Goal: Task Accomplishment & Management: Use online tool/utility

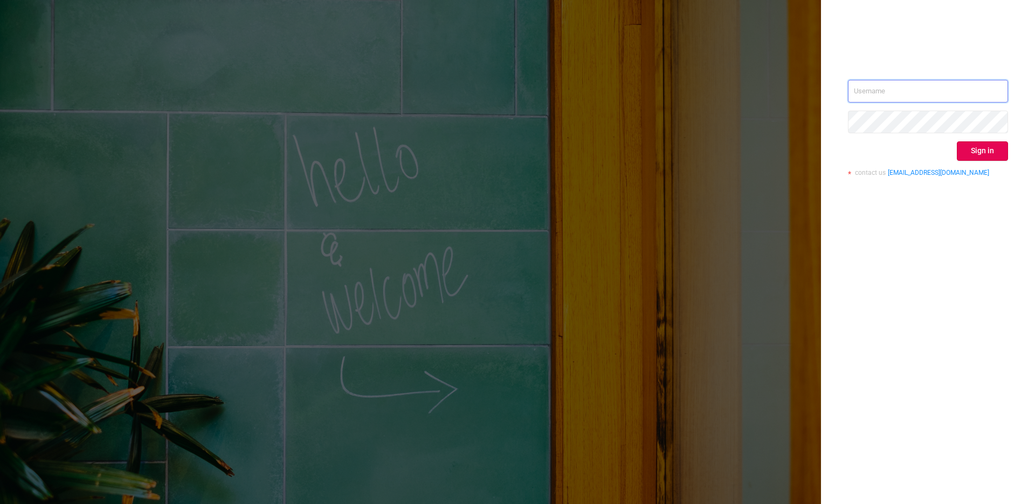
click at [937, 96] on input "text" at bounding box center [928, 91] width 160 height 23
type input "[PERSON_NAME][EMAIL_ADDRESS][DOMAIN_NAME]"
click at [975, 151] on button "Sign in" at bounding box center [982, 150] width 51 height 19
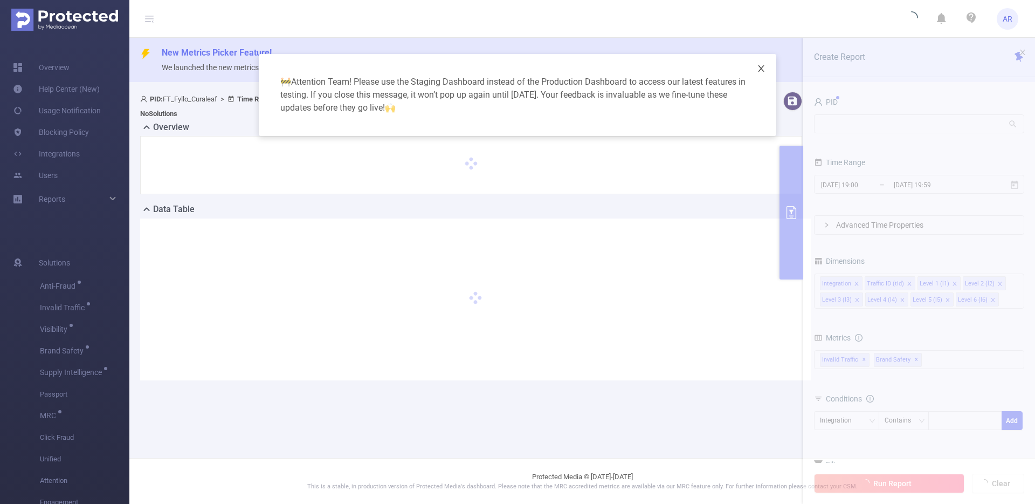
click at [759, 70] on icon "icon: close" at bounding box center [761, 68] width 9 height 9
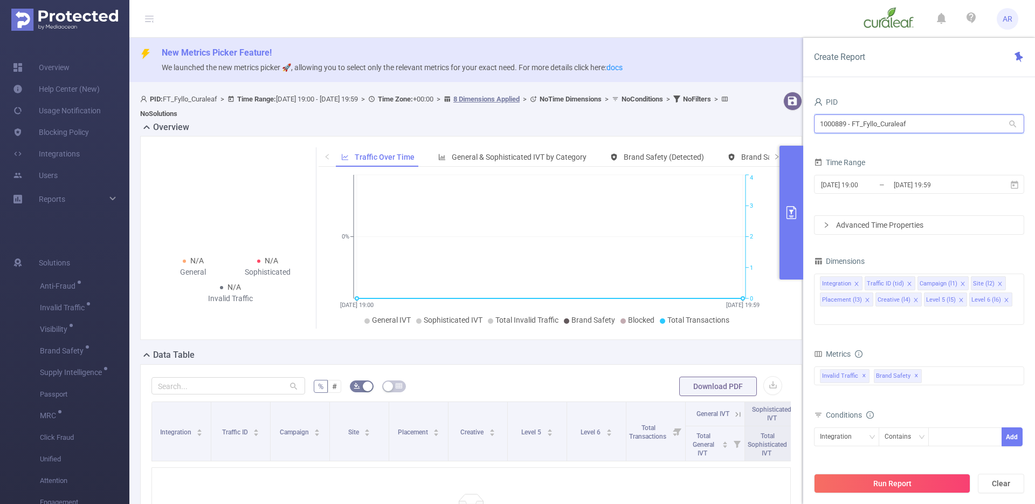
click at [901, 122] on input "1000889 - FT_Fyllo_Curaleaf" at bounding box center [919, 123] width 210 height 19
type input "indicu"
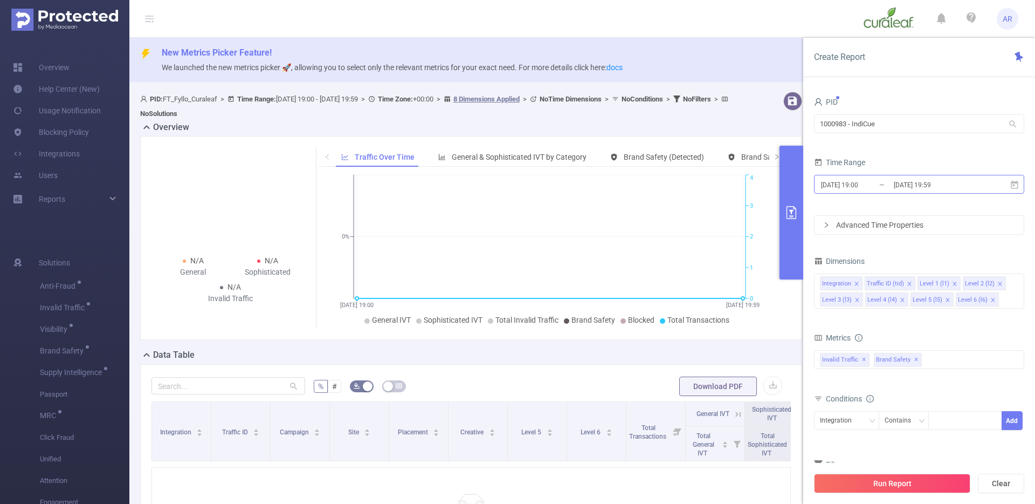
click at [908, 180] on input "[DATE] 19:59" at bounding box center [936, 184] width 87 height 15
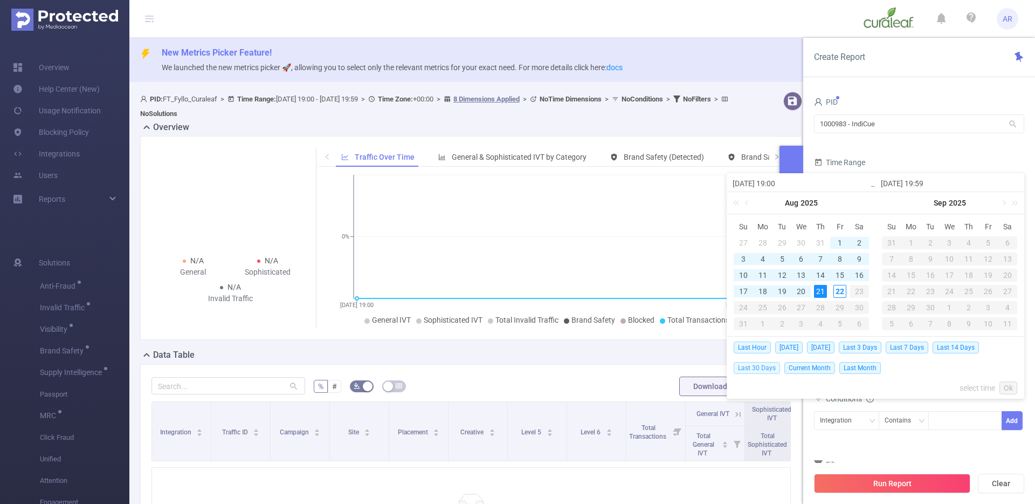
click at [759, 372] on span "Last 30 Days" at bounding box center [757, 368] width 46 height 12
type input "[DATE] 00:00"
type input "[DATE] 23:59"
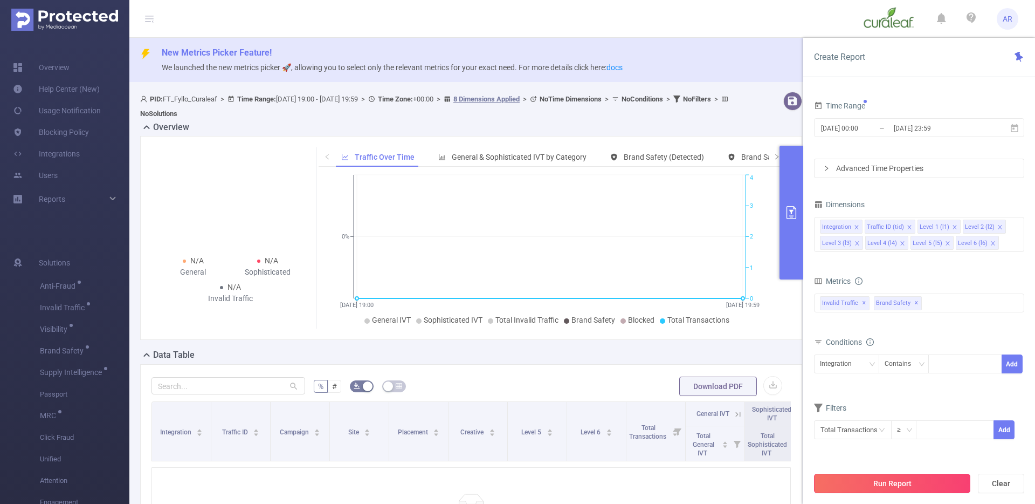
click at [848, 478] on button "Run Report" at bounding box center [892, 483] width 156 height 19
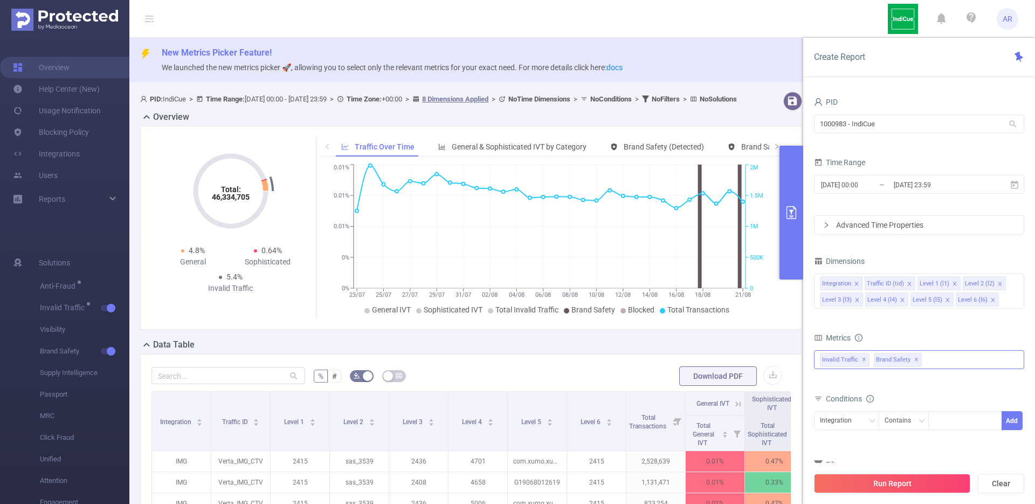
click at [915, 358] on span "✕" at bounding box center [917, 359] width 4 height 13
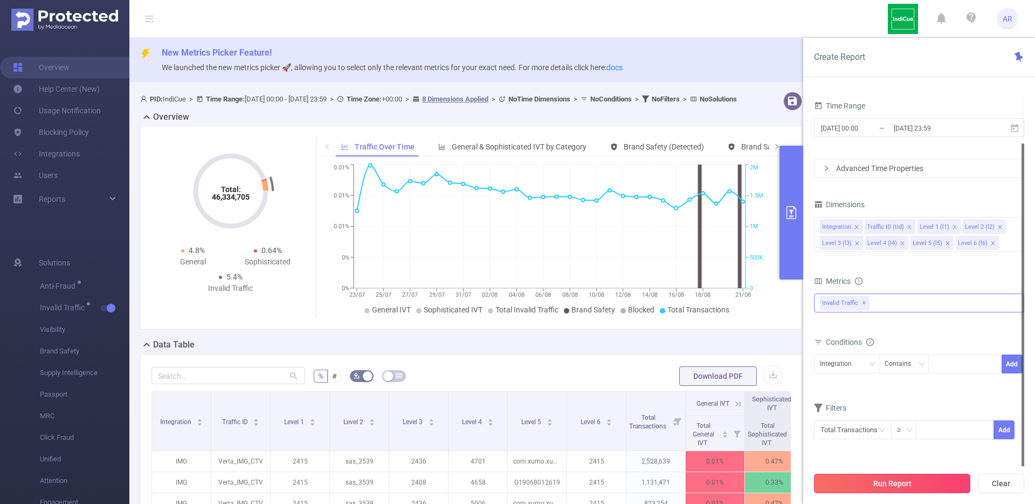
click at [863, 489] on button "Run Report" at bounding box center [892, 483] width 156 height 19
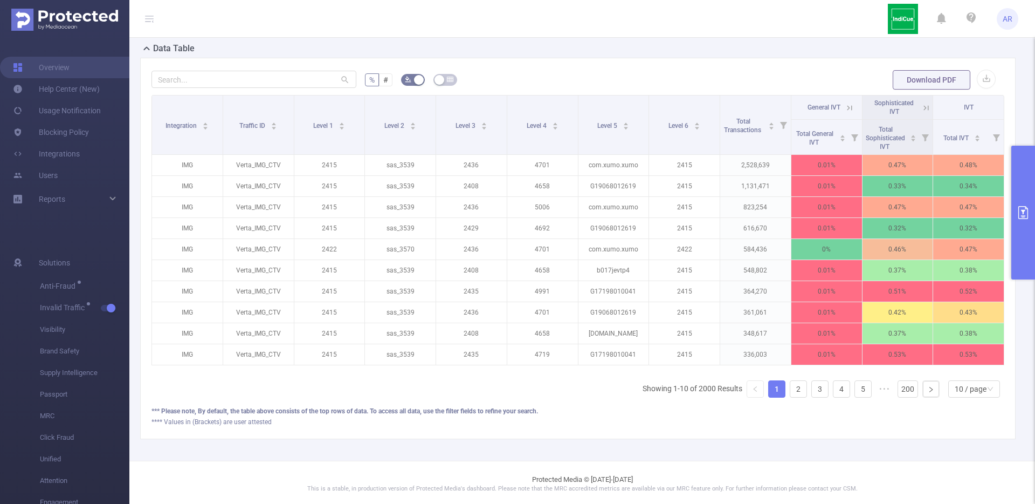
scroll to position [307, 0]
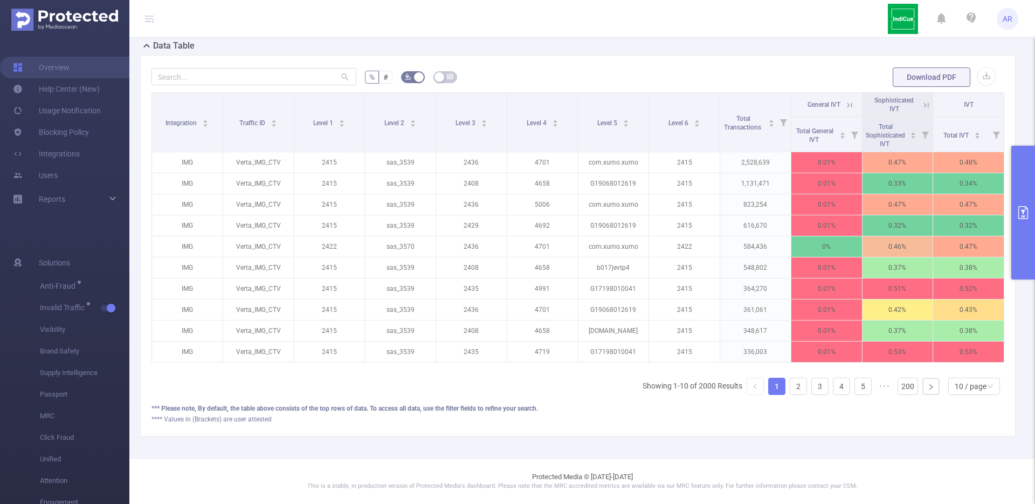
click at [1024, 189] on button "primary" at bounding box center [1024, 213] width 24 height 134
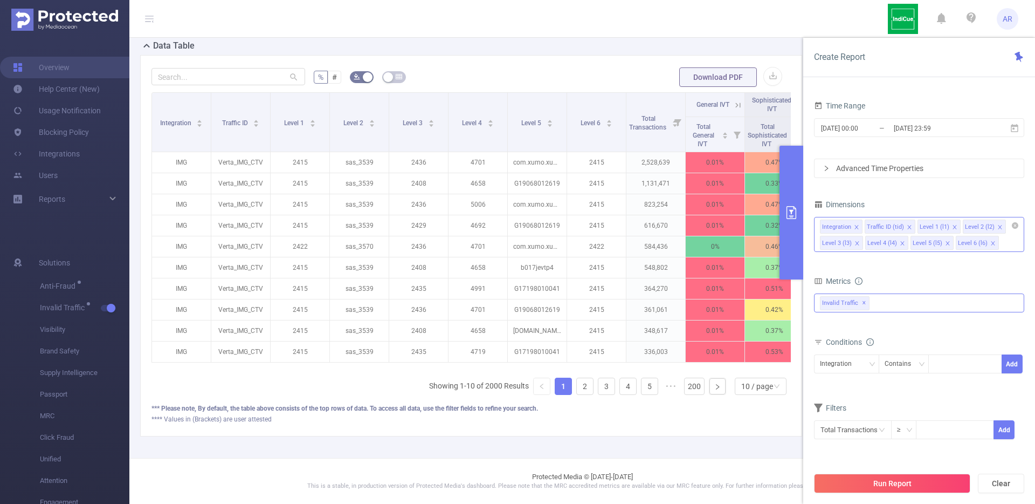
click at [953, 228] on icon "icon: close" at bounding box center [954, 226] width 5 height 5
click at [998, 226] on icon "icon: close" at bounding box center [1000, 226] width 5 height 5
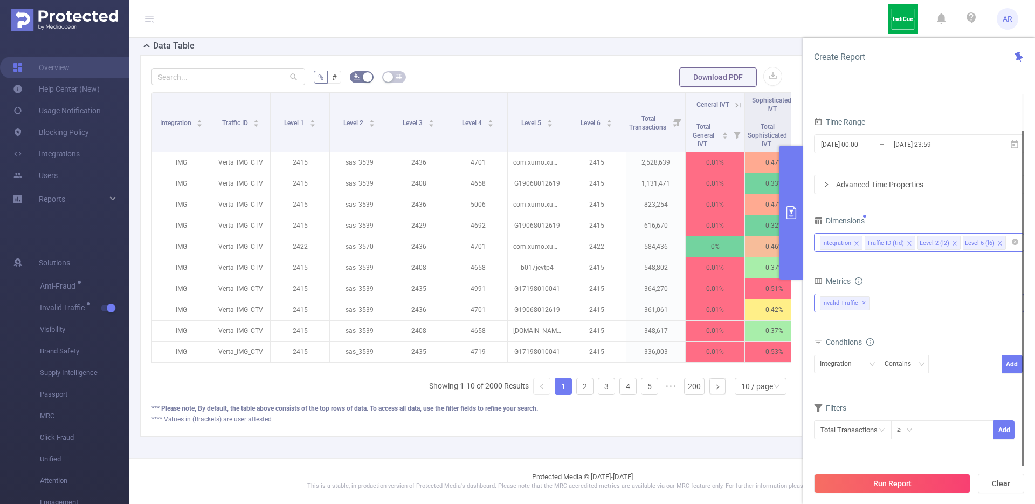
click at [994, 226] on div "Dimensions" at bounding box center [919, 222] width 210 height 18
click at [999, 241] on li "Level 6 (l6)" at bounding box center [984, 243] width 43 height 14
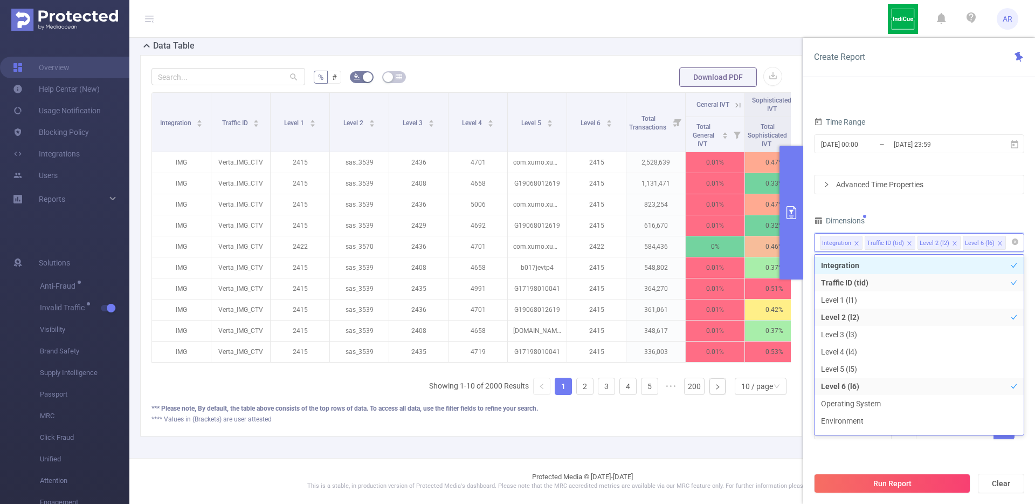
click at [998, 243] on icon "icon: close" at bounding box center [1000, 243] width 4 height 4
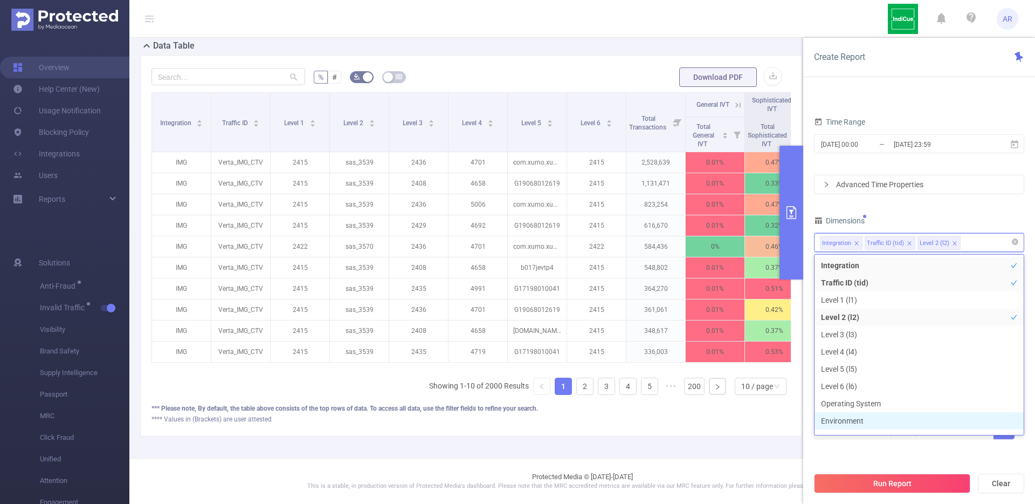
scroll to position [12, 0]
click at [838, 476] on button "Run Report" at bounding box center [892, 483] width 156 height 19
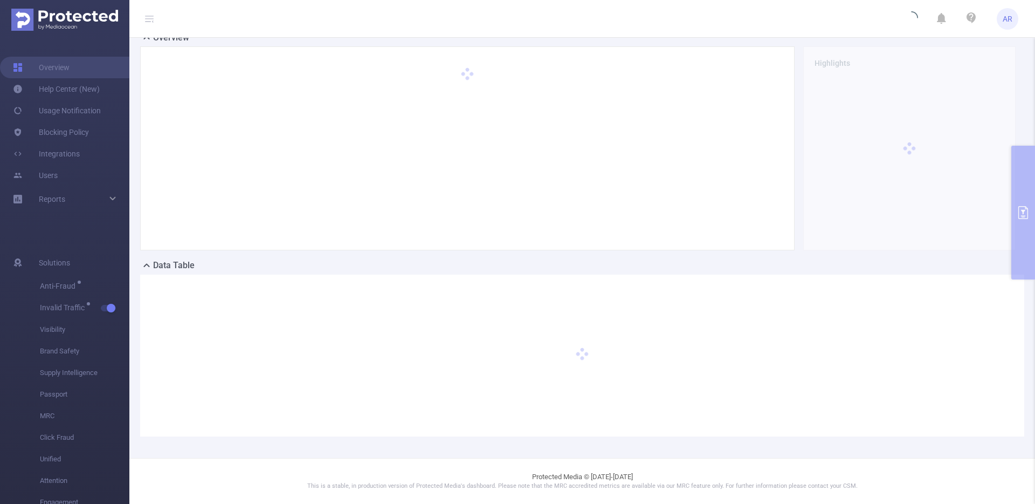
scroll to position [79, 0]
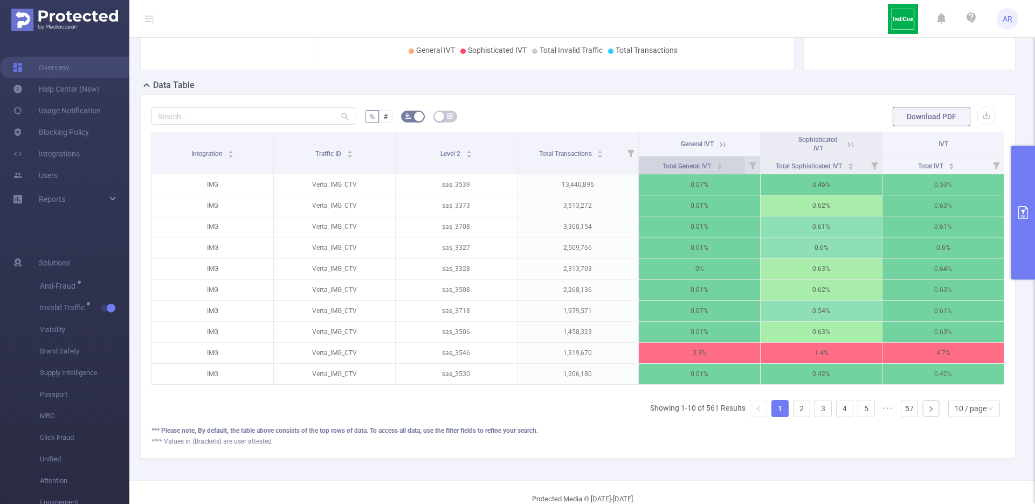
scroll to position [290, 0]
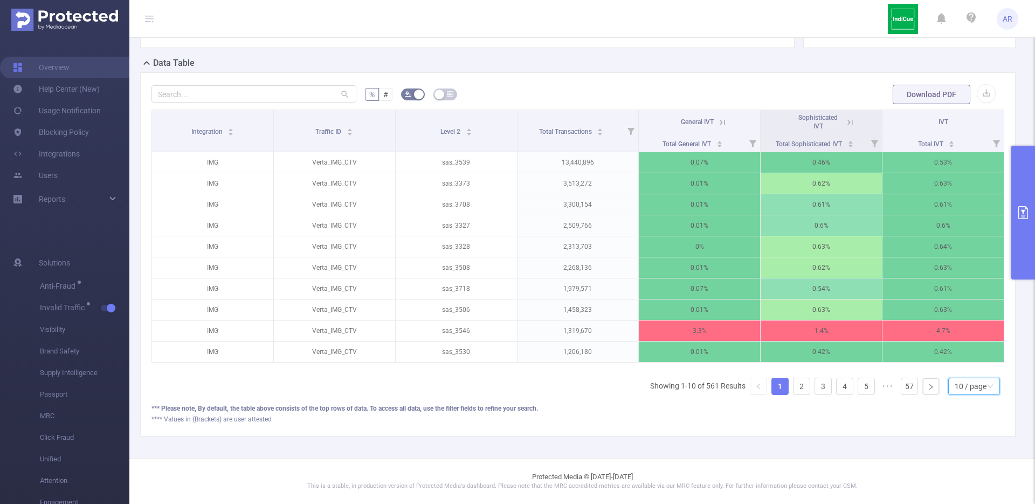
click at [958, 392] on div "10 / page" at bounding box center [971, 386] width 32 height 16
click at [964, 318] on li "20 / page" at bounding box center [966, 322] width 52 height 17
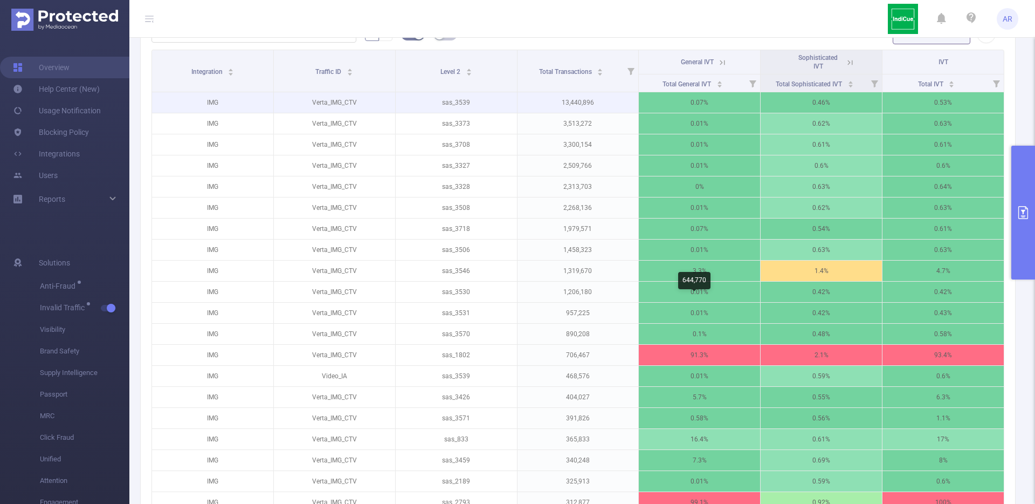
scroll to position [333, 0]
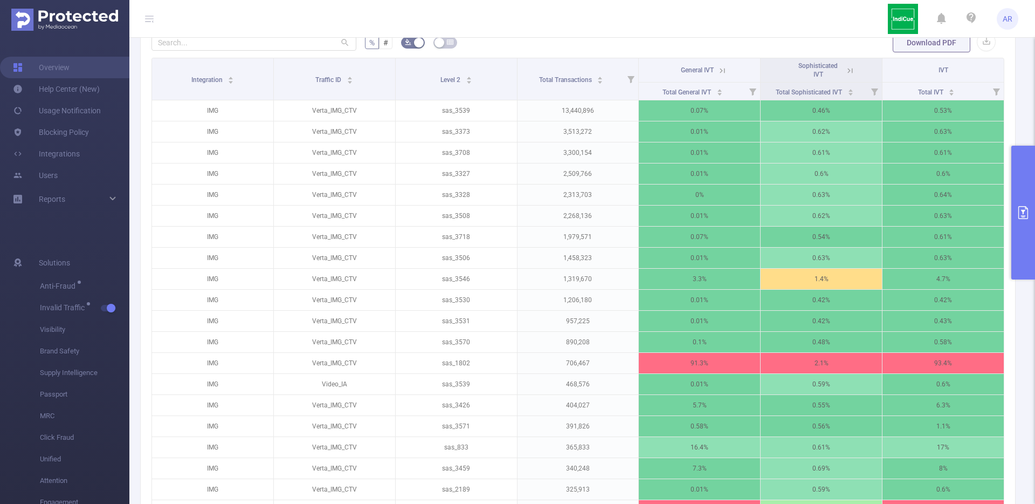
click at [721, 69] on icon at bounding box center [723, 71] width 10 height 10
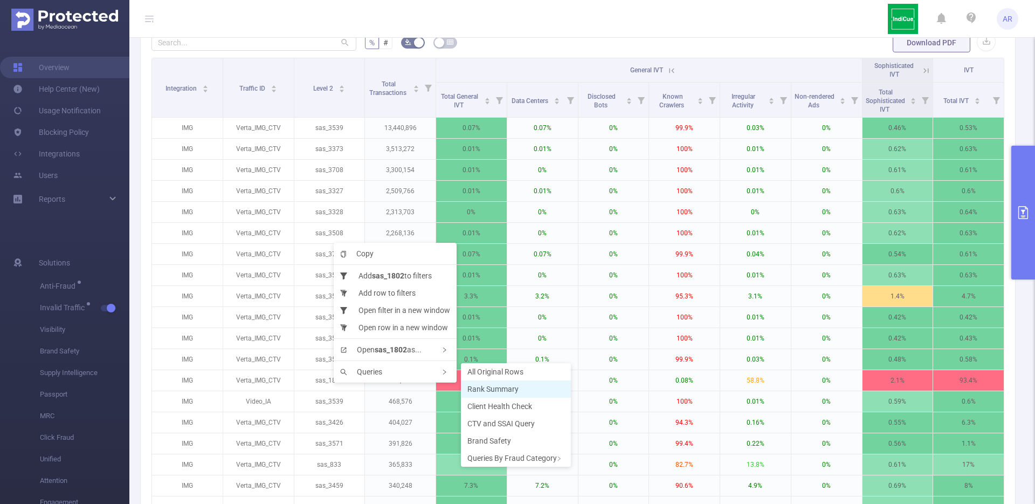
click at [496, 385] on span "Rank Summary" at bounding box center [493, 389] width 51 height 9
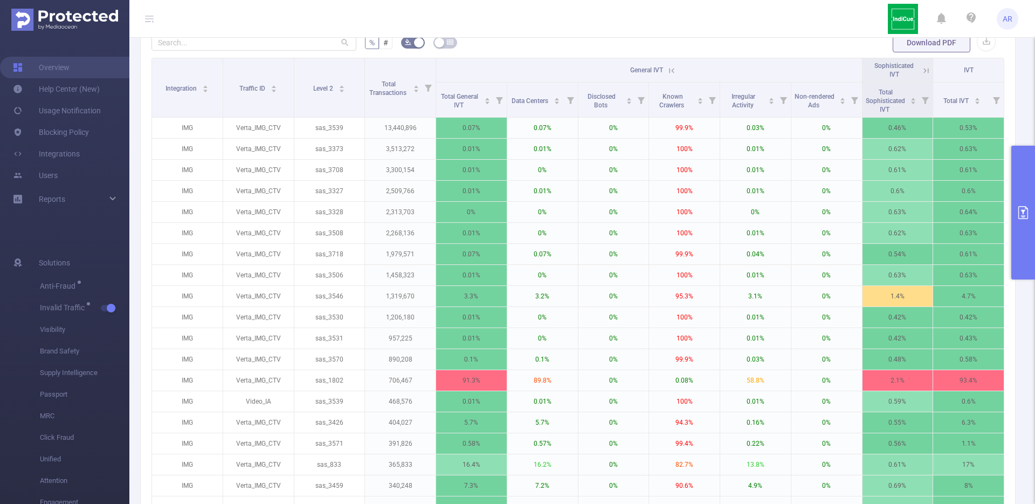
click at [1005, 73] on div "% # Download PDF Integration Traffic ID Level 2 Total Transactions General IVT …" at bounding box center [578, 316] width 876 height 592
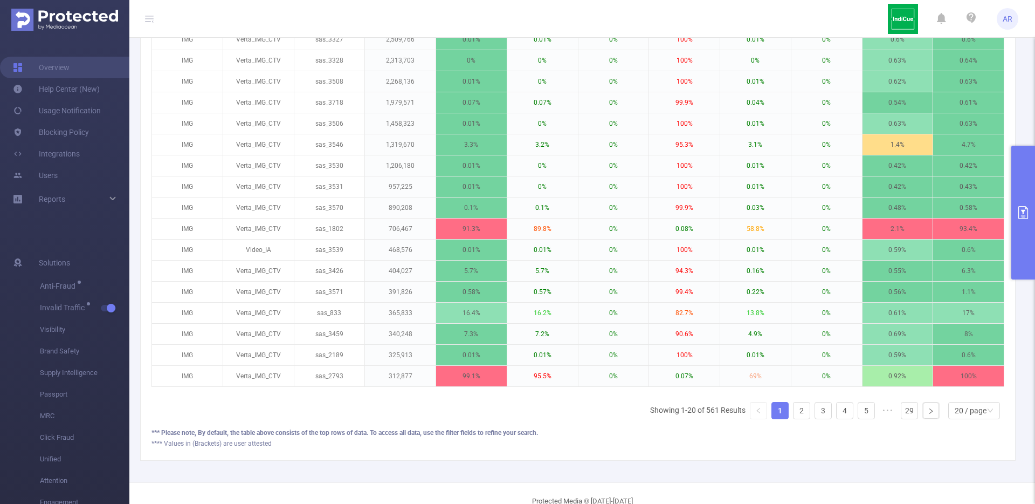
scroll to position [484, 0]
click at [800, 419] on link "2" at bounding box center [802, 411] width 16 height 16
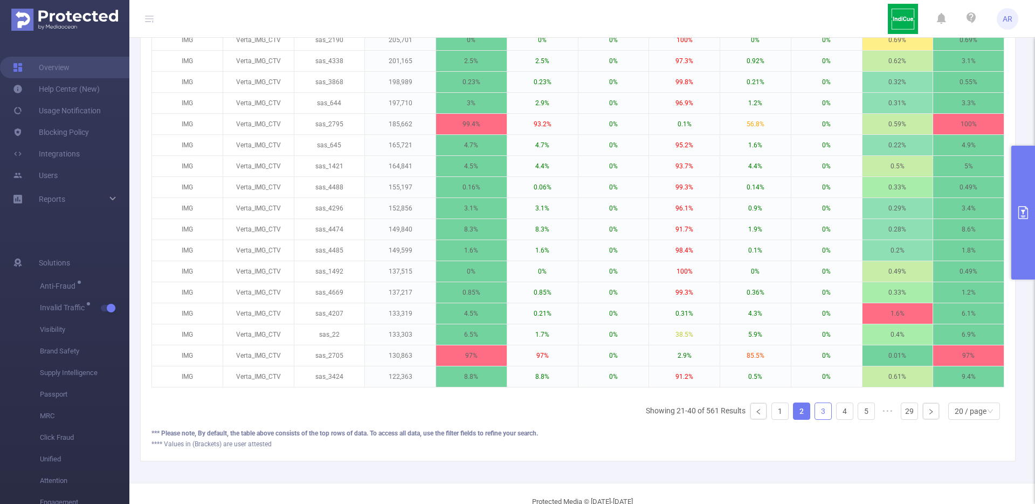
click at [815, 419] on link "3" at bounding box center [823, 411] width 16 height 16
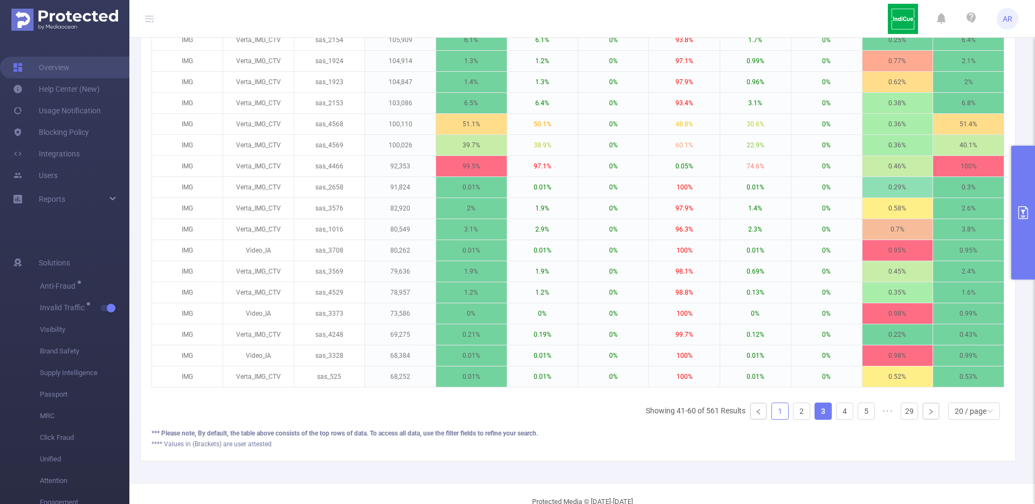
click at [772, 419] on link "1" at bounding box center [780, 411] width 16 height 16
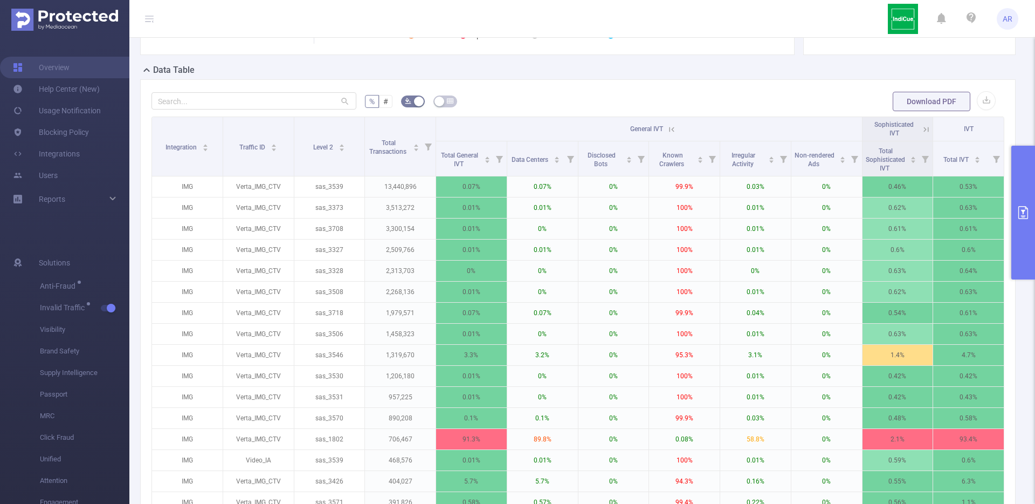
scroll to position [276, 0]
click at [1017, 174] on button "primary" at bounding box center [1024, 213] width 24 height 134
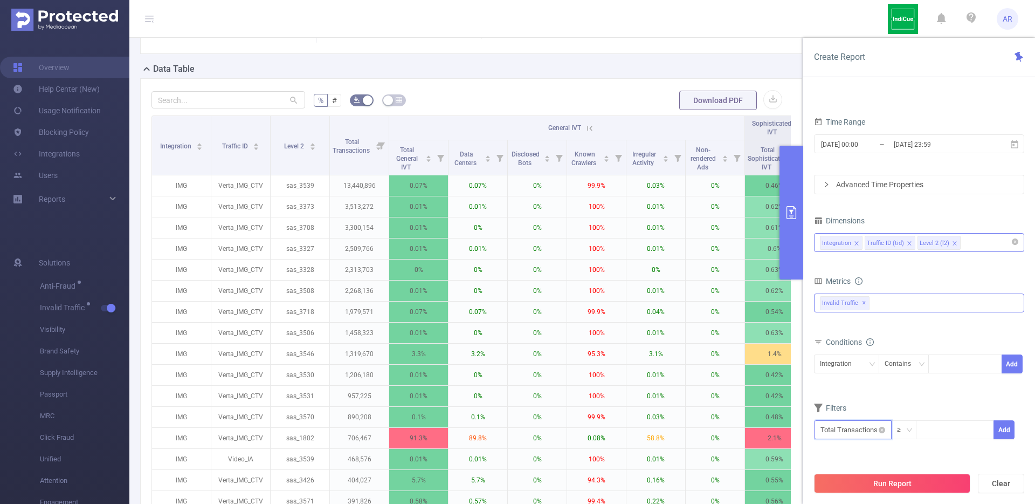
click at [851, 434] on input "text" at bounding box center [853, 429] width 78 height 19
click at [845, 351] on li "Invalid Traffic" at bounding box center [853, 348] width 78 height 17
click at [919, 362] on li "IVT" at bounding box center [929, 366] width 78 height 17
click at [1002, 330] on li "Total IVT" at bounding box center [998, 331] width 59 height 17
drag, startPoint x: 819, startPoint y: 456, endPoint x: 888, endPoint y: 450, distance: 69.3
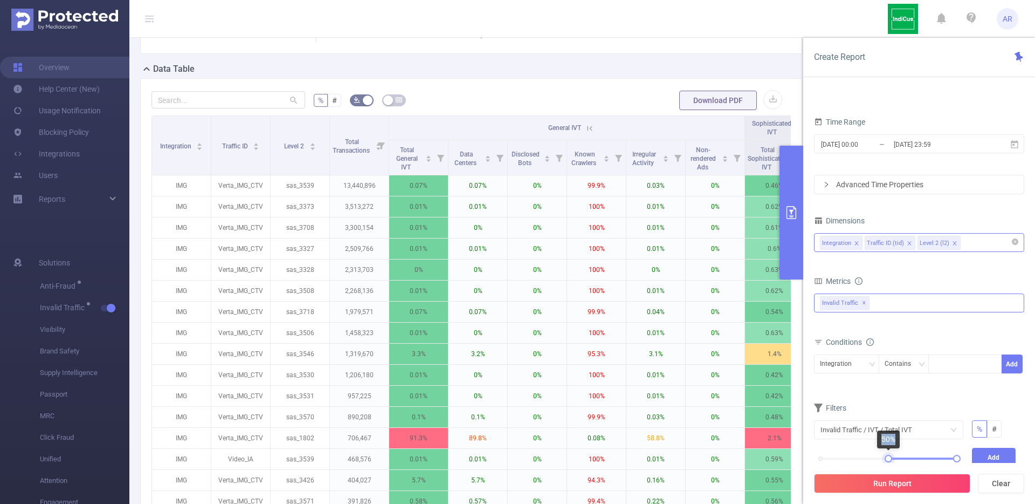
click at [888, 450] on body "AR Overview Help Center (New) Usage Notification Blocking Policy Integrations U…" at bounding box center [517, 252] width 1035 height 504
click at [985, 450] on button "Add" at bounding box center [994, 457] width 44 height 19
click at [901, 483] on button "Run Report" at bounding box center [892, 483] width 156 height 19
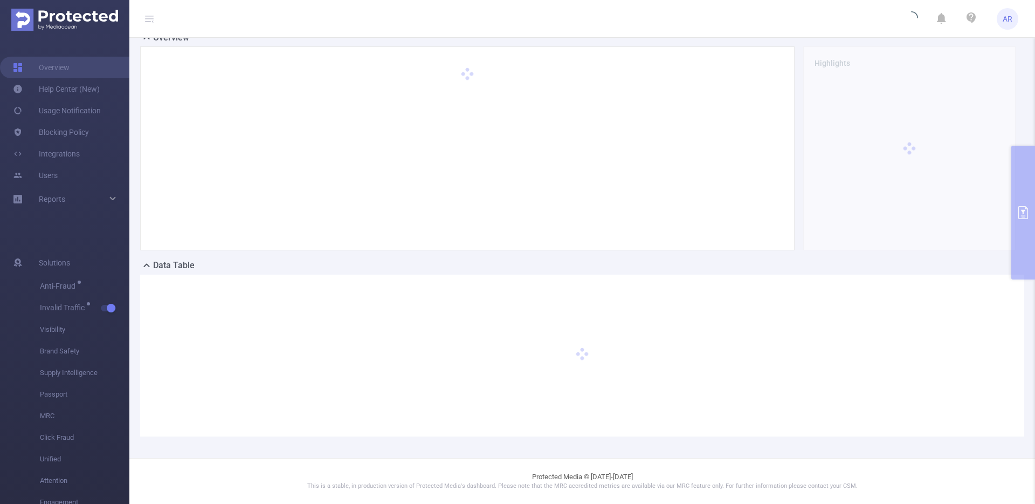
scroll to position [79, 0]
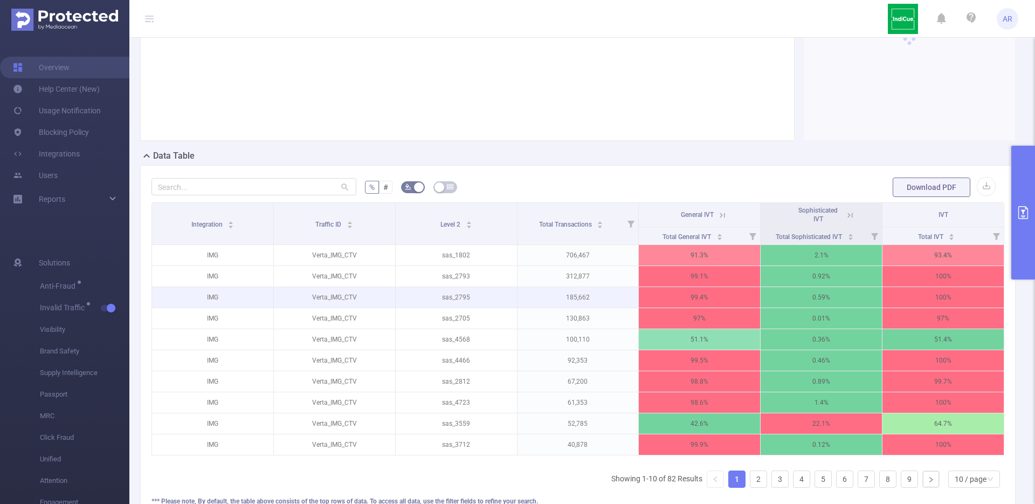
scroll to position [264, 0]
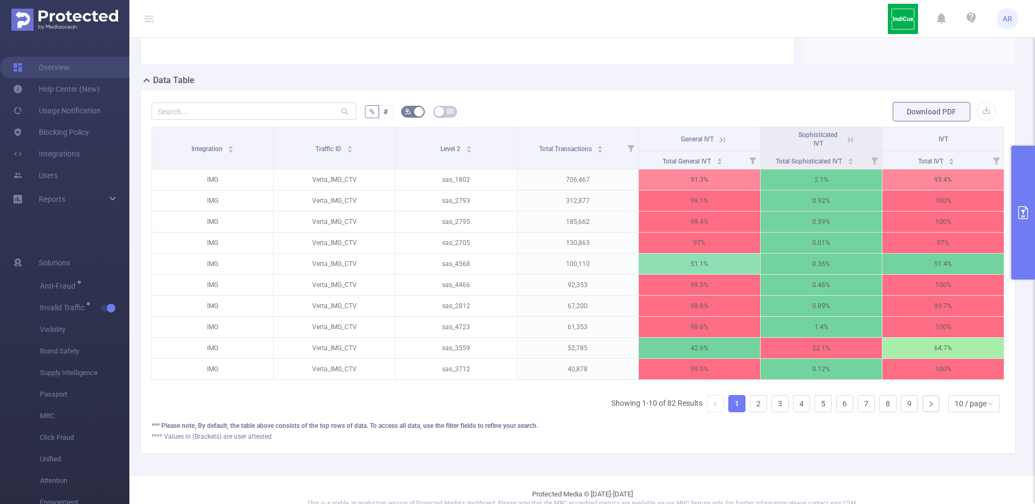
click at [720, 140] on icon at bounding box center [723, 140] width 10 height 10
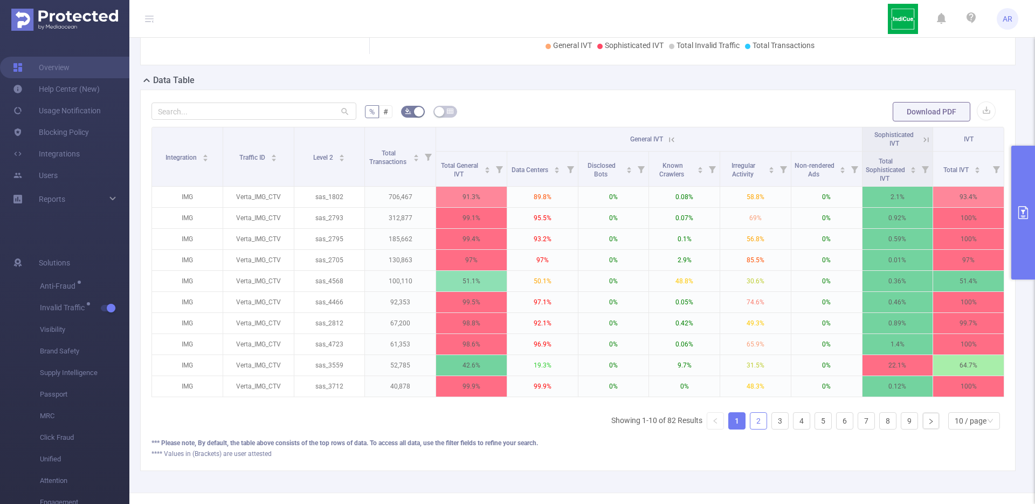
click at [751, 429] on link "2" at bounding box center [759, 421] width 16 height 16
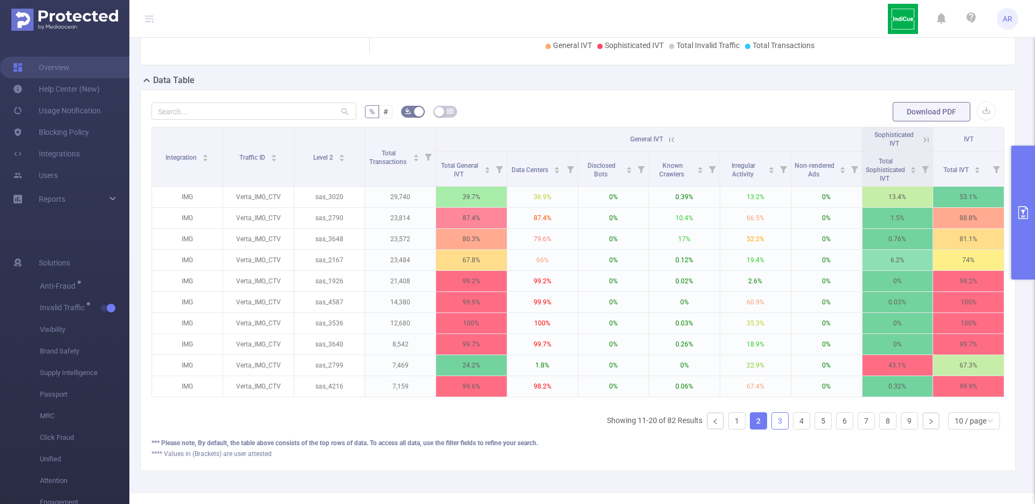
click at [776, 426] on link "3" at bounding box center [780, 421] width 16 height 16
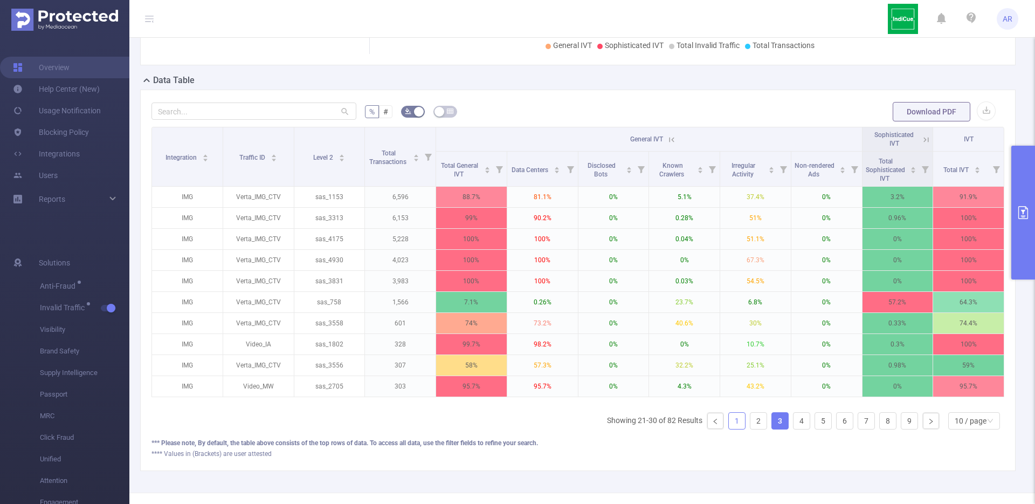
click at [730, 429] on link "1" at bounding box center [737, 421] width 16 height 16
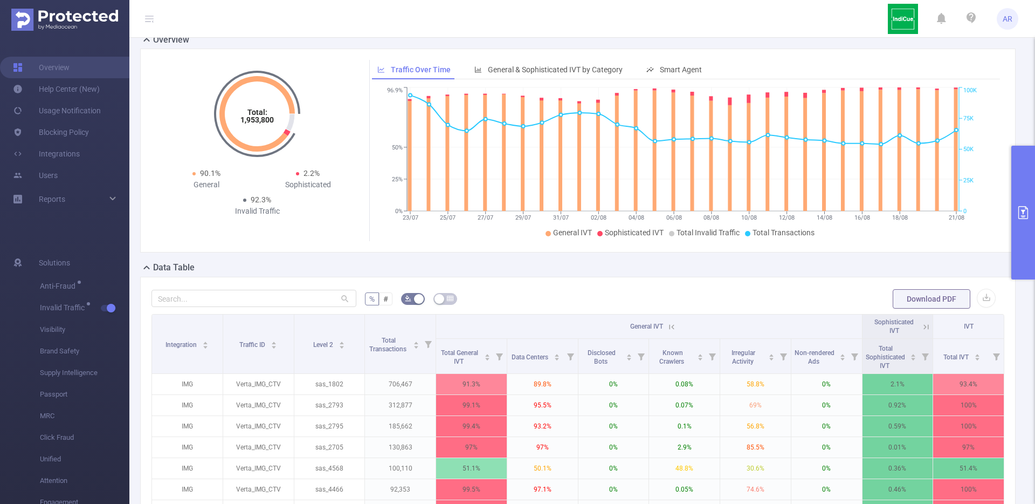
scroll to position [0, 0]
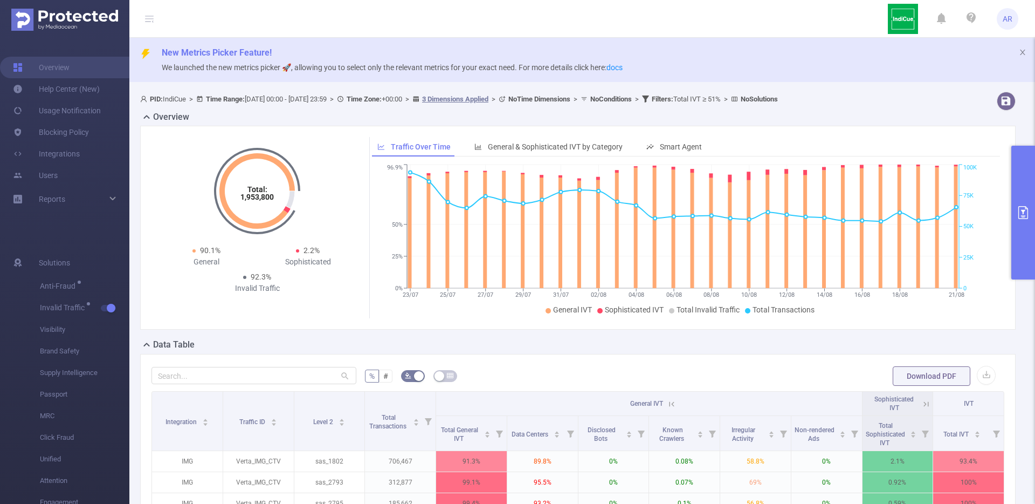
click at [1024, 190] on button "primary" at bounding box center [1024, 213] width 24 height 134
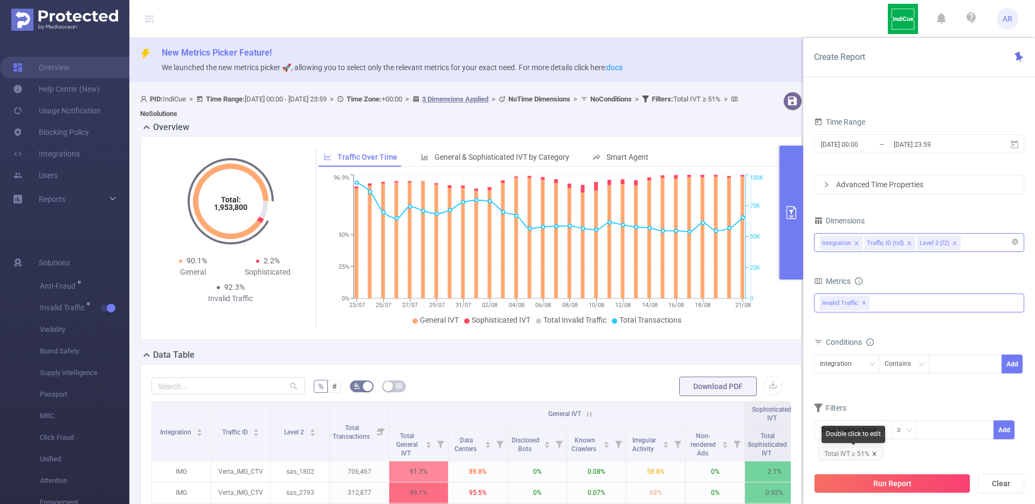
click at [874, 453] on icon "icon: close" at bounding box center [874, 453] width 5 height 5
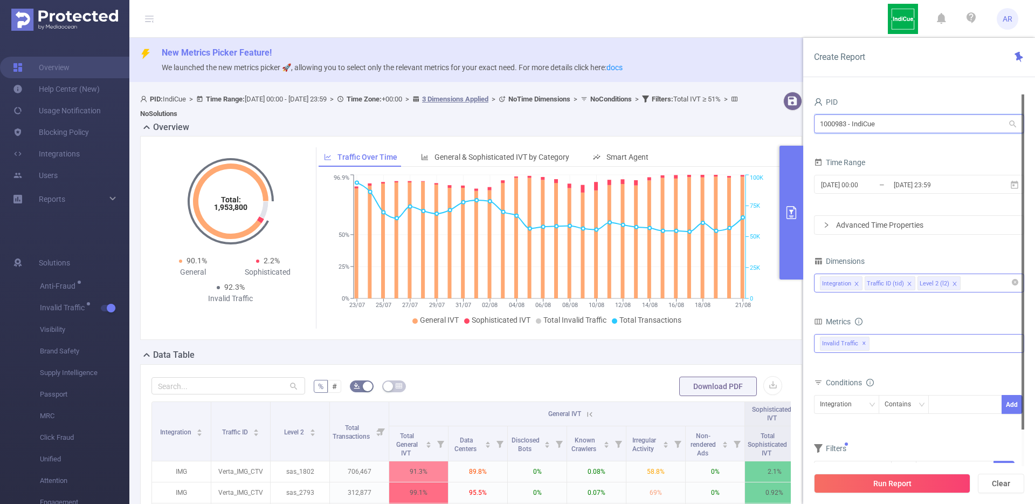
click at [883, 121] on input "1000983 - IndiCue" at bounding box center [919, 123] width 210 height 19
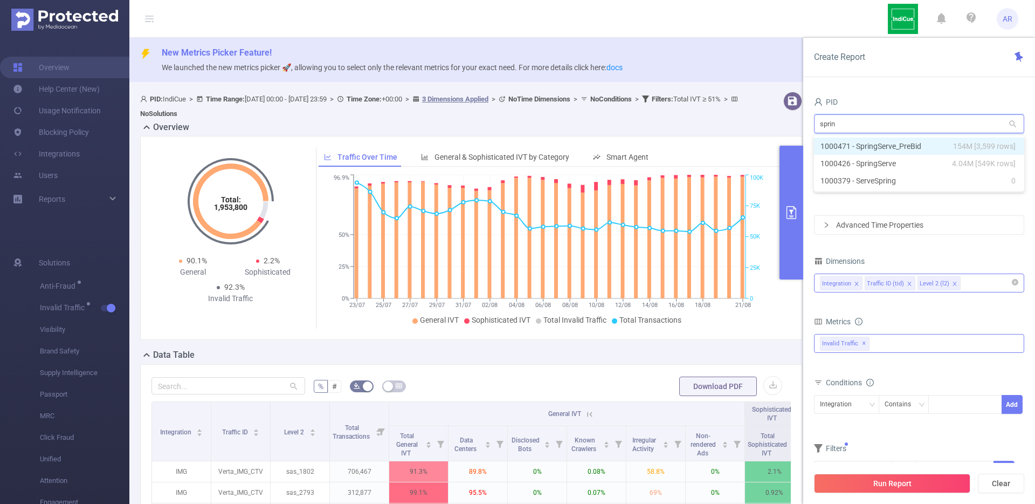
type input "spring"
click at [872, 160] on li "1000426 - SpringServe 4.04M [549K rows]" at bounding box center [919, 163] width 210 height 17
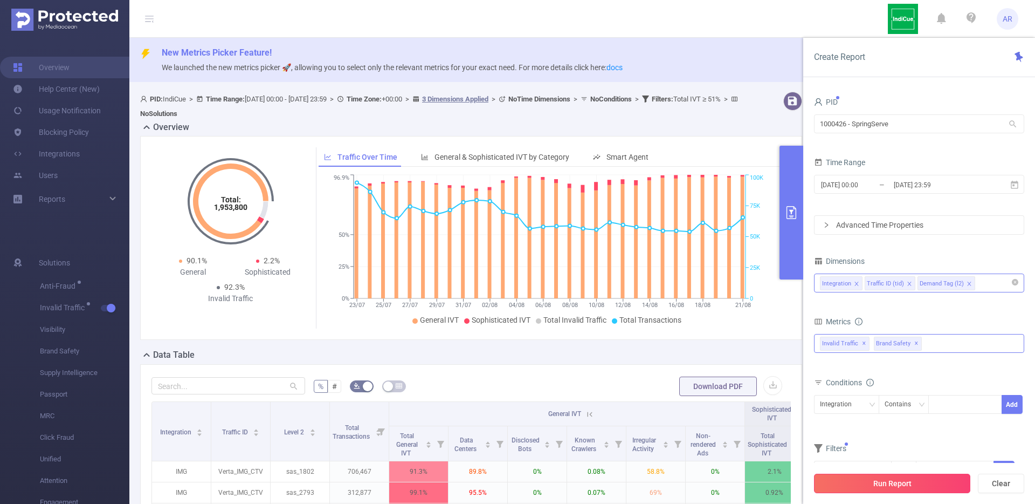
click at [871, 480] on button "Run Report" at bounding box center [892, 483] width 156 height 19
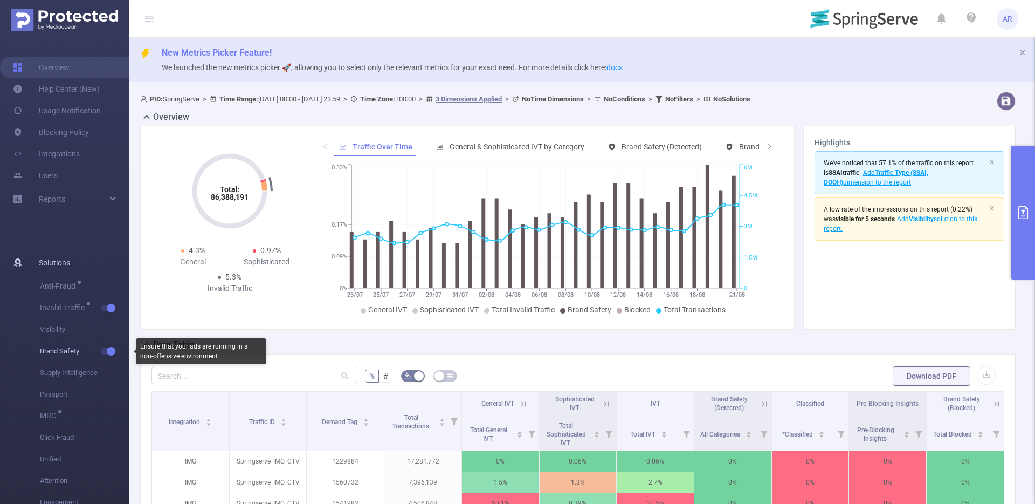
click at [108, 352] on button "button" at bounding box center [108, 351] width 15 height 6
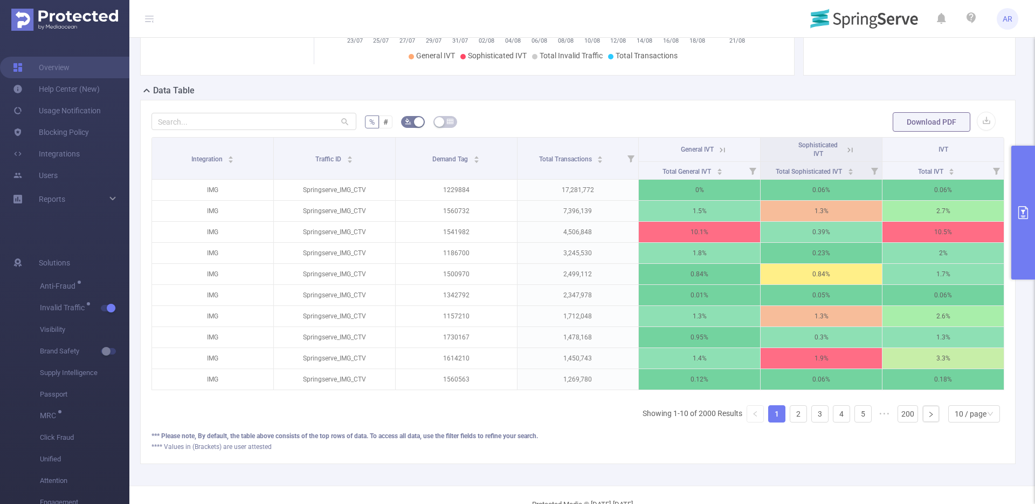
scroll to position [255, 0]
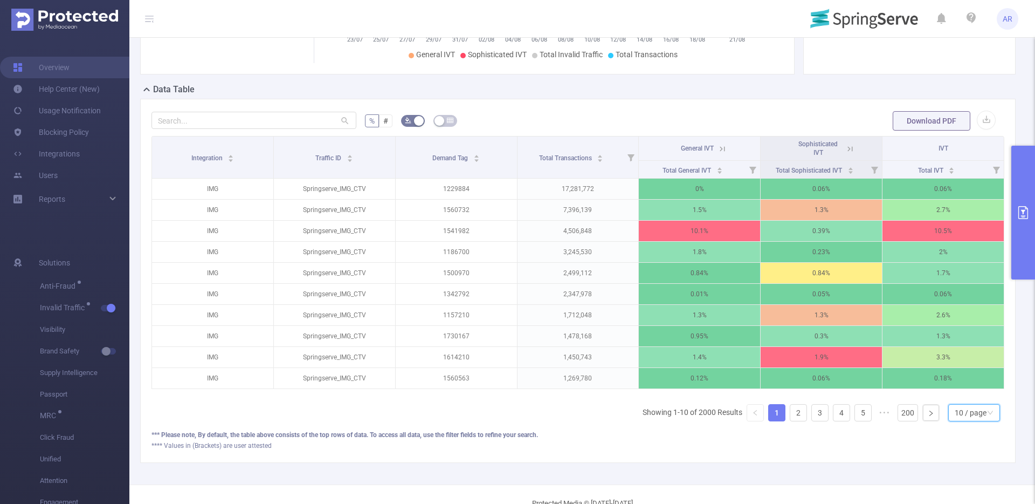
click at [955, 418] on div "10 / page" at bounding box center [971, 412] width 32 height 16
click at [961, 352] on li "20 / page" at bounding box center [966, 349] width 52 height 17
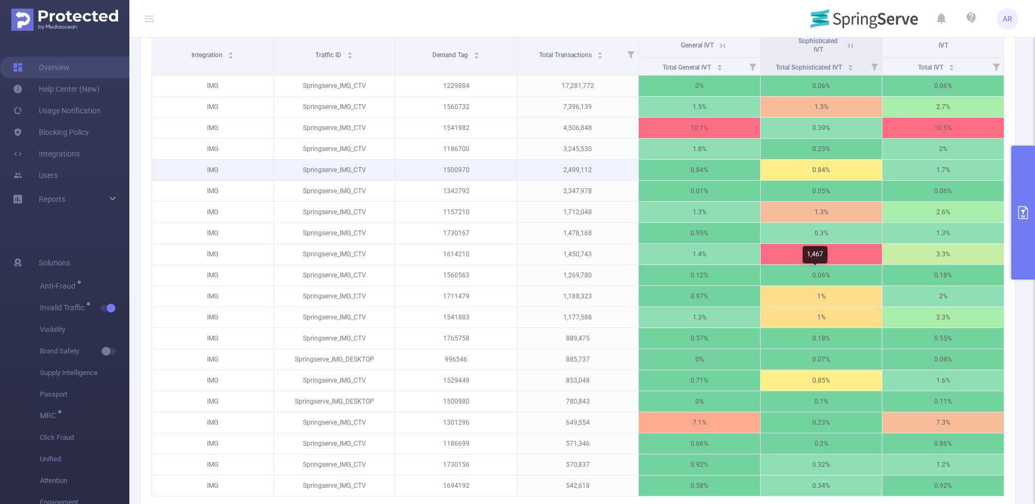
scroll to position [335, 0]
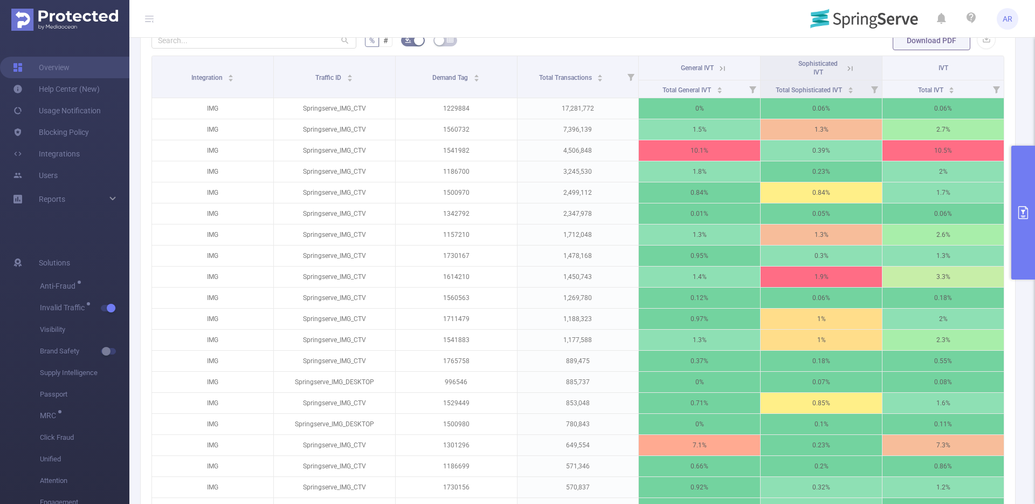
click at [718, 66] on icon at bounding box center [723, 69] width 10 height 10
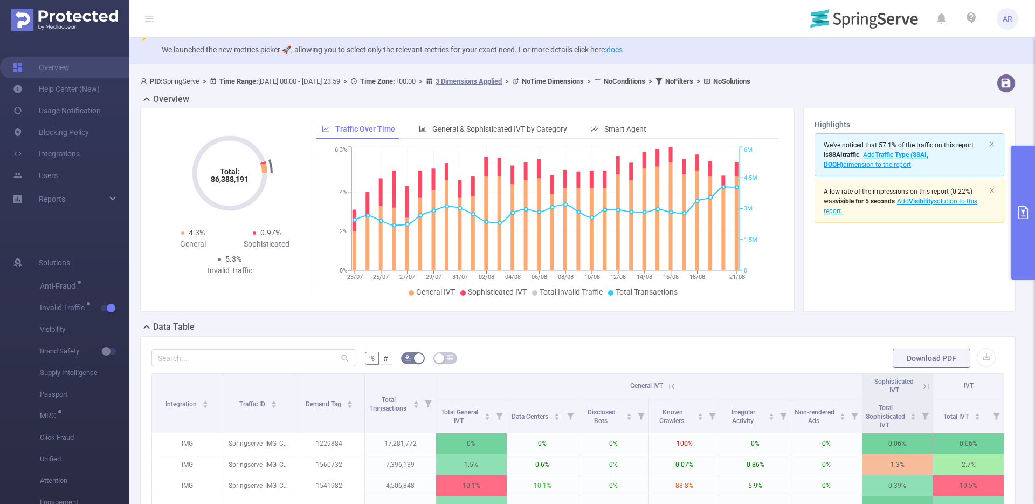
scroll to position [0, 0]
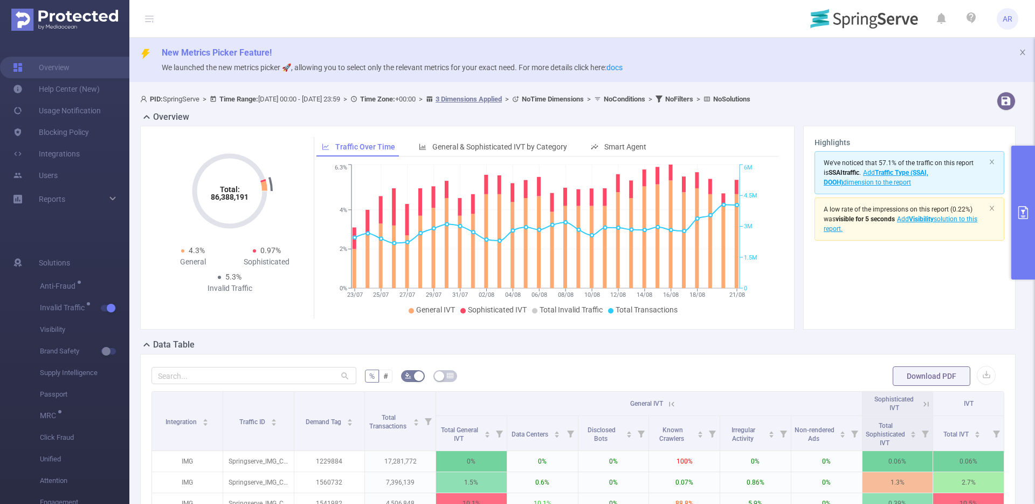
click at [1021, 174] on button "primary" at bounding box center [1024, 213] width 24 height 134
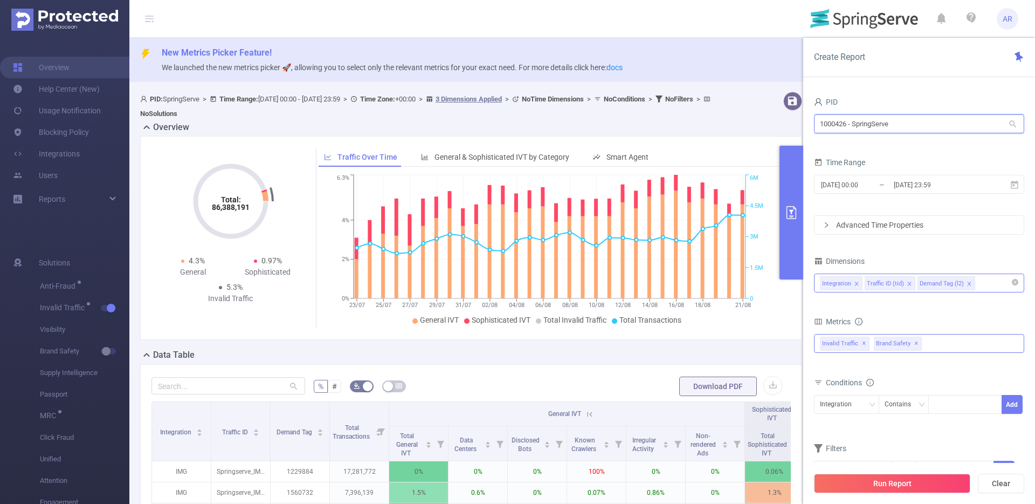
click at [890, 130] on input "1000426 - SpringServe" at bounding box center [919, 123] width 210 height 19
type input "spring"
click at [890, 143] on li "1000471 - SpringServe_PreBid 154M [3,599 rows]" at bounding box center [919, 146] width 210 height 17
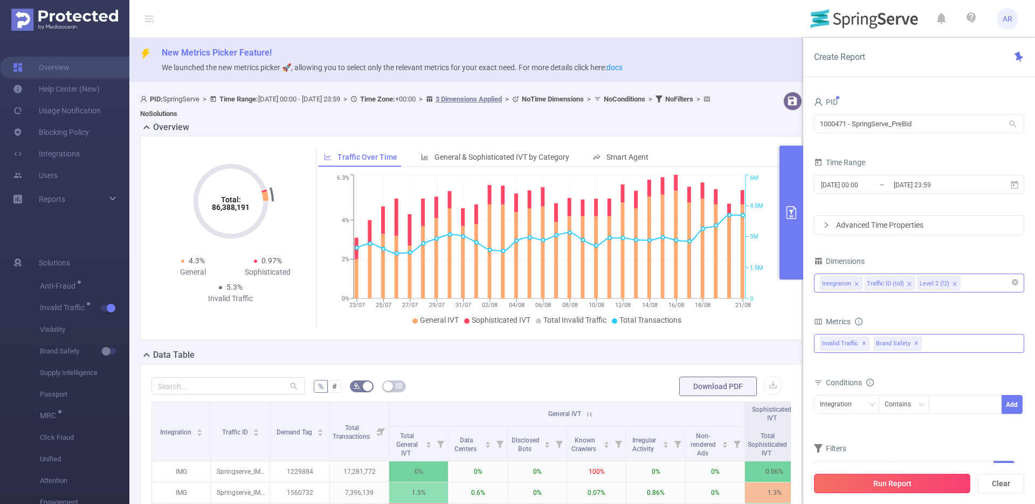
click at [879, 483] on button "Run Report" at bounding box center [892, 483] width 156 height 19
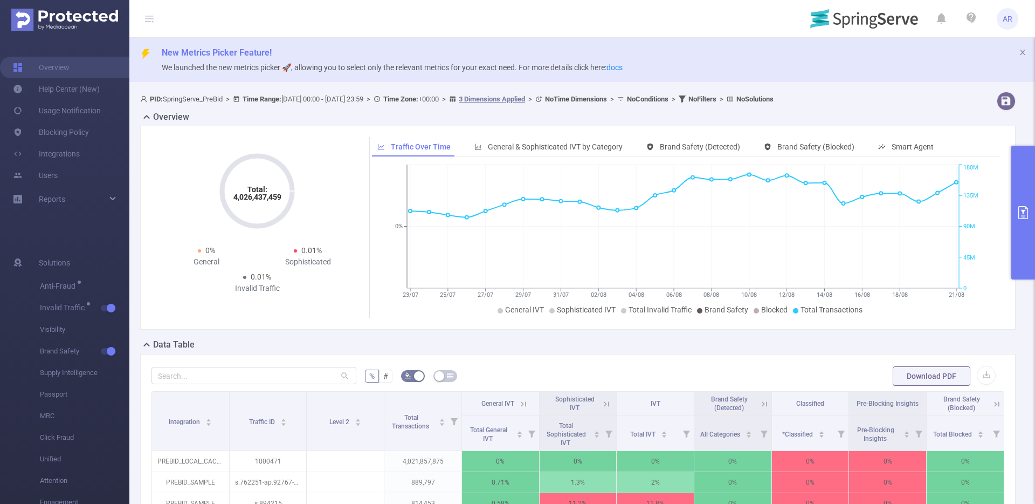
click at [1020, 211] on icon "primary" at bounding box center [1023, 212] width 13 height 13
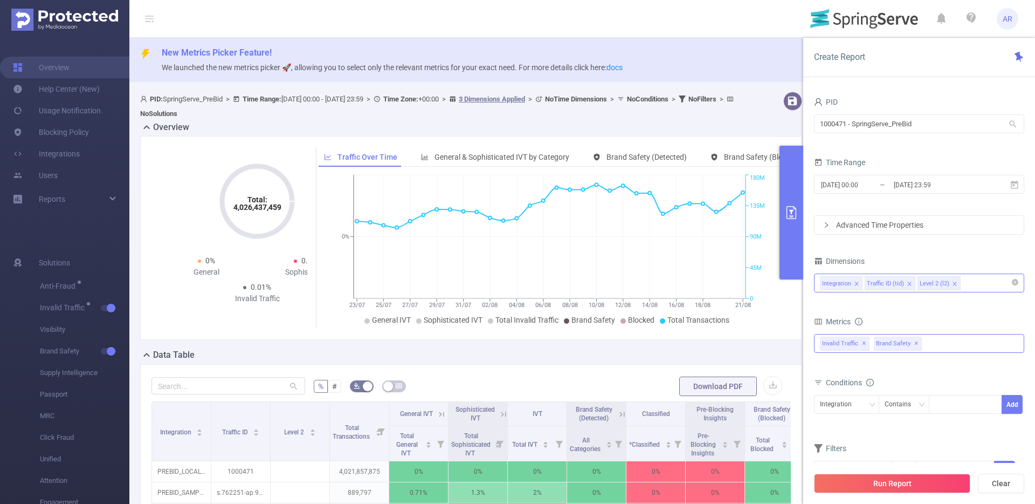
click at [1020, 211] on div "Create Report PID 1000471 - SpringServe_PreBid 1000471 - SpringServe_PreBid Tim…" at bounding box center [920, 271] width 232 height 466
click at [965, 339] on div "Invalid Traffic ✕ Brand Safety ✕" at bounding box center [919, 343] width 210 height 19
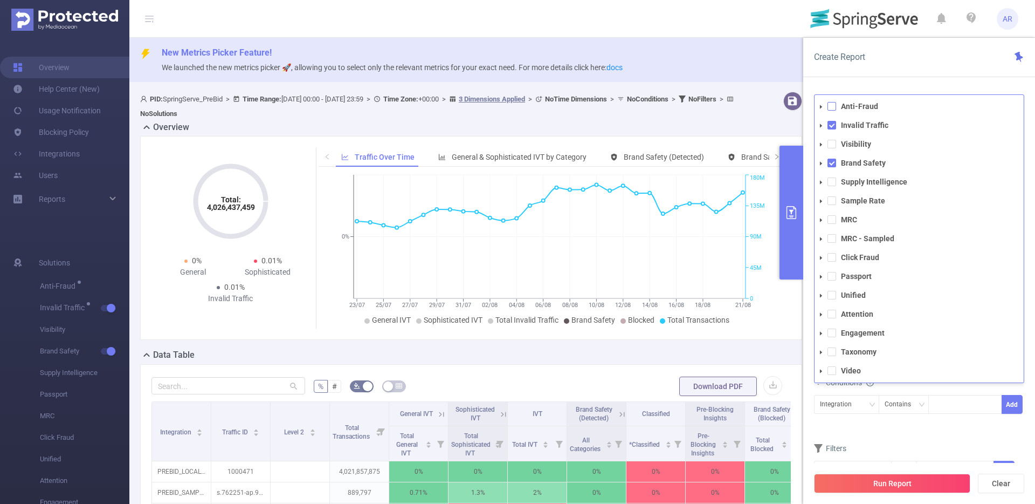
click at [835, 105] on span at bounding box center [832, 106] width 9 height 9
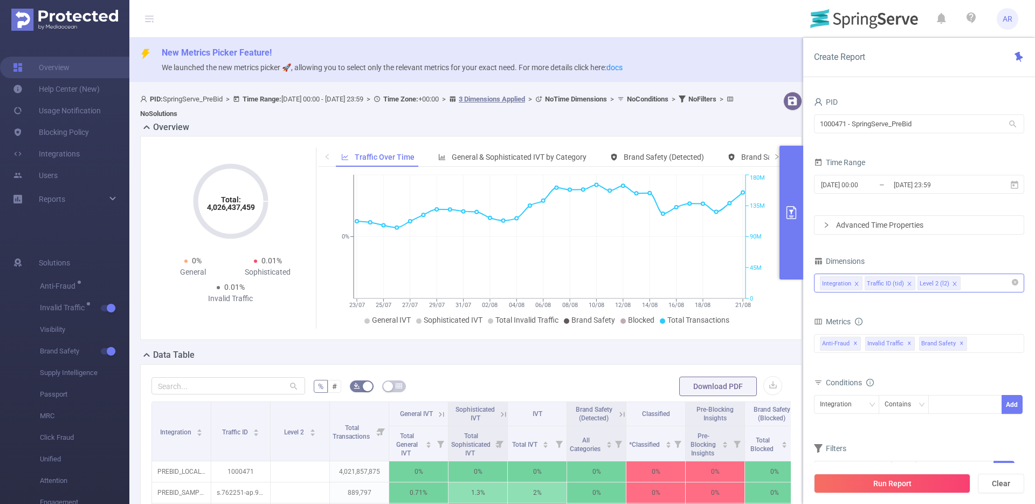
click at [875, 85] on div "PID 1000471 - SpringServe_PreBid 1000471 - SpringServe_PreBid Time Range [DATE]…" at bounding box center [920, 303] width 232 height 439
click at [898, 479] on button "Run Report" at bounding box center [892, 483] width 156 height 19
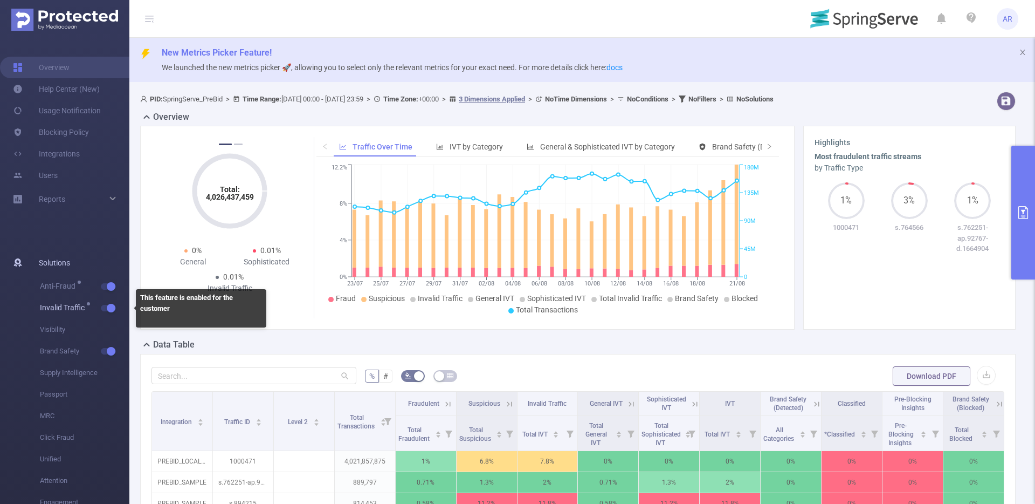
click at [106, 311] on span "Invalid Traffic" at bounding box center [85, 308] width 90 height 22
click at [107, 310] on button "button" at bounding box center [108, 308] width 15 height 6
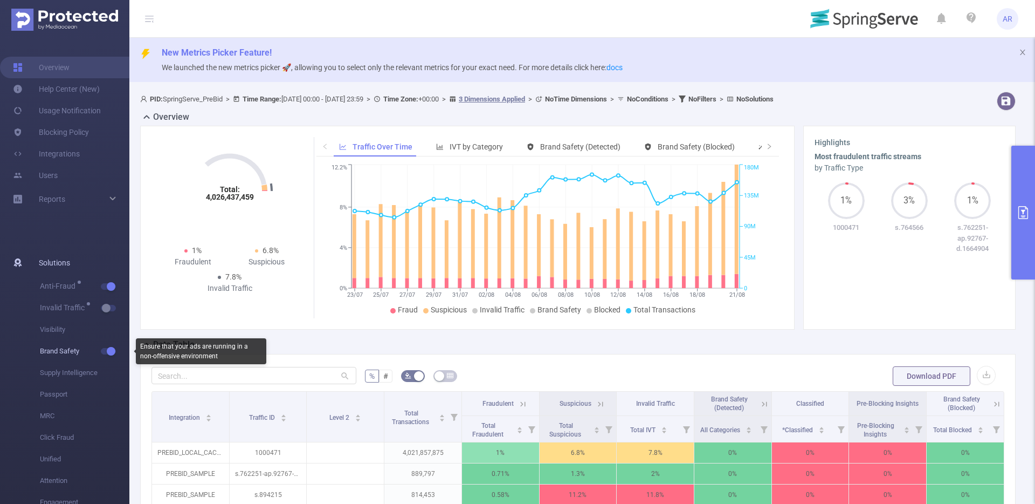
click at [108, 353] on button "button" at bounding box center [108, 351] width 15 height 6
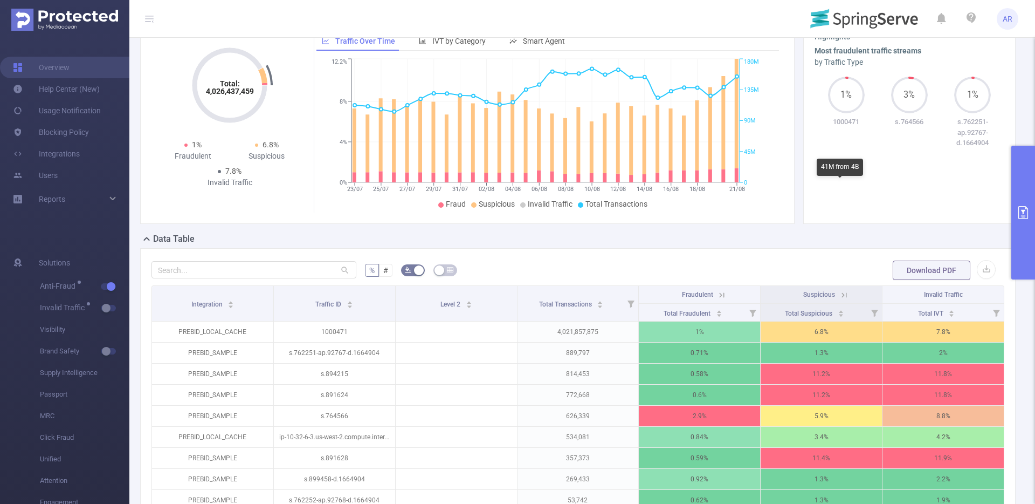
scroll to position [119, 0]
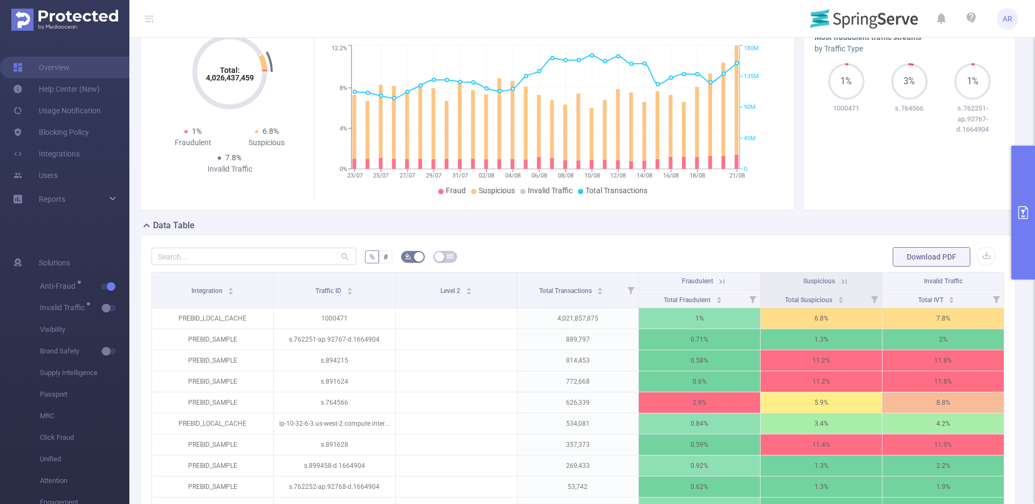
click at [840, 279] on icon at bounding box center [845, 282] width 10 height 10
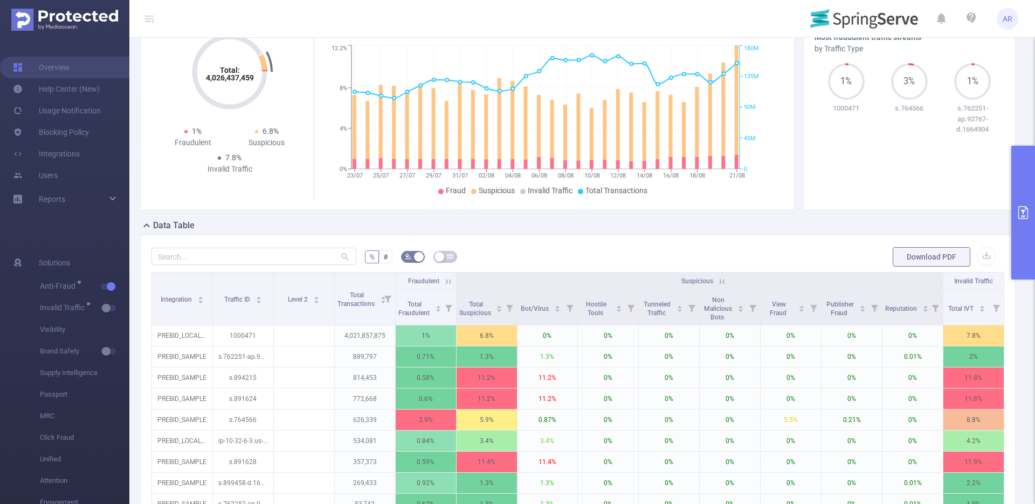
click at [719, 282] on icon at bounding box center [723, 282] width 10 height 10
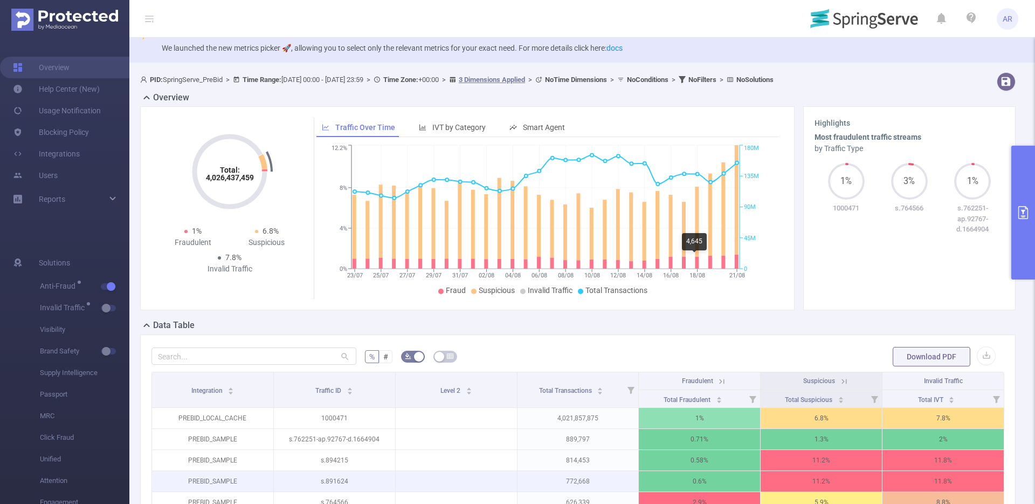
scroll to position [0, 0]
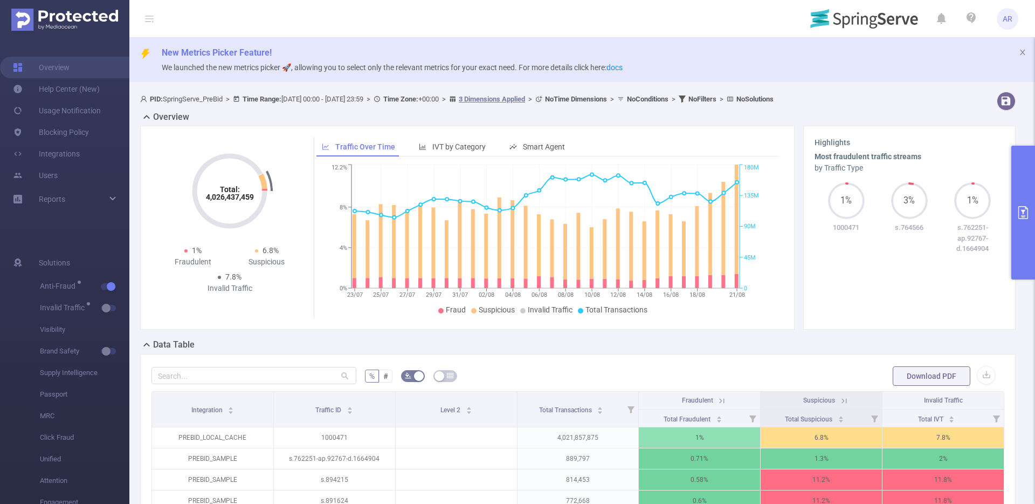
click at [1026, 164] on button "primary" at bounding box center [1024, 213] width 24 height 134
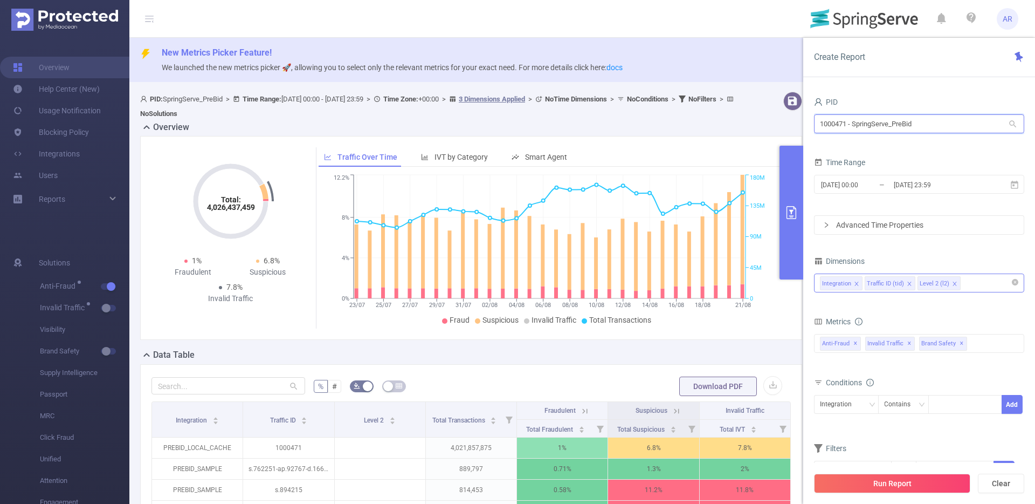
click at [918, 125] on input "1000471 - SpringServe_PreBid" at bounding box center [919, 123] width 210 height 19
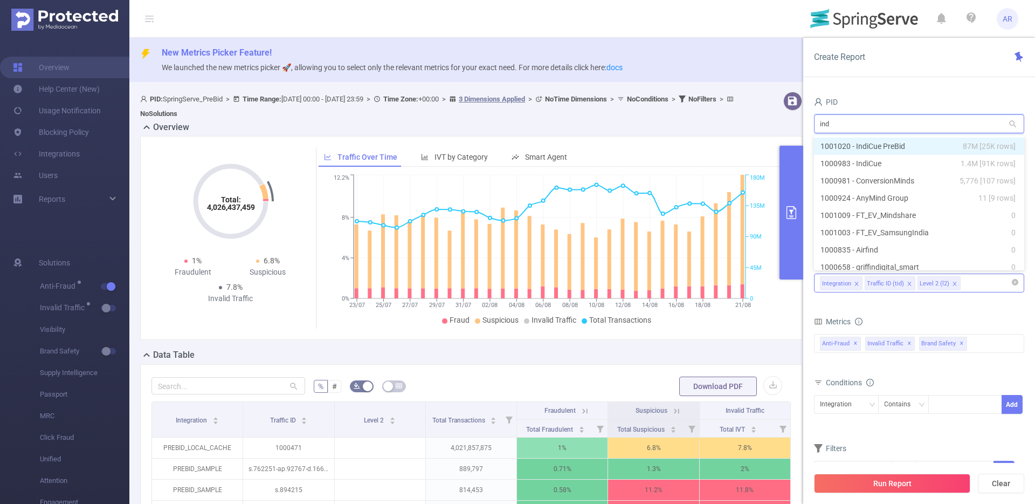
type input "indi"
click at [910, 149] on li "1001020 - IndiCue PreBid 87M [25K rows]" at bounding box center [919, 146] width 210 height 17
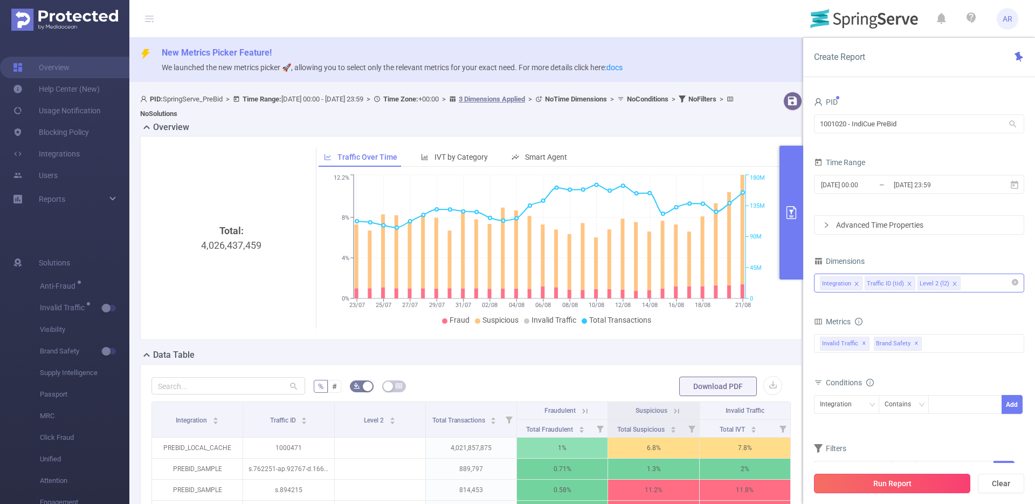
click at [863, 481] on button "Run Report" at bounding box center [892, 483] width 156 height 19
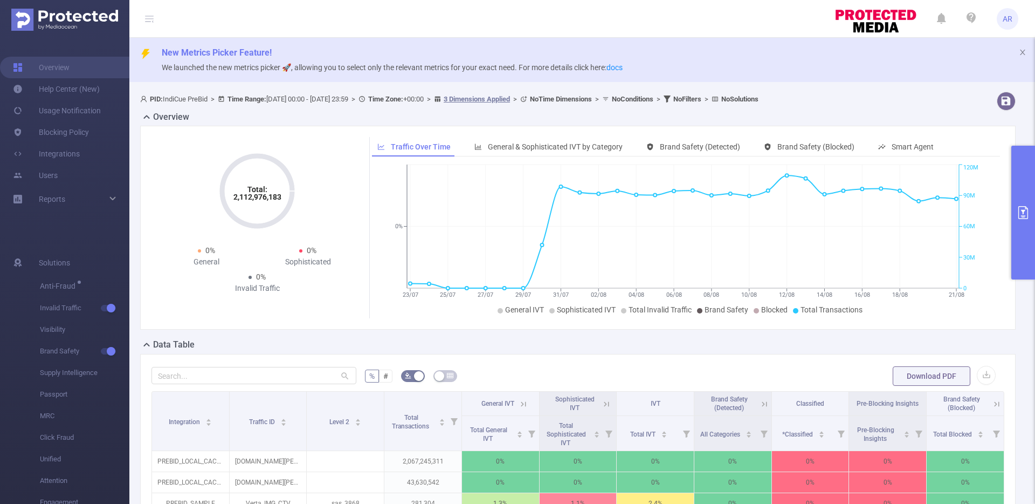
click at [1017, 218] on icon "primary" at bounding box center [1023, 212] width 13 height 13
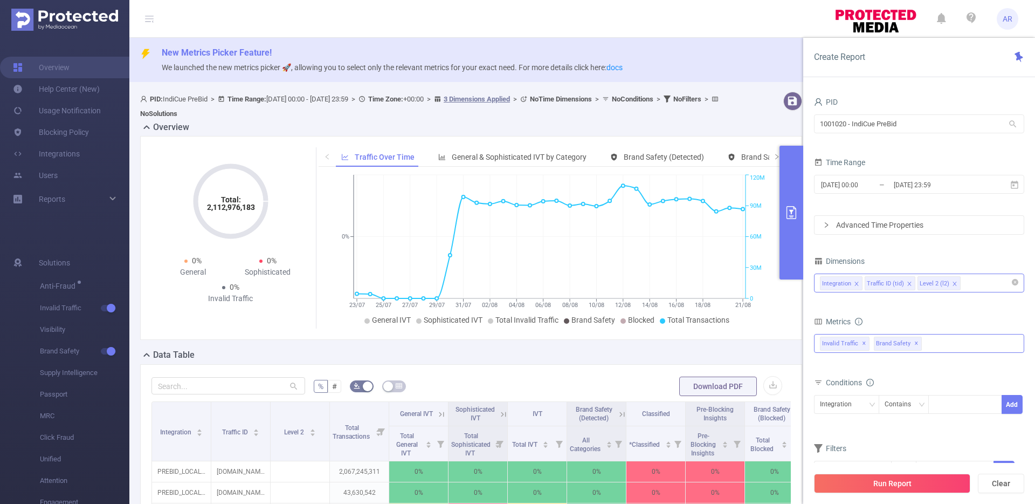
click at [951, 337] on div "Anti-Fraud Invalid Traffic Visibility Brand Safety Supply Intelligence Sample R…" at bounding box center [919, 343] width 210 height 19
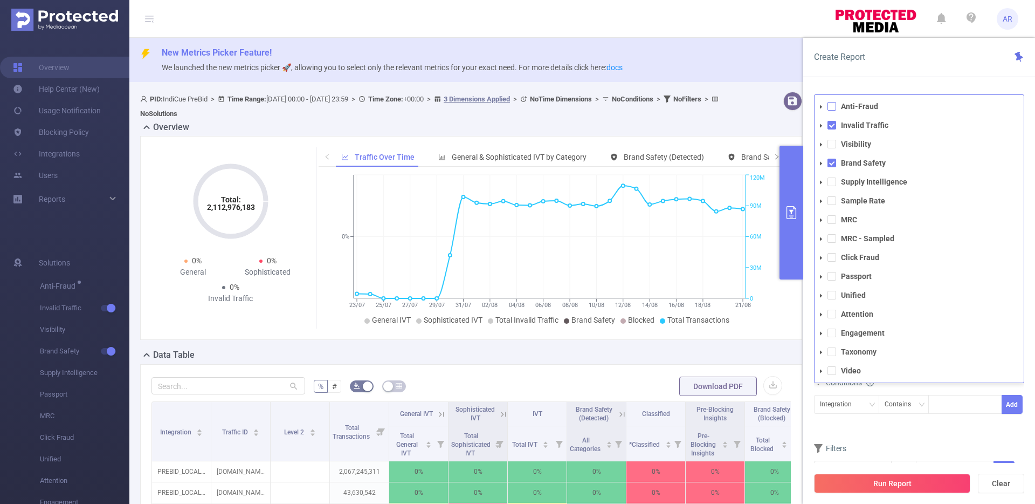
click at [832, 110] on span at bounding box center [832, 106] width 9 height 9
click at [878, 484] on button "Run Report" at bounding box center [892, 483] width 156 height 19
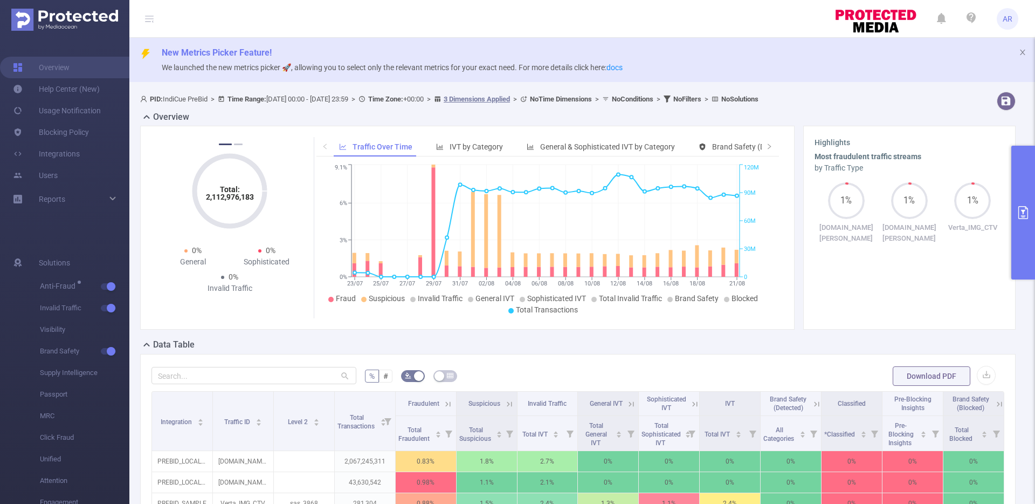
click at [1026, 198] on button "primary" at bounding box center [1024, 213] width 24 height 134
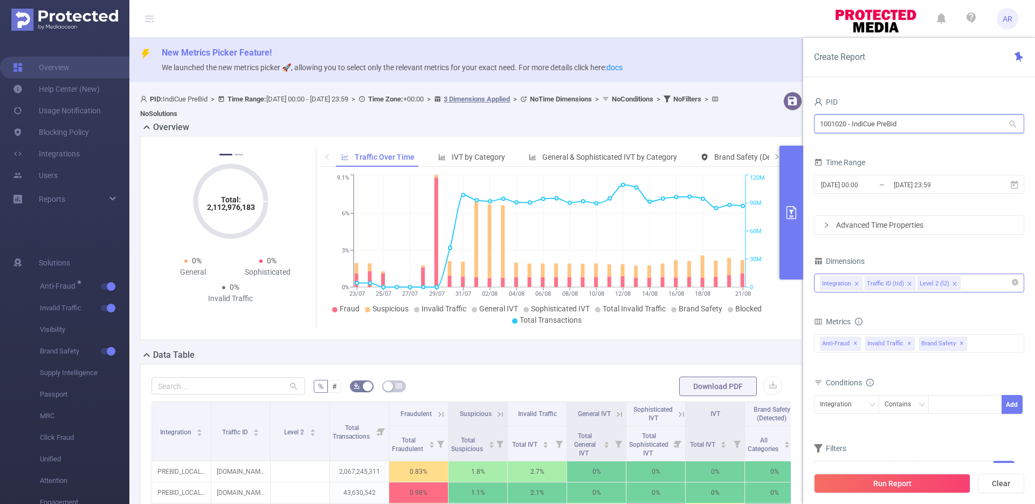
click at [943, 124] on input "1001020 - IndiCue PreBid" at bounding box center [919, 123] width 210 height 19
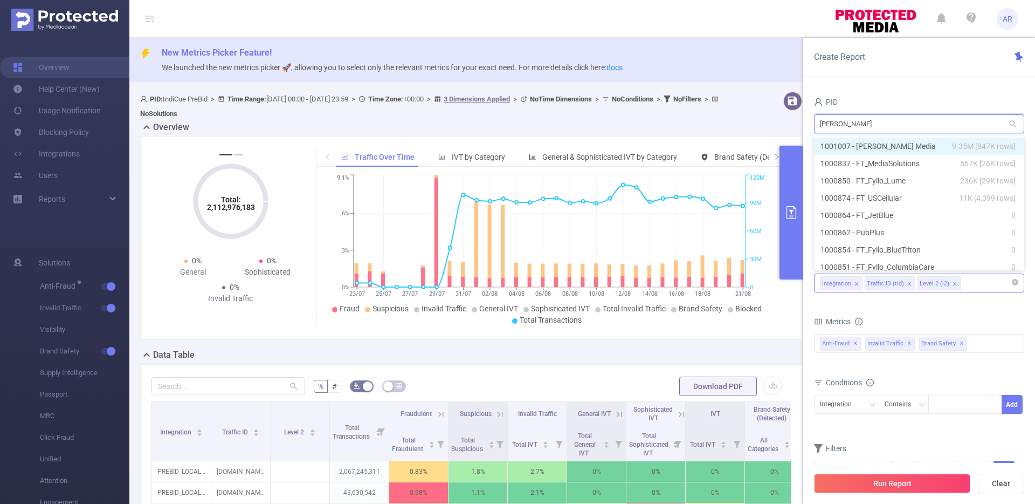
type input "lume"
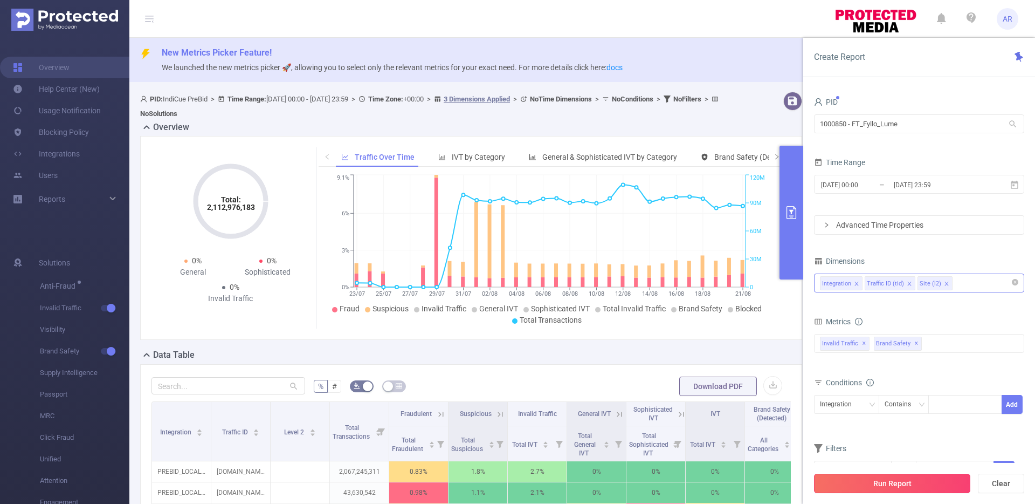
click at [875, 486] on button "Run Report" at bounding box center [892, 483] width 156 height 19
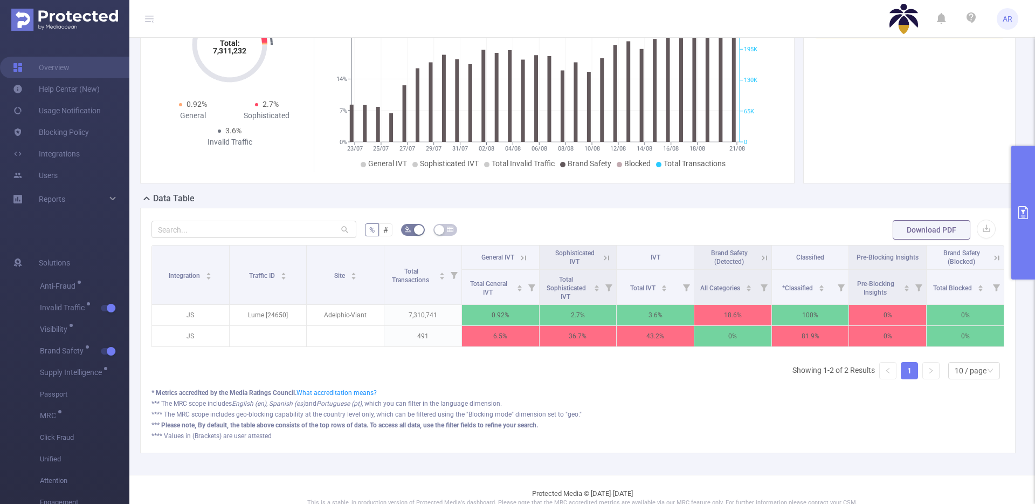
scroll to position [147, 0]
click at [1023, 186] on button "primary" at bounding box center [1024, 213] width 24 height 134
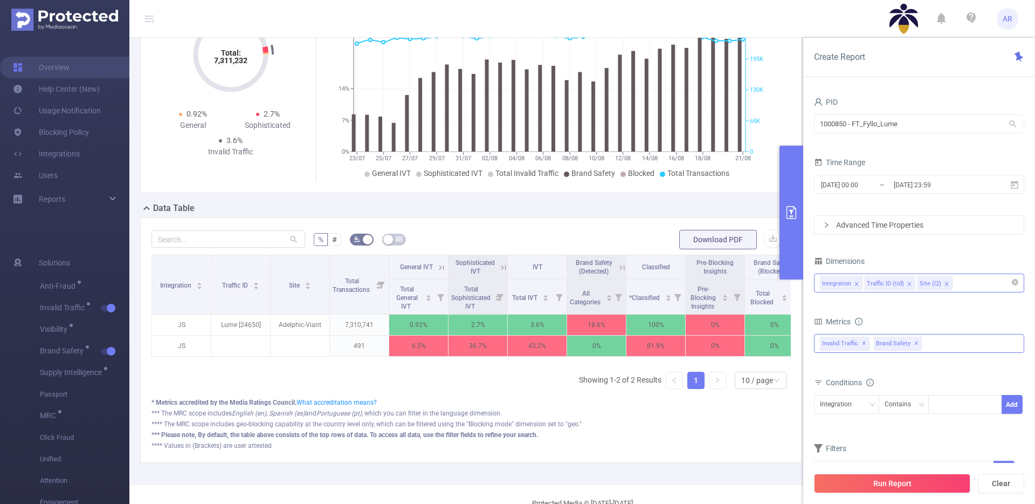
click at [915, 346] on span "✕" at bounding box center [917, 343] width 4 height 13
click at [881, 484] on button "Run Report" at bounding box center [892, 483] width 156 height 19
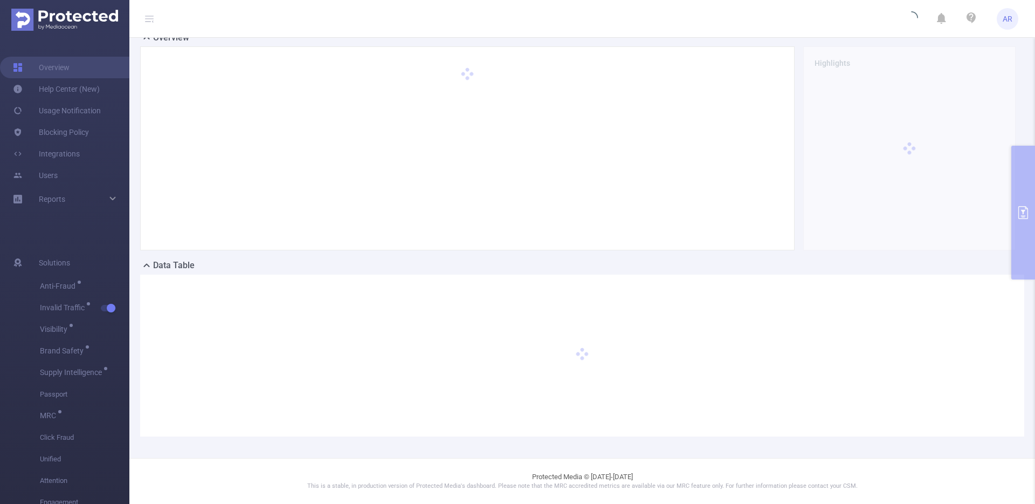
scroll to position [79, 0]
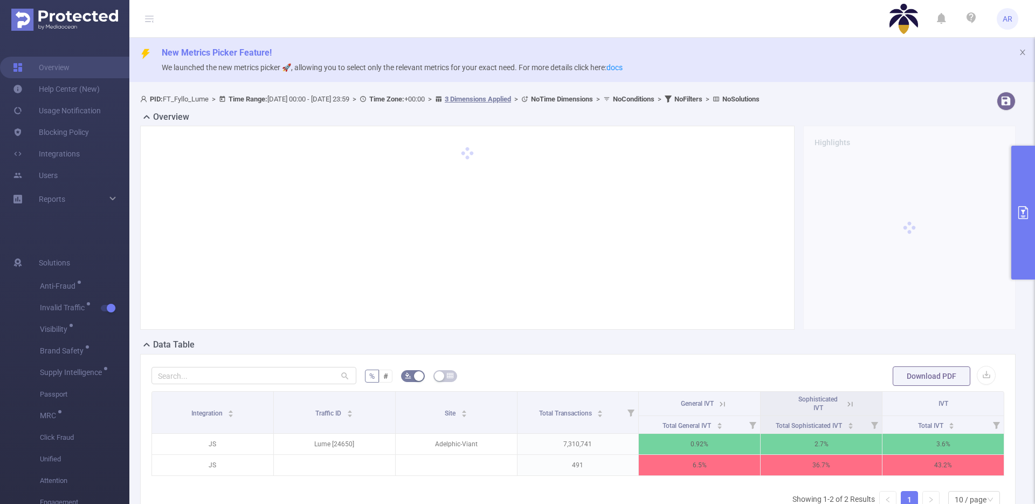
click at [846, 404] on icon at bounding box center [851, 404] width 10 height 10
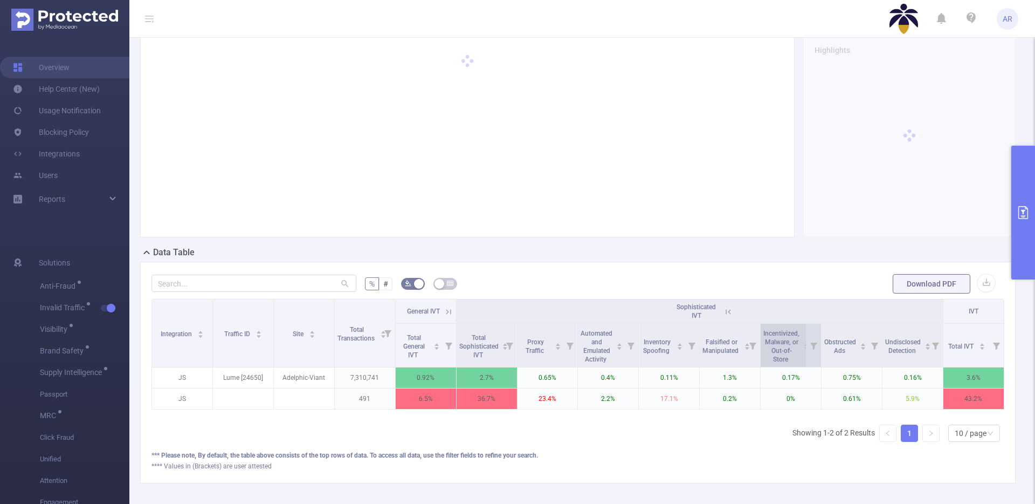
scroll to position [95, 0]
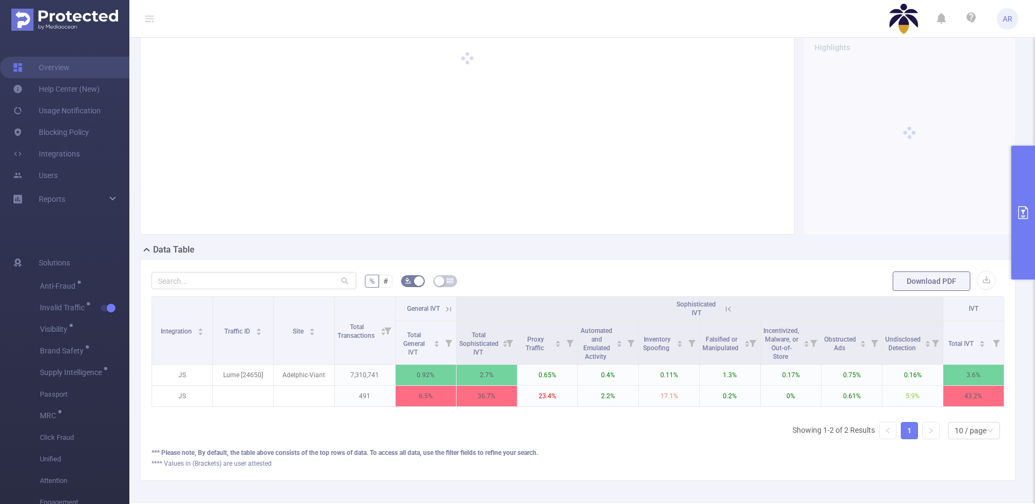
click at [729, 312] on th "Sophisticated IVT" at bounding box center [700, 309] width 487 height 24
click at [724, 310] on icon at bounding box center [729, 309] width 10 height 10
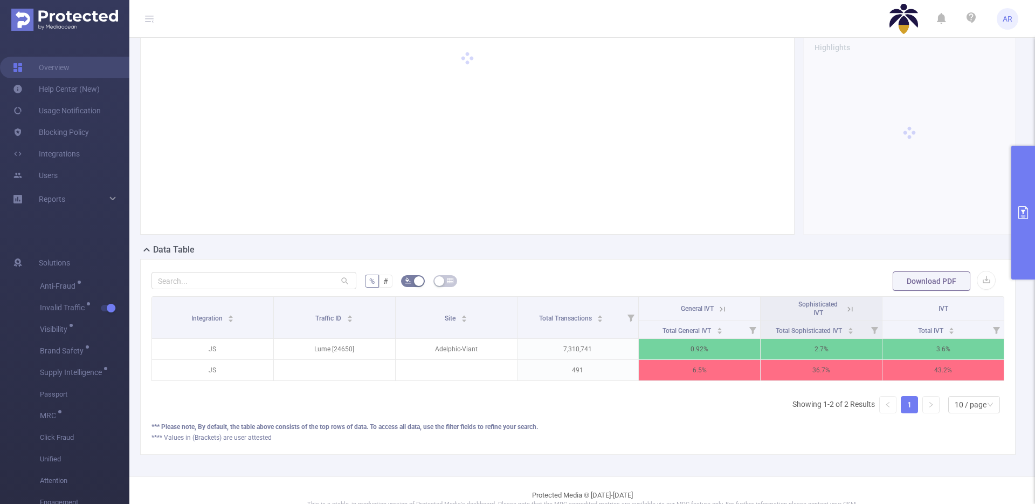
click at [1027, 186] on button "primary" at bounding box center [1024, 213] width 24 height 134
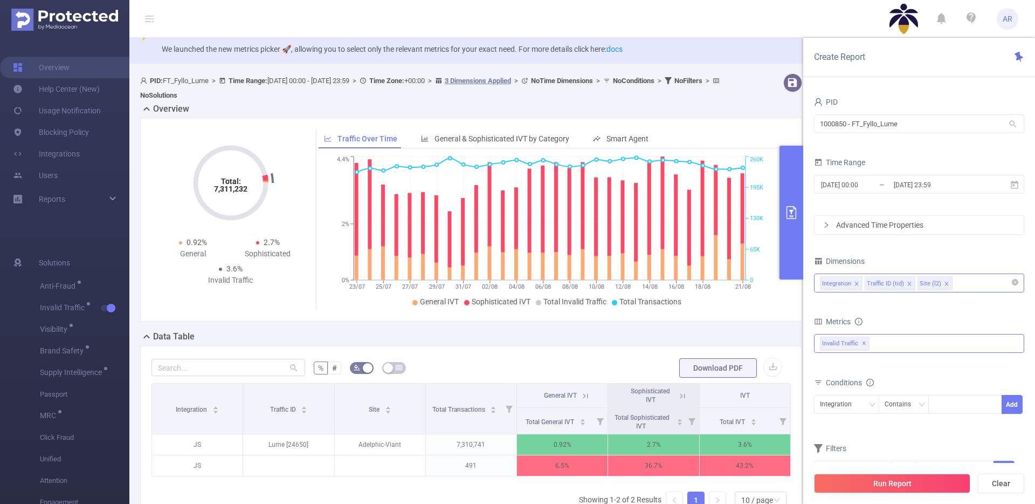
scroll to position [11, 0]
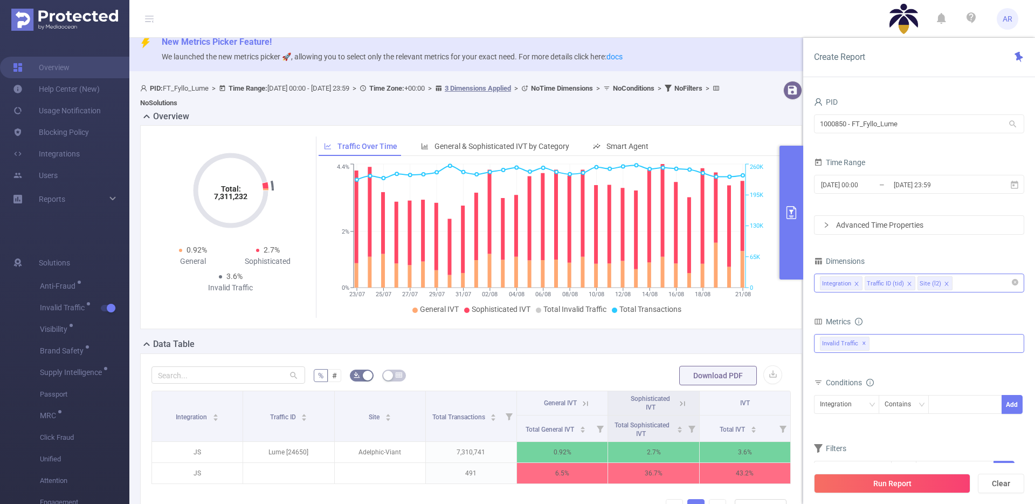
click at [783, 207] on button "primary" at bounding box center [792, 213] width 24 height 134
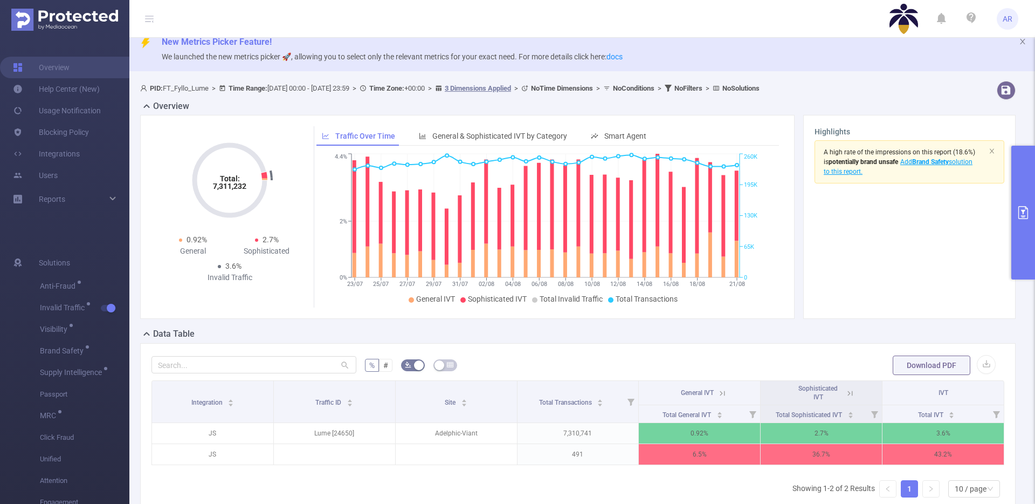
click at [1020, 179] on button "primary" at bounding box center [1024, 213] width 24 height 134
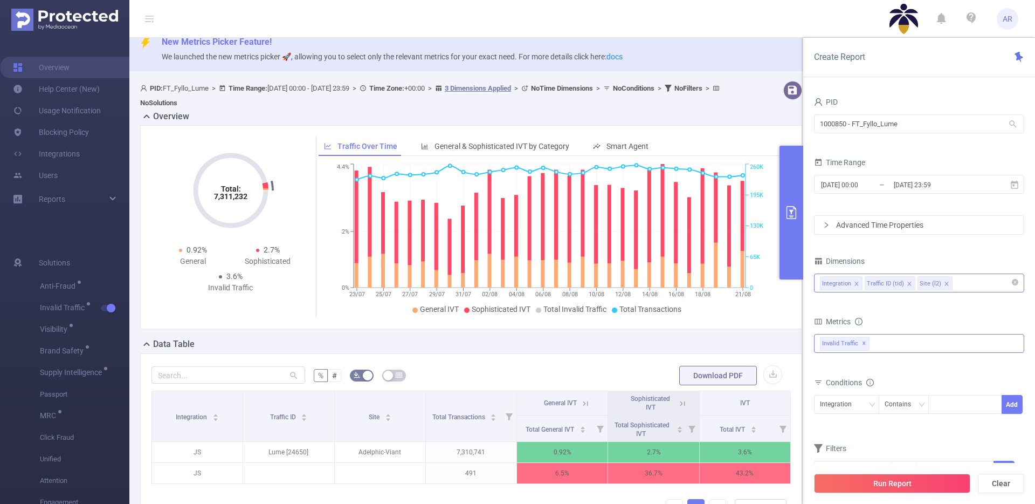
click at [969, 285] on div "Integration Traffic ID (tid) Site (l2)" at bounding box center [919, 283] width 198 height 18
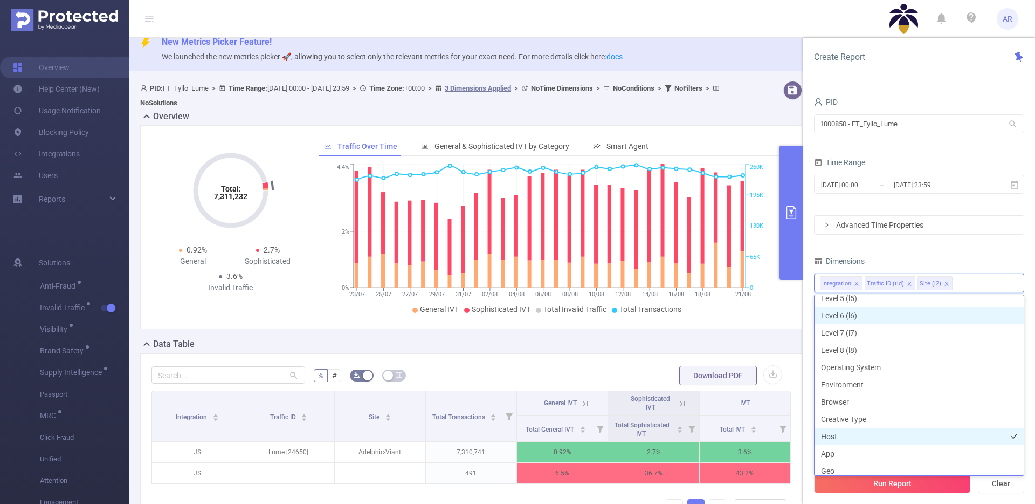
scroll to position [118, 0]
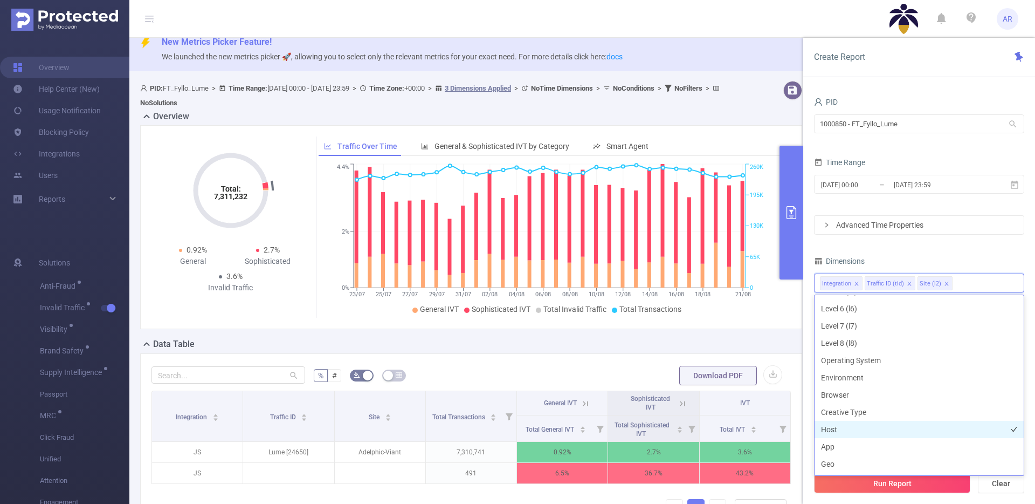
click at [847, 431] on li "Host" at bounding box center [919, 429] width 209 height 17
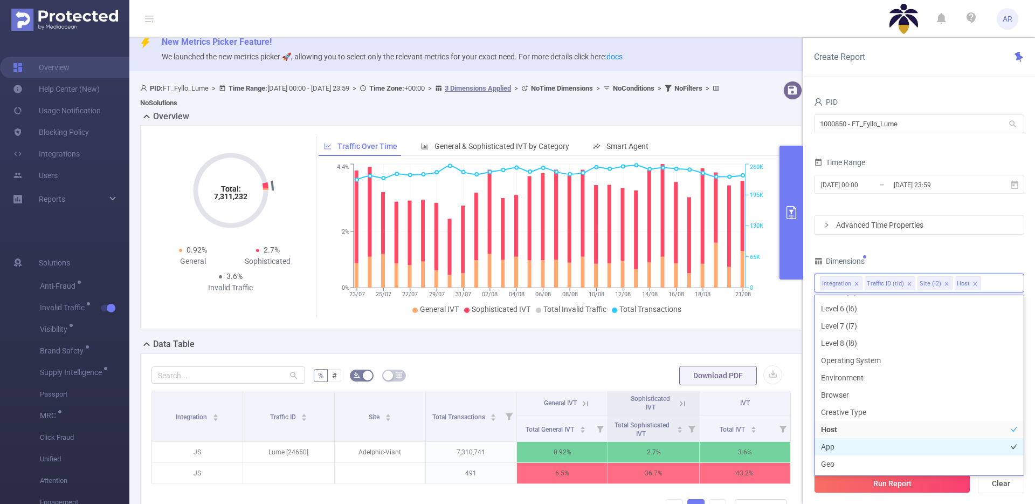
click at [844, 440] on li "App" at bounding box center [919, 446] width 209 height 17
click at [869, 483] on button "Run Report" at bounding box center [892, 483] width 156 height 19
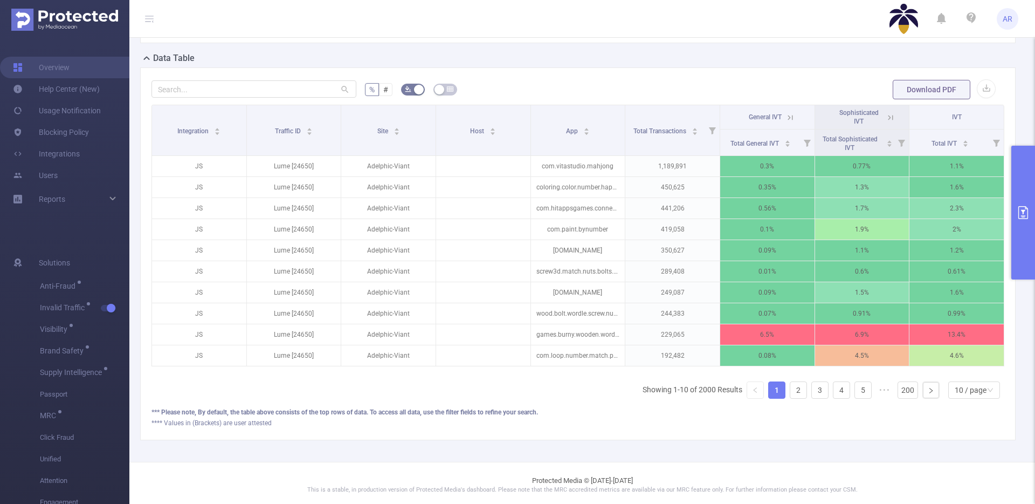
scroll to position [298, 0]
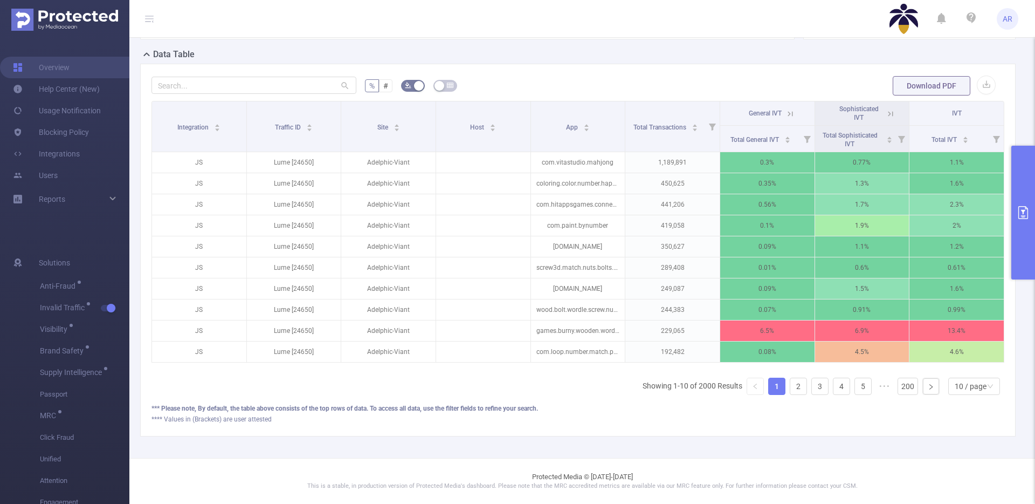
click at [786, 109] on icon at bounding box center [791, 114] width 10 height 10
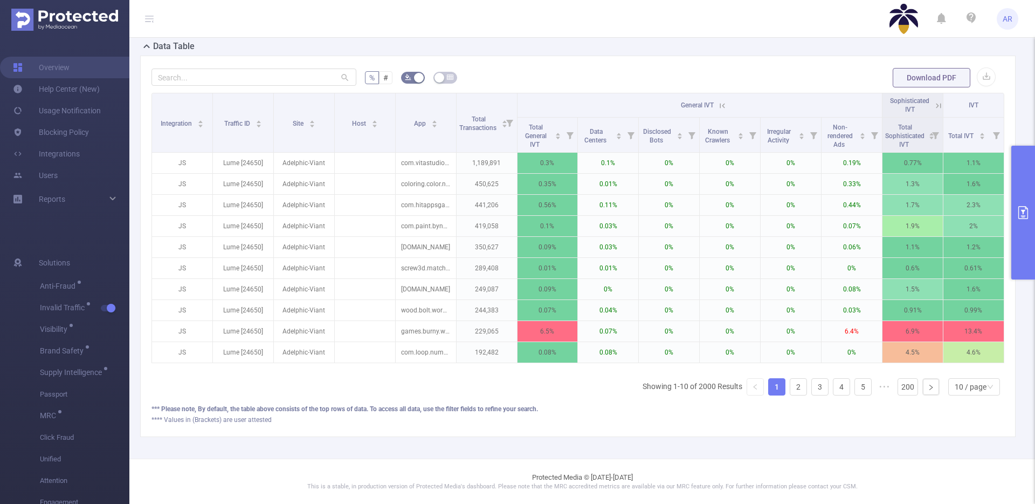
click at [722, 106] on icon at bounding box center [723, 106] width 10 height 10
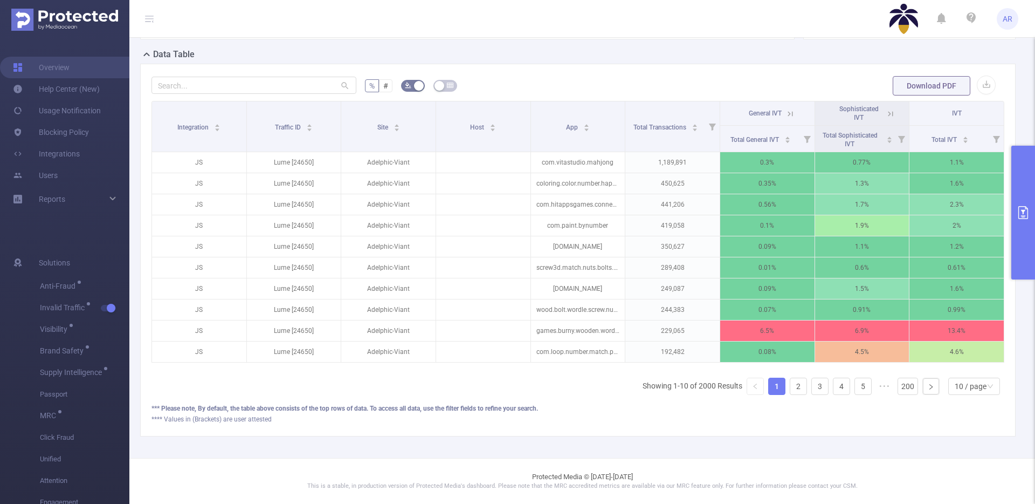
click at [1020, 184] on button "primary" at bounding box center [1024, 213] width 24 height 134
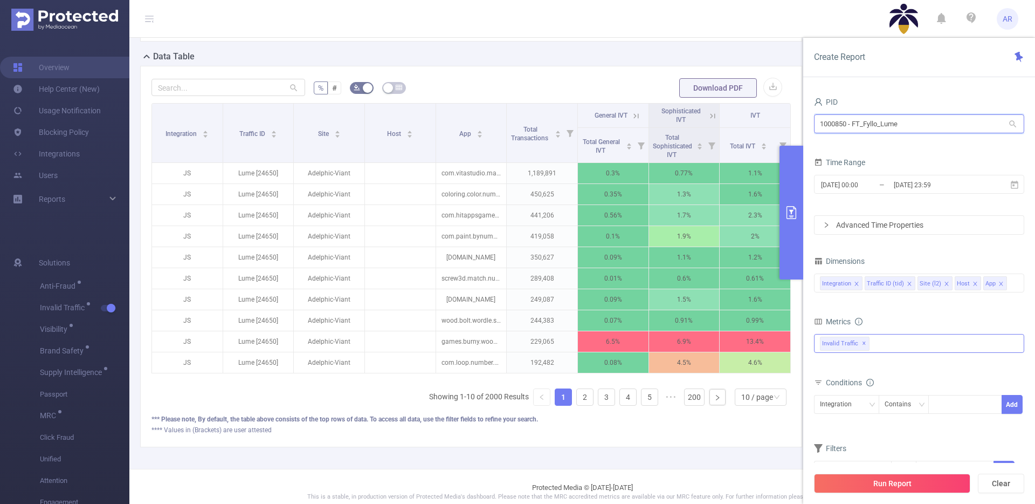
click at [918, 126] on input "1000850 - FT_Fyllo_Lume" at bounding box center [919, 123] width 210 height 19
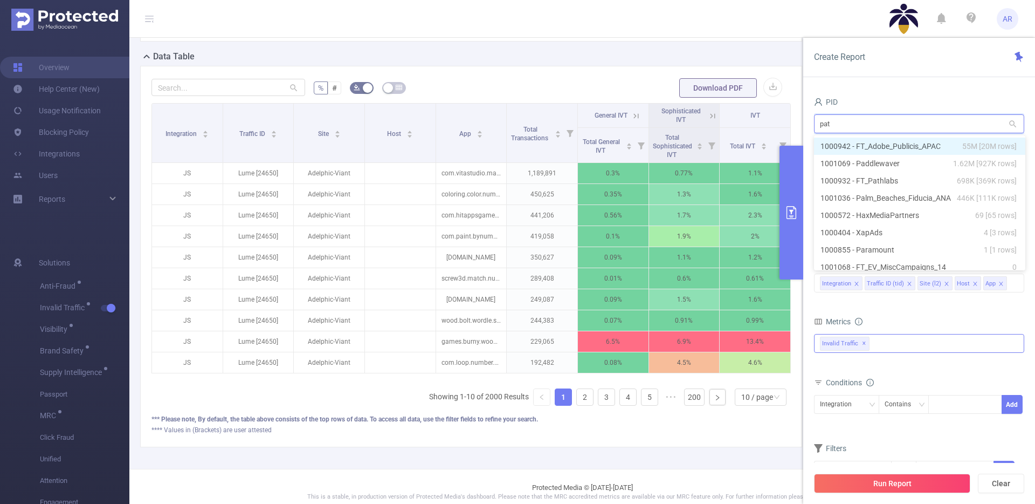
type input "path"
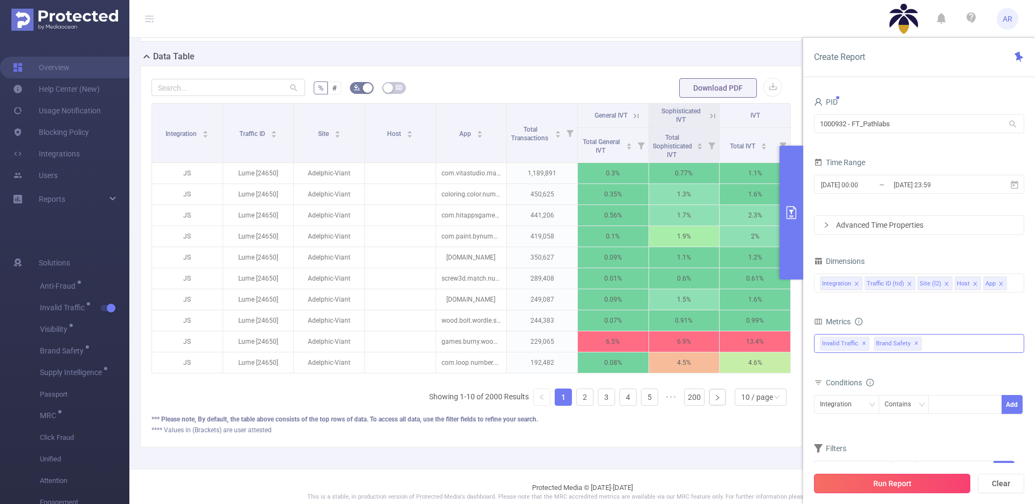
click at [908, 484] on button "Run Report" at bounding box center [892, 483] width 156 height 19
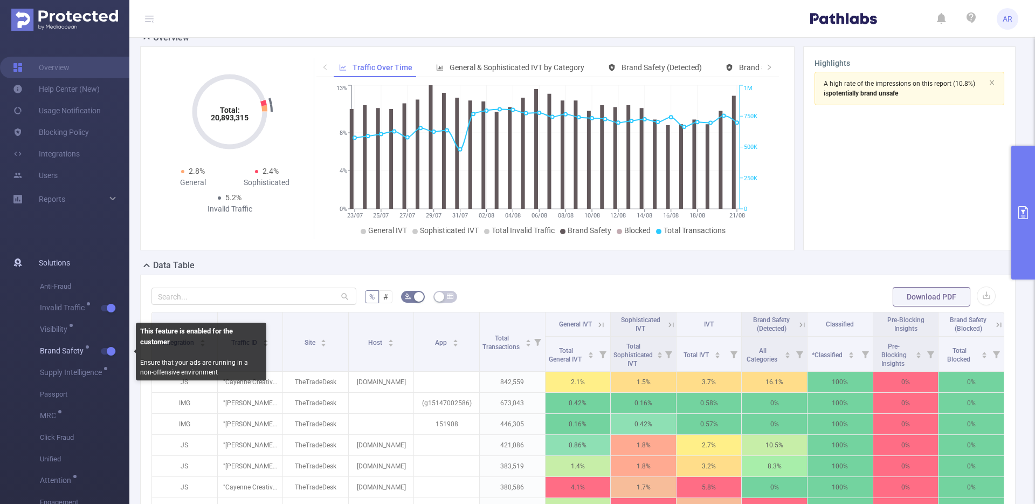
click at [110, 351] on button "button" at bounding box center [108, 351] width 15 height 6
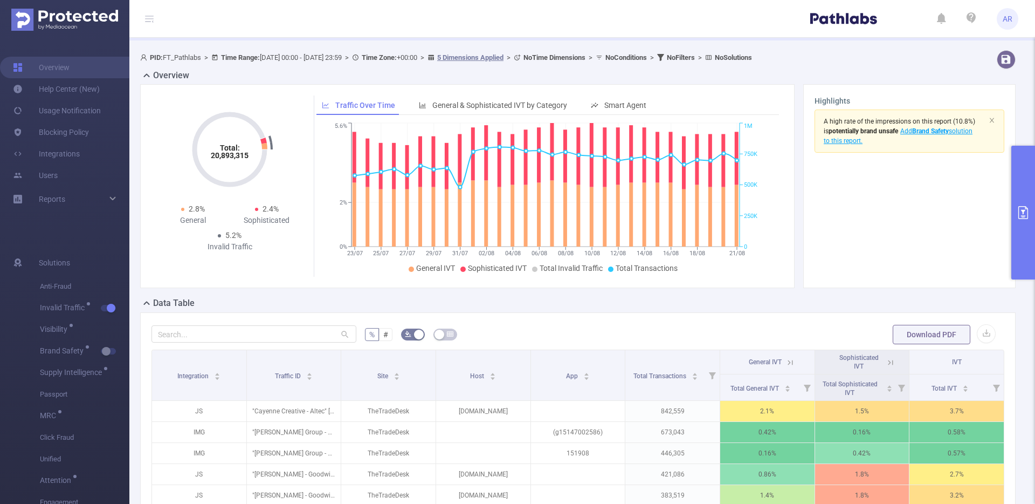
scroll to position [193, 0]
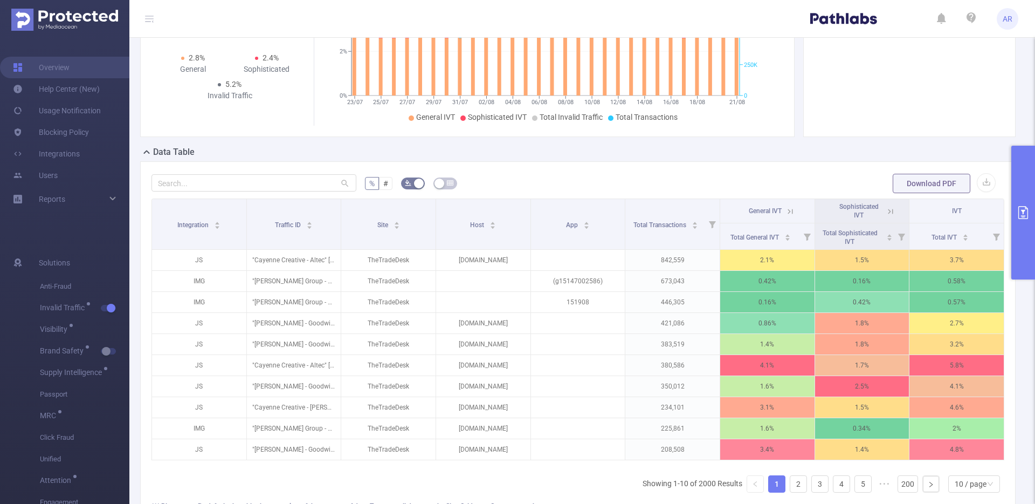
click at [1019, 219] on button "primary" at bounding box center [1024, 213] width 24 height 134
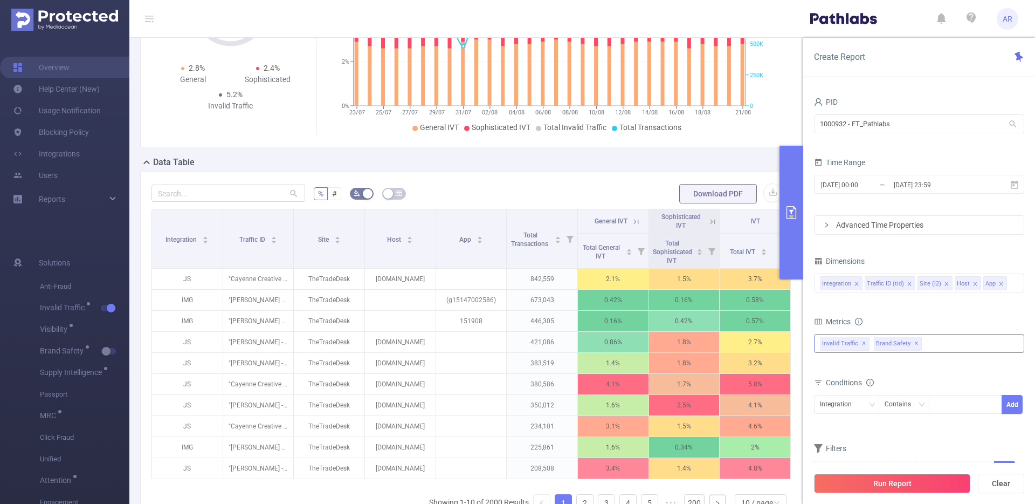
click at [976, 283] on li "Host" at bounding box center [968, 283] width 26 height 14
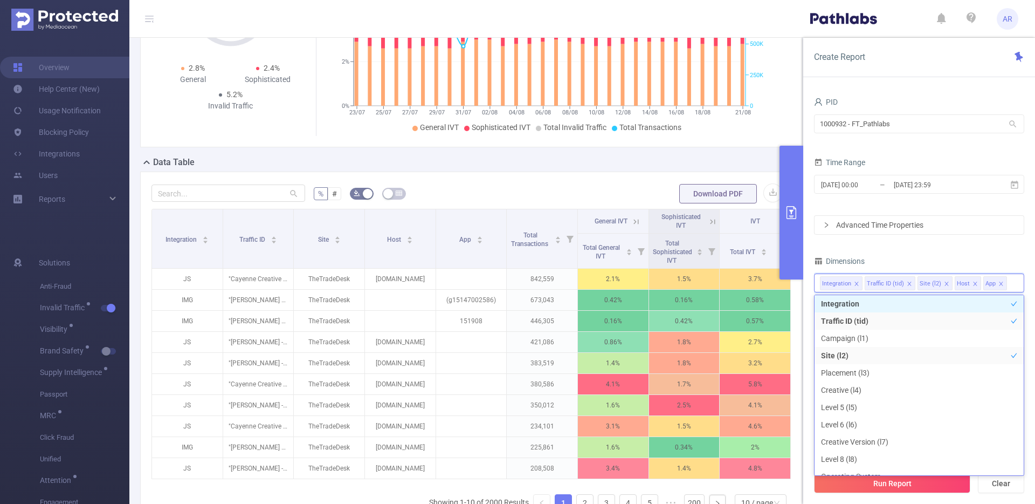
click at [973, 283] on icon "icon: close" at bounding box center [975, 283] width 5 height 5
click at [973, 283] on li "App" at bounding box center [967, 283] width 24 height 14
click at [972, 283] on icon "icon: close" at bounding box center [972, 283] width 5 height 5
click at [990, 257] on div "Dimensions" at bounding box center [919, 262] width 210 height 18
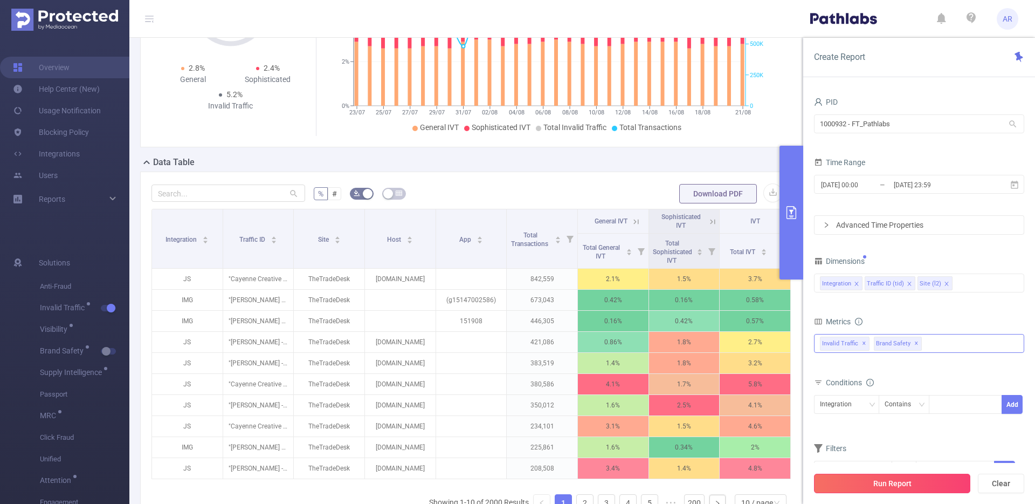
click at [905, 484] on button "Run Report" at bounding box center [892, 483] width 156 height 19
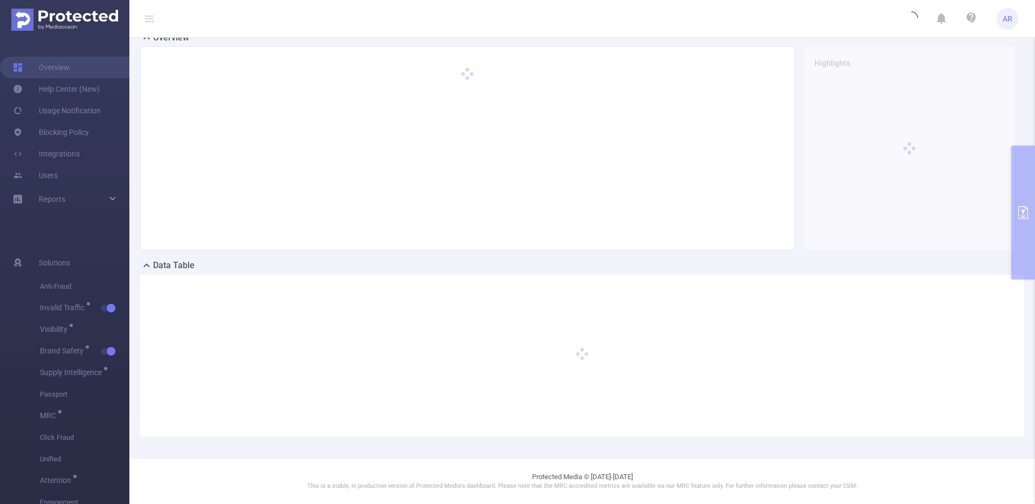
scroll to position [79, 0]
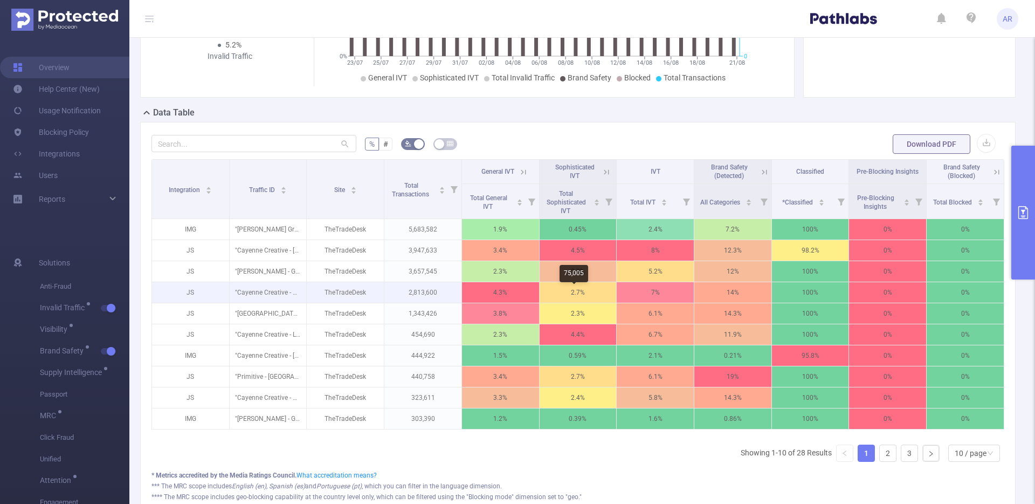
scroll to position [235, 0]
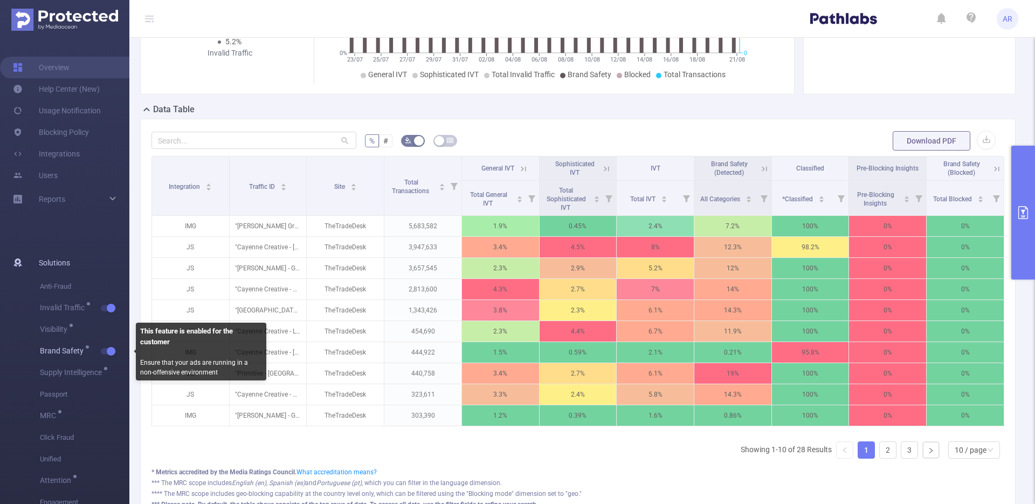
click at [106, 352] on button "button" at bounding box center [108, 351] width 15 height 6
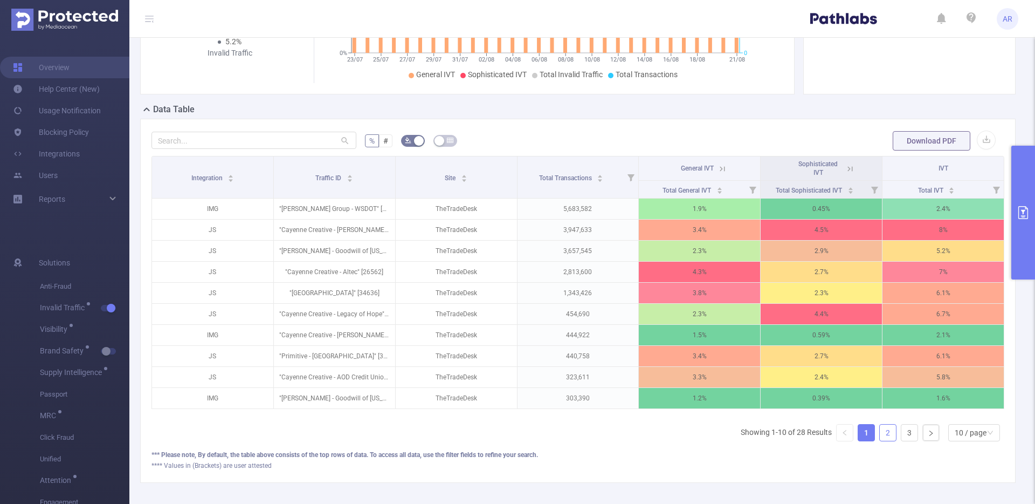
drag, startPoint x: 879, startPoint y: 437, endPoint x: 881, endPoint y: 443, distance: 6.7
click at [880, 440] on link "2" at bounding box center [888, 432] width 16 height 16
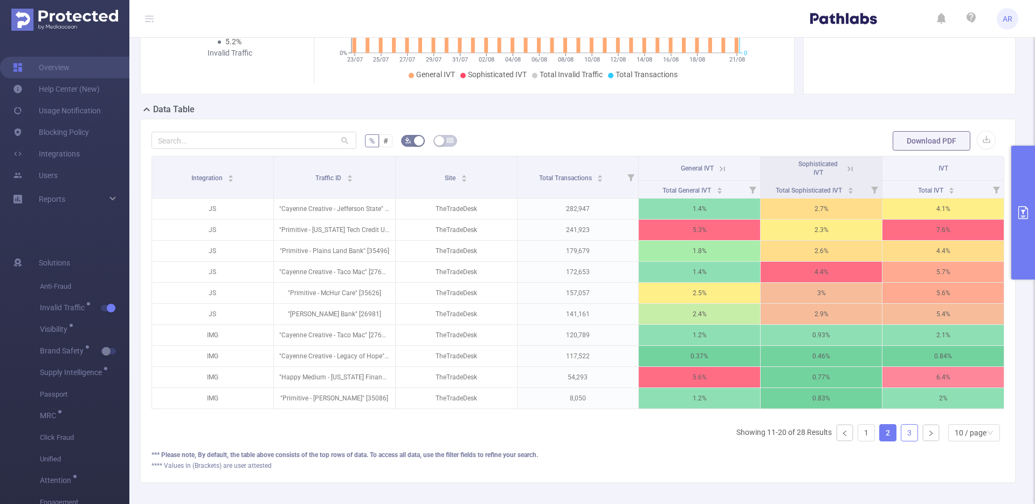
click at [902, 441] on link "3" at bounding box center [910, 432] width 16 height 16
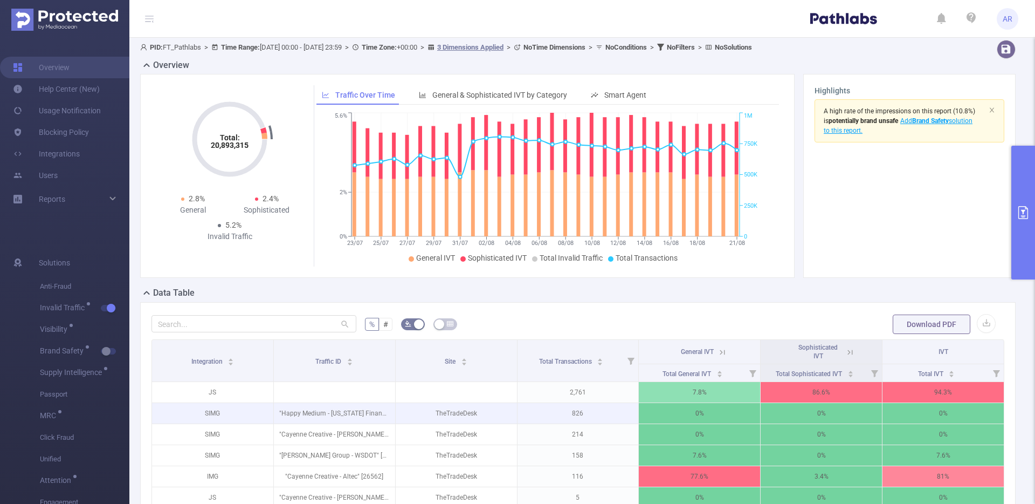
scroll to position [0, 0]
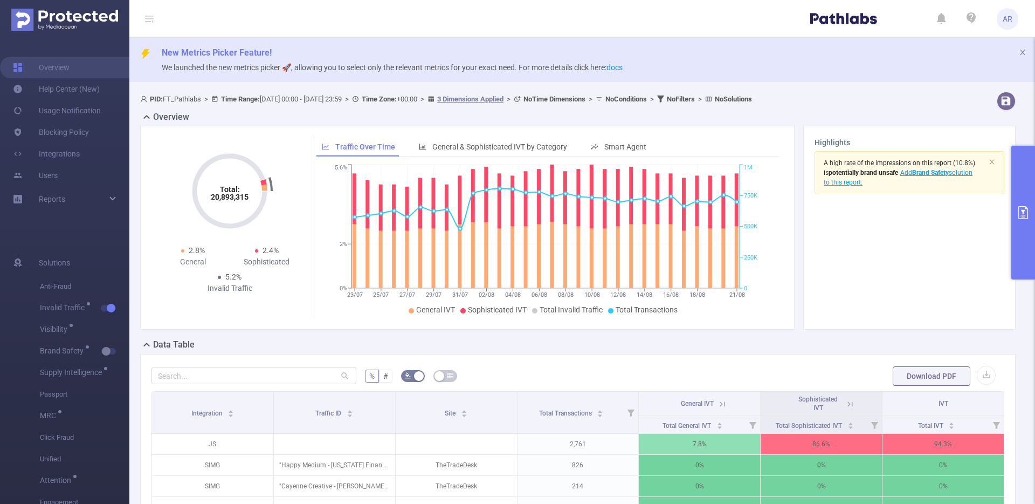
click at [1020, 167] on button "primary" at bounding box center [1024, 213] width 24 height 134
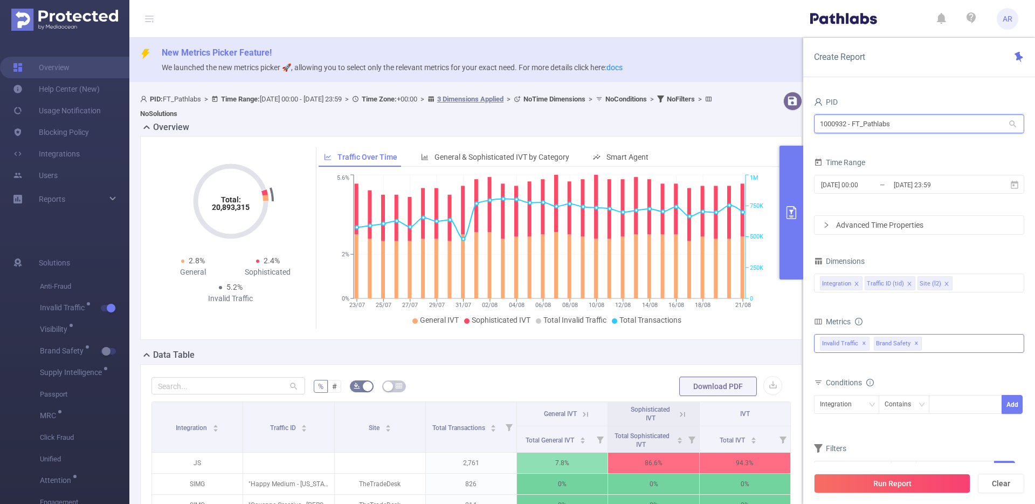
click at [917, 122] on input "1000932 - FT_Pathlabs" at bounding box center [919, 123] width 210 height 19
type input "deloit"
click at [866, 490] on button "Run Report" at bounding box center [892, 483] width 156 height 19
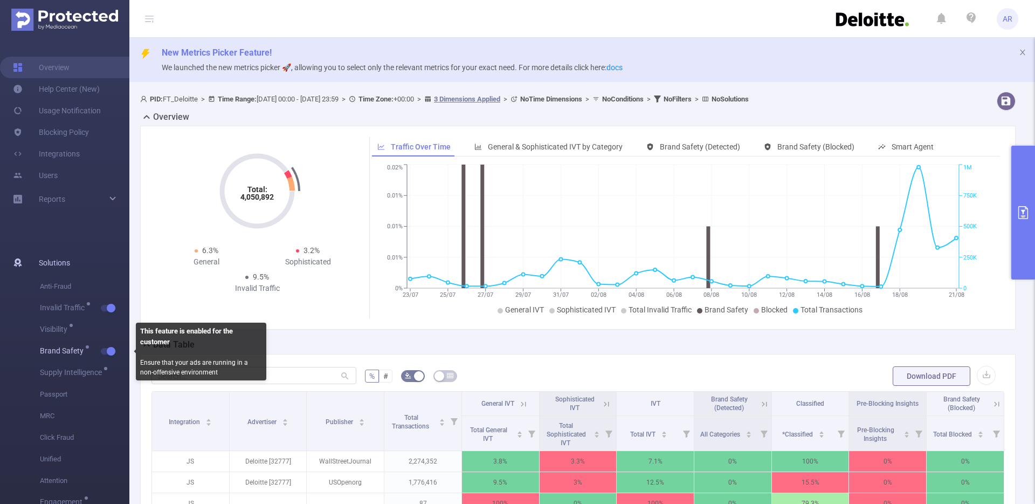
click at [106, 349] on button "button" at bounding box center [108, 351] width 15 height 6
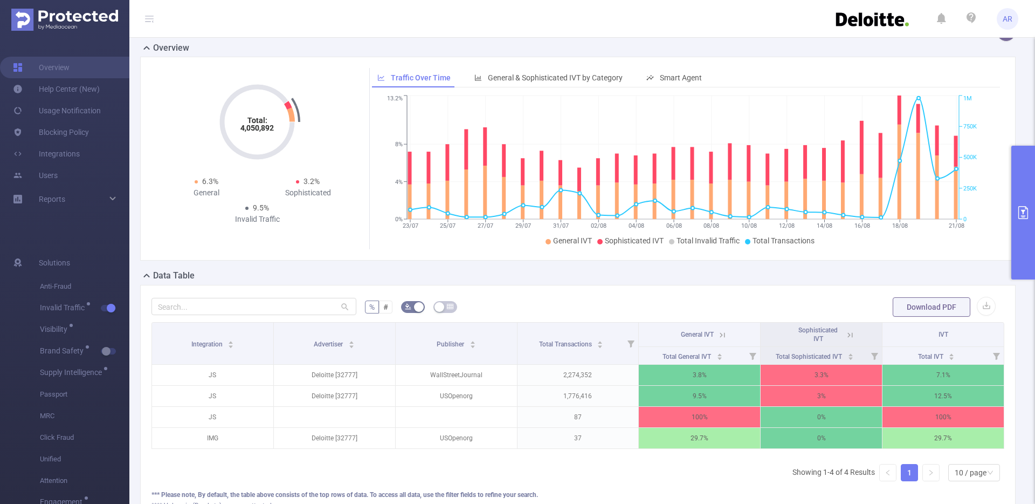
scroll to position [125, 0]
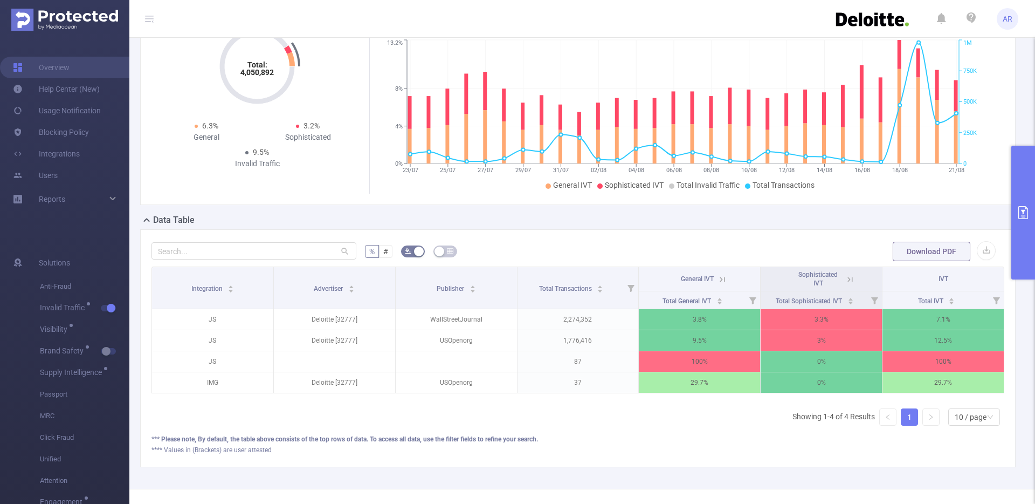
click at [847, 279] on icon at bounding box center [851, 280] width 10 height 10
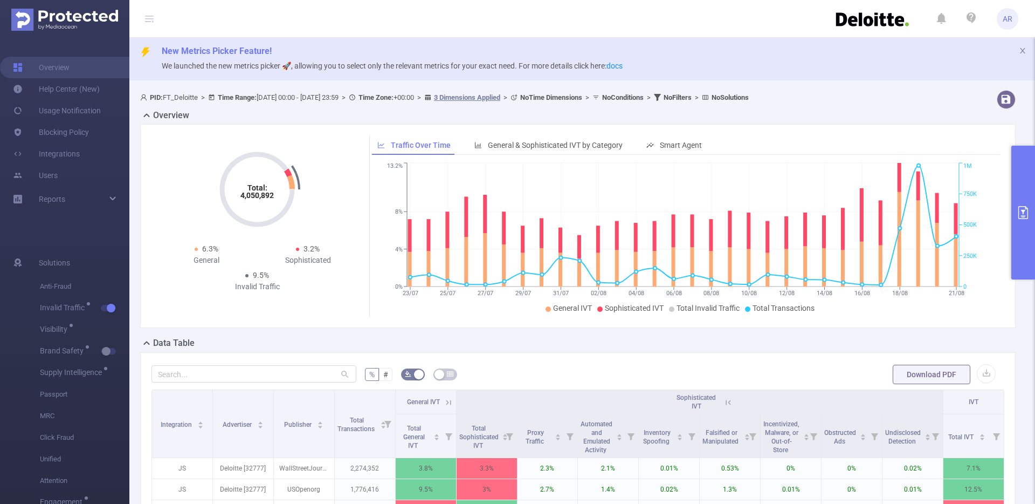
scroll to position [0, 0]
click at [1019, 156] on button "primary" at bounding box center [1024, 213] width 24 height 134
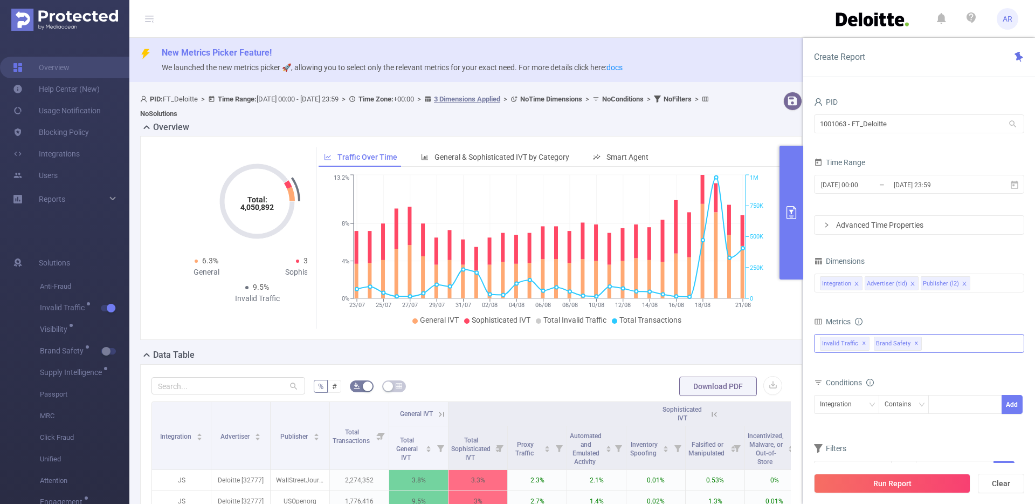
click at [1019, 156] on div "Create Report PID 1001063 - FT_Deloitte 1001063 - FT_Deloitte Time Range [DATE]…" at bounding box center [920, 271] width 232 height 466
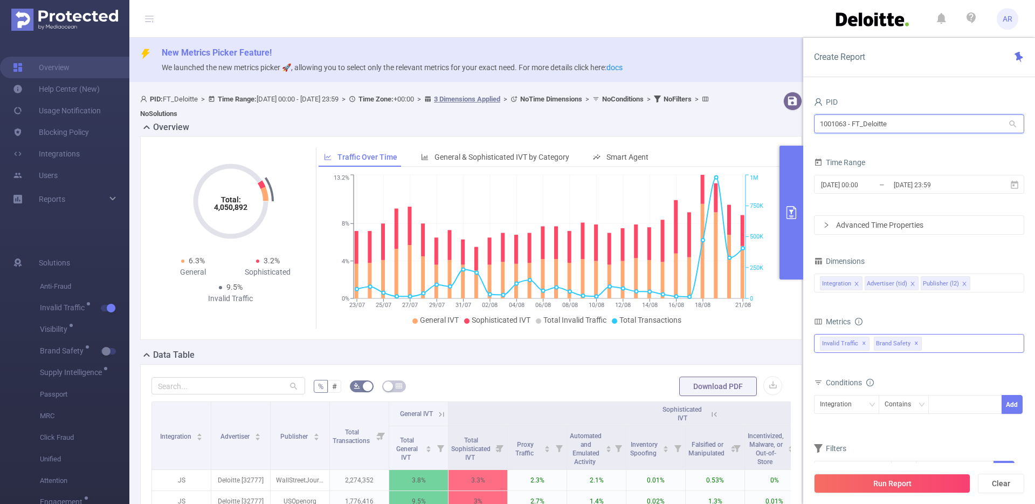
click at [876, 116] on input "1001063 - FT_Deloitte" at bounding box center [919, 123] width 210 height 19
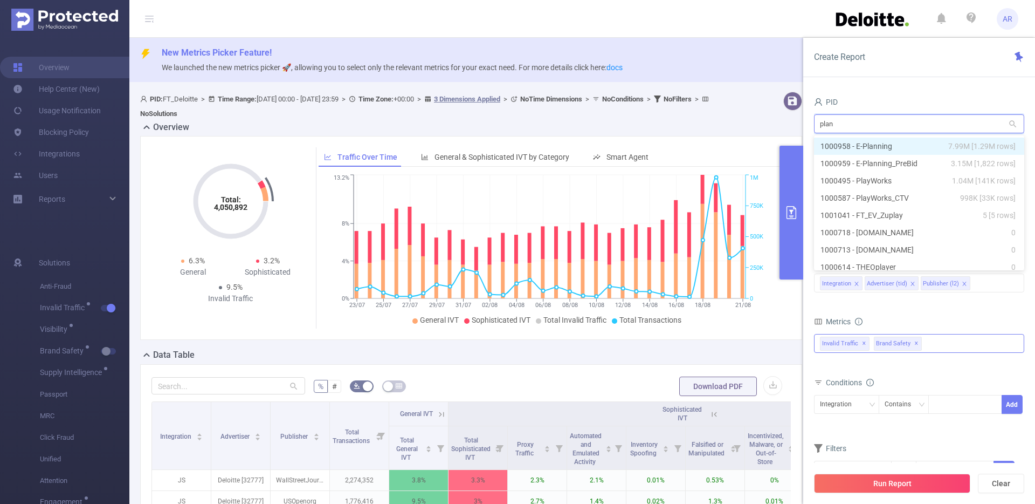
type input "plann"
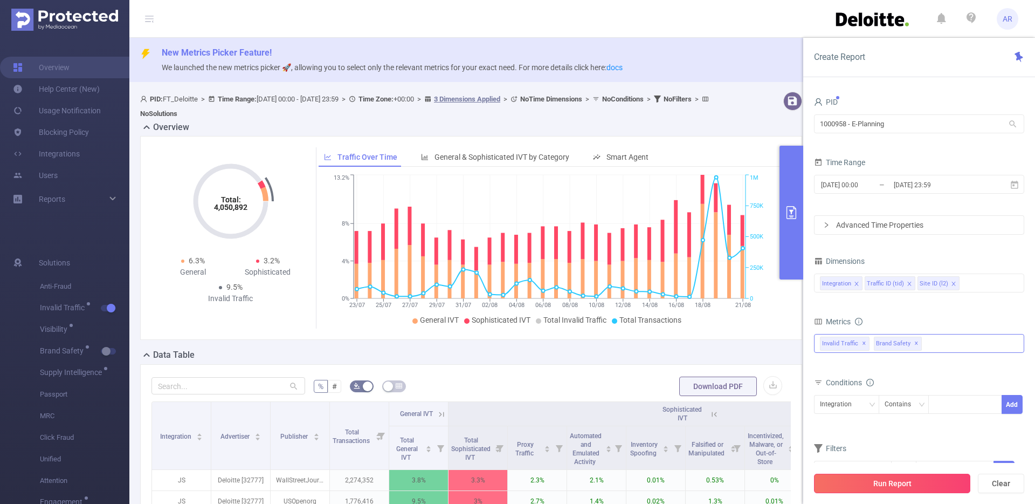
click at [882, 491] on button "Run Report" at bounding box center [892, 483] width 156 height 19
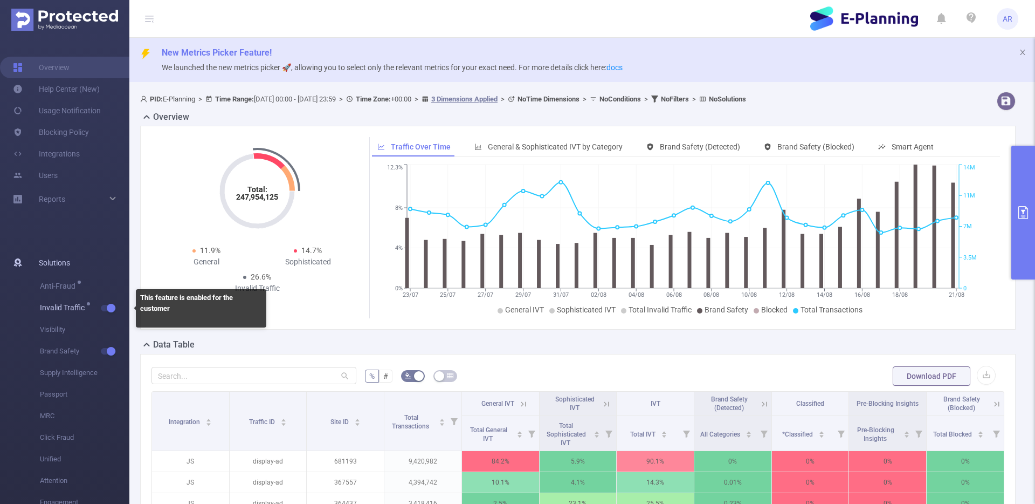
click at [113, 309] on button "button" at bounding box center [108, 308] width 15 height 6
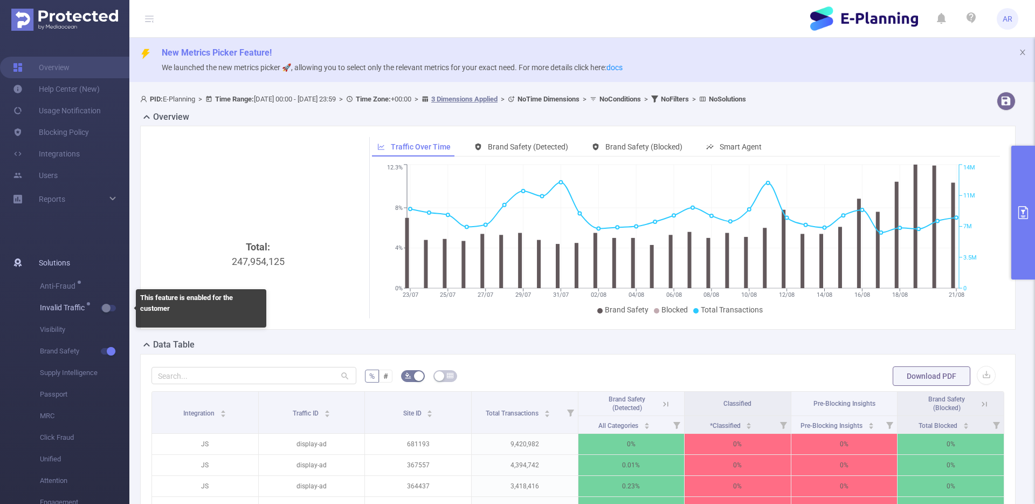
click at [113, 309] on span "button" at bounding box center [118, 307] width 14 height 5
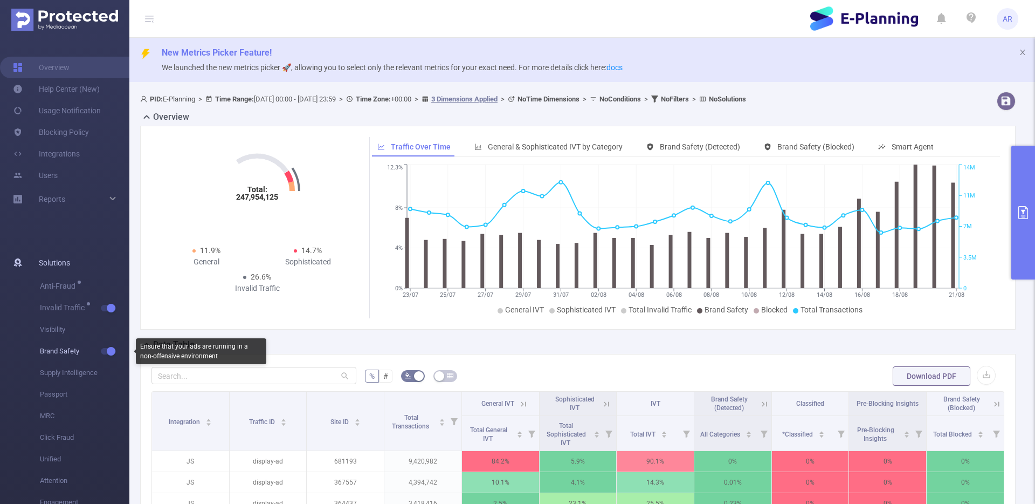
click at [107, 350] on button "button" at bounding box center [108, 351] width 15 height 6
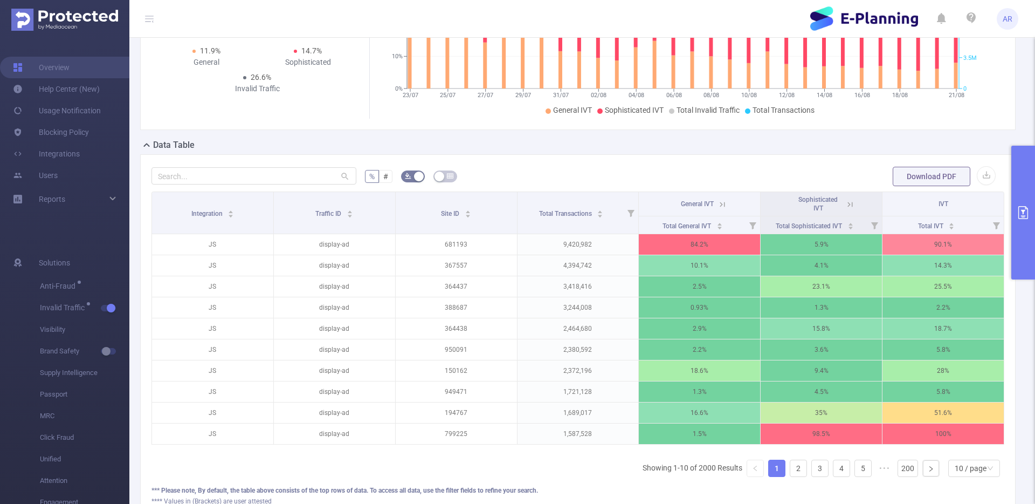
scroll to position [202, 0]
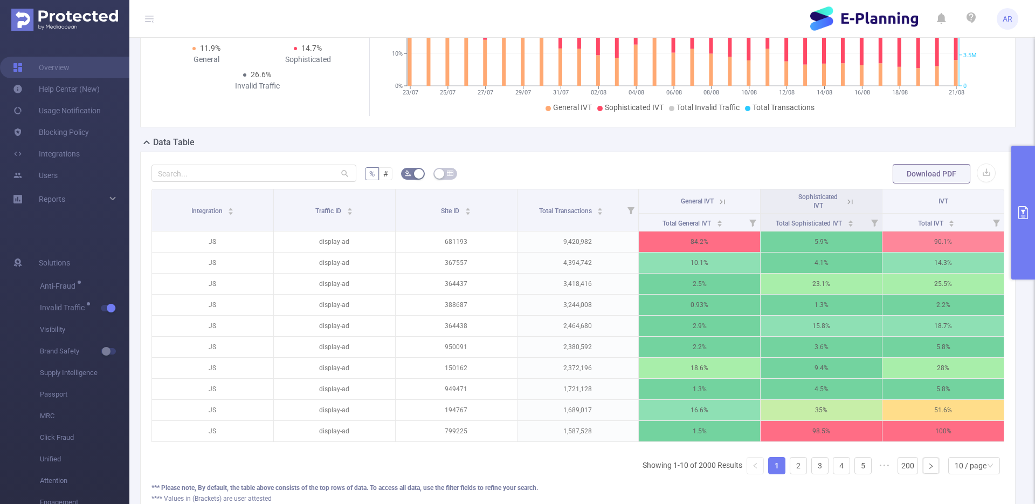
click at [718, 201] on icon at bounding box center [723, 202] width 10 height 10
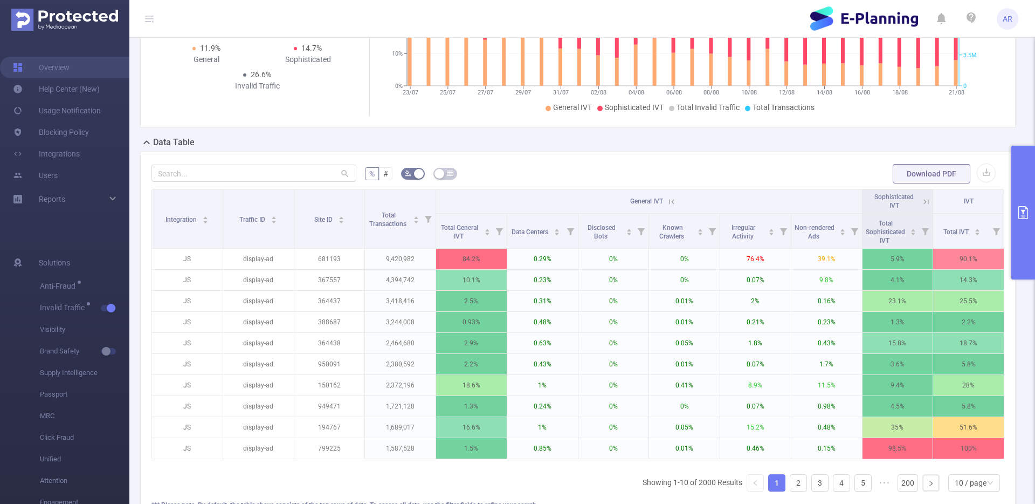
click at [668, 203] on icon at bounding box center [672, 202] width 10 height 10
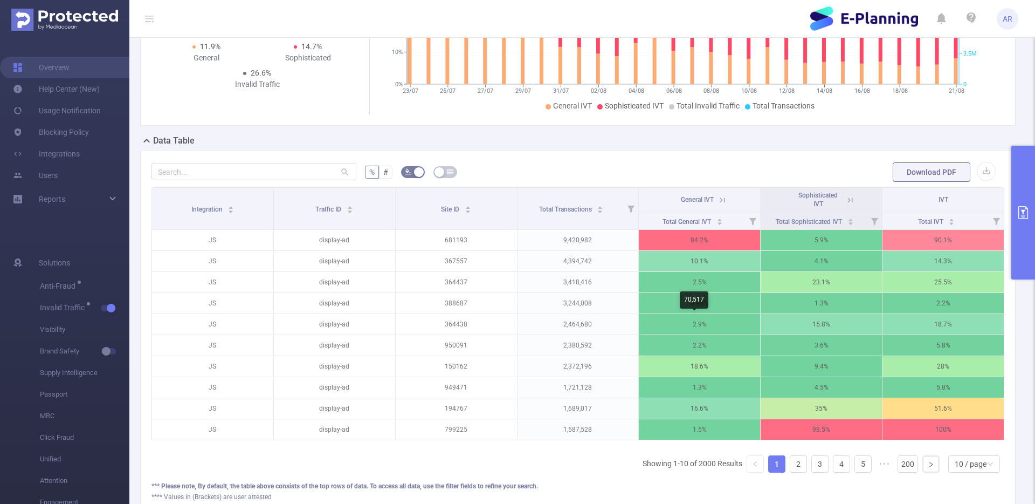
scroll to position [204, 0]
click at [795, 471] on link "2" at bounding box center [799, 463] width 16 height 16
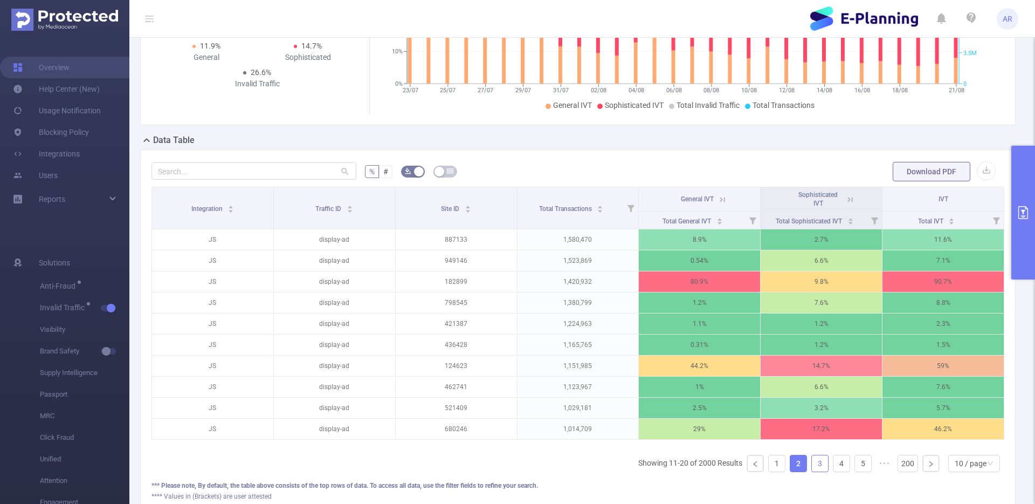
click at [812, 471] on link "3" at bounding box center [820, 463] width 16 height 16
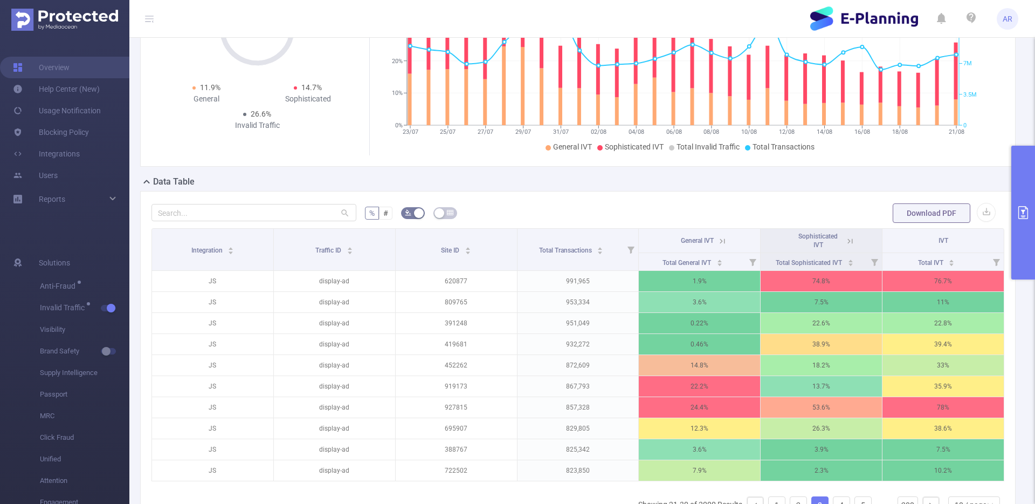
scroll to position [0, 0]
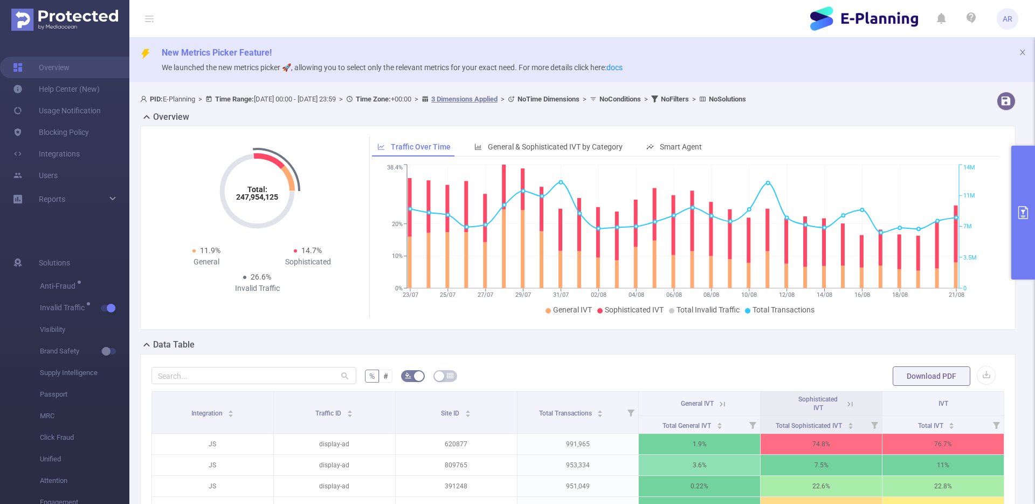
click at [1016, 214] on button "primary" at bounding box center [1024, 213] width 24 height 134
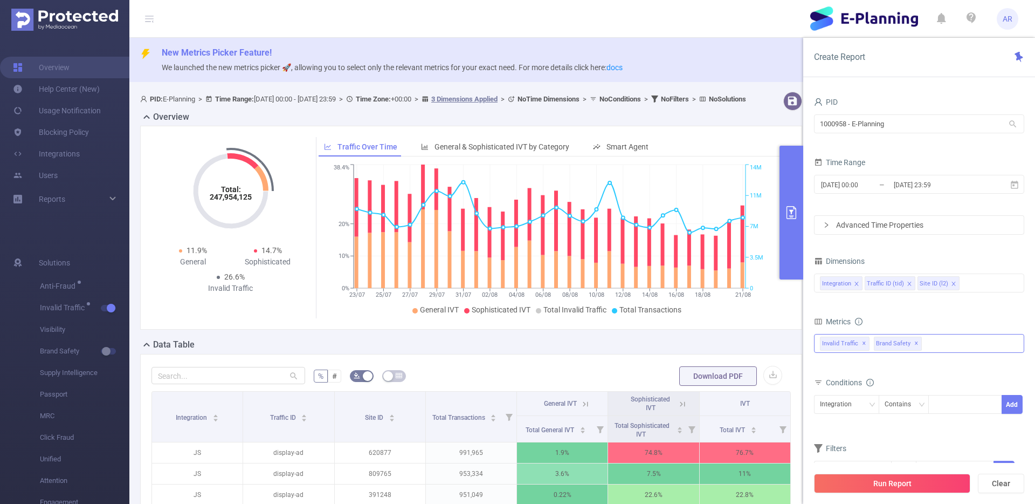
click at [945, 345] on div "Anti-Fraud Invalid Traffic Visibility Brand Safety Supply Intelligence Sample R…" at bounding box center [919, 343] width 210 height 19
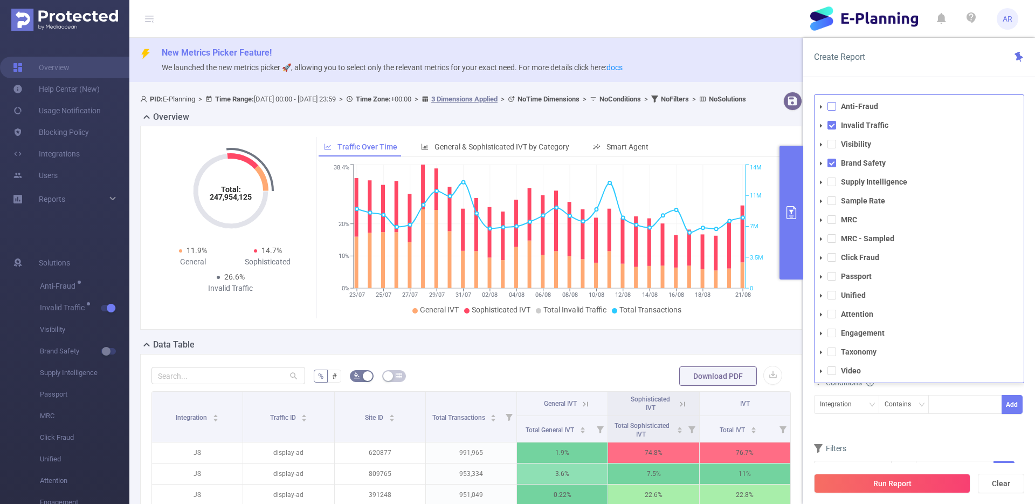
click at [828, 102] on span at bounding box center [832, 106] width 9 height 9
click at [856, 79] on div "Create Report PID 1000958 - E-Planning 1000958 - E-Planning Time Range [DATE] 0…" at bounding box center [920, 271] width 232 height 466
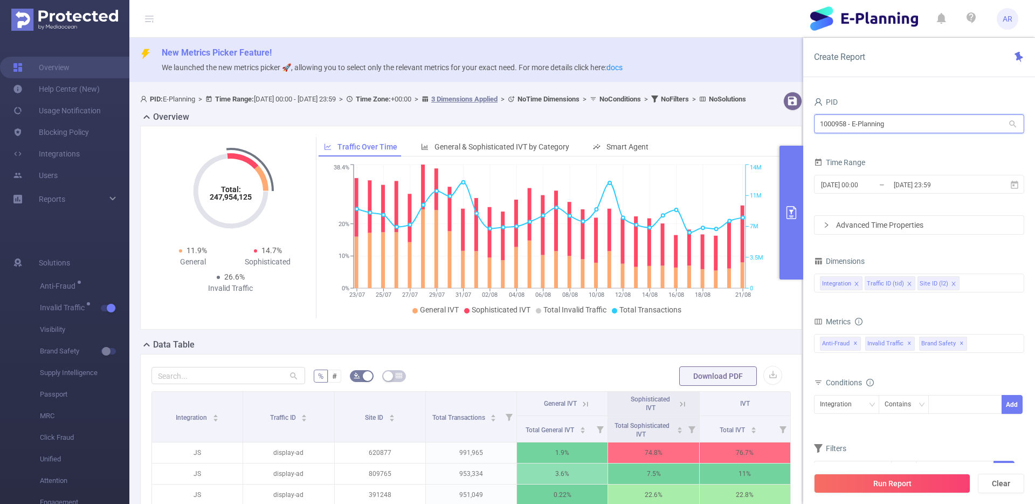
click at [861, 121] on input "1000958 - E-Planning" at bounding box center [919, 123] width 210 height 19
click at [862, 121] on input "1000958 - E-Planning" at bounding box center [919, 123] width 210 height 19
type input "plann"
click at [887, 486] on button "Run Report" at bounding box center [892, 483] width 156 height 19
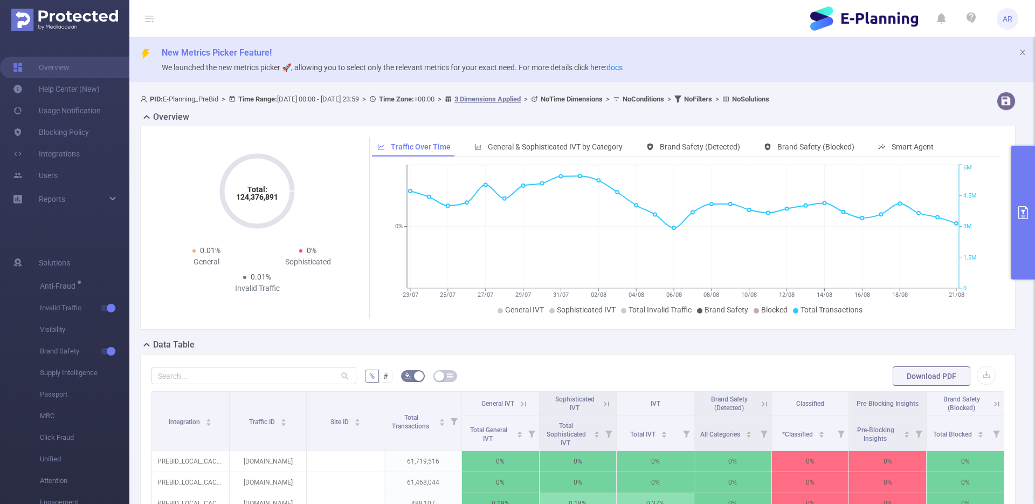
click at [1020, 182] on button "primary" at bounding box center [1024, 213] width 24 height 134
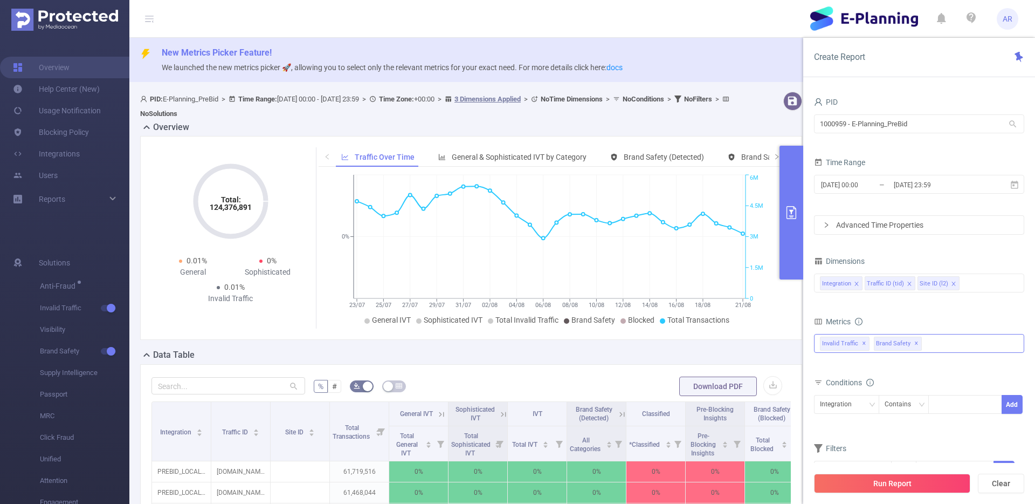
click at [958, 334] on div "Anti-Fraud Invalid Traffic Visibility Brand Safety Supply Intelligence Sample R…" at bounding box center [919, 343] width 210 height 19
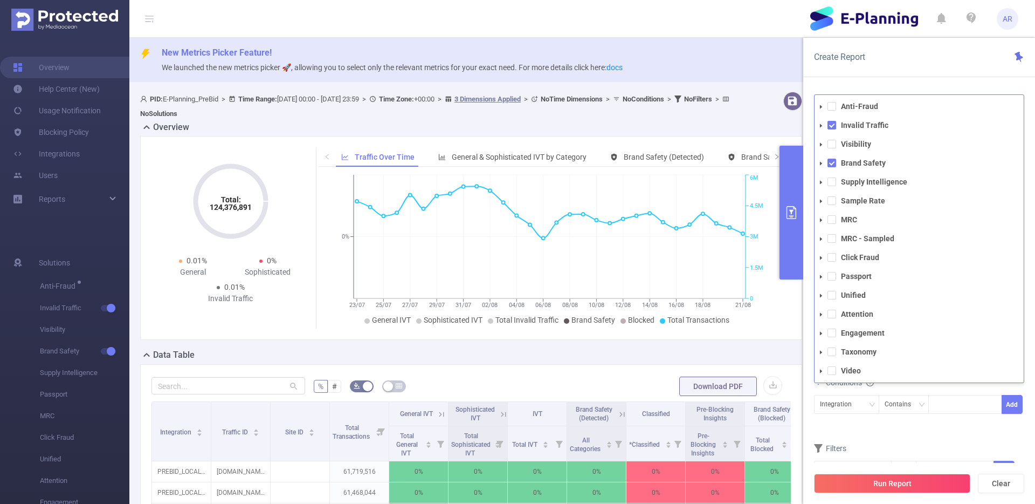
click at [836, 103] on li "Anti-Fraud" at bounding box center [919, 106] width 209 height 15
click at [835, 107] on span at bounding box center [832, 106] width 9 height 9
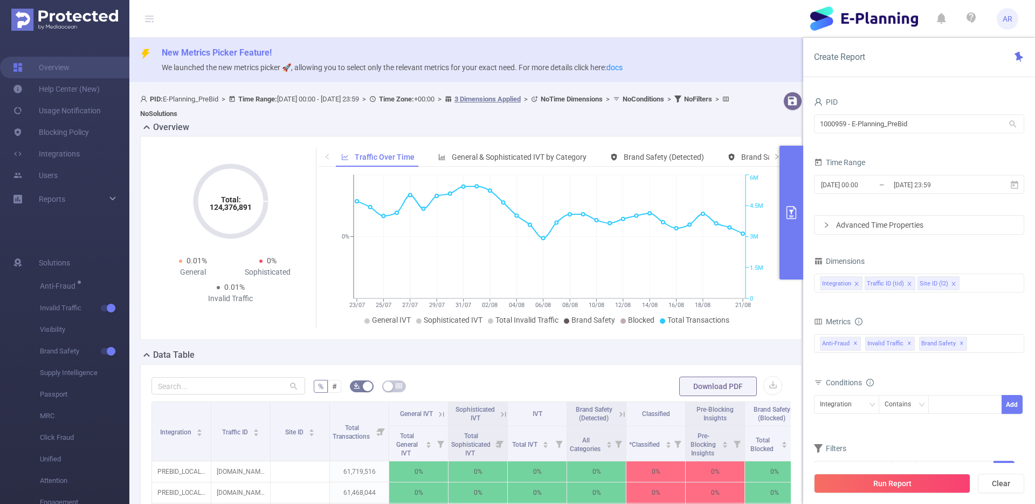
click at [993, 430] on form "Dimensions Integration Traffic ID (tid) Site ID (l2) Metrics total Total Genera…" at bounding box center [919, 373] width 210 height 240
click at [856, 483] on button "Run Report" at bounding box center [892, 483] width 156 height 19
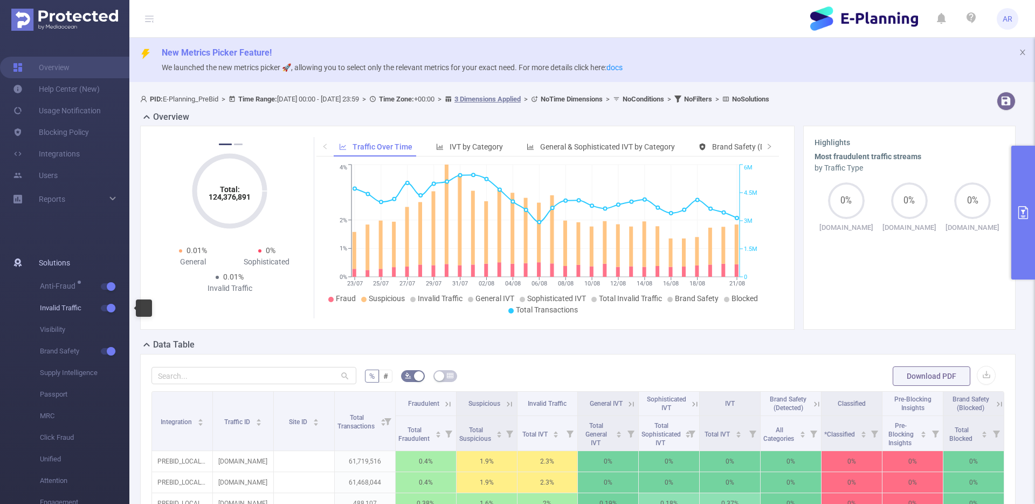
click at [106, 310] on span "button" at bounding box center [110, 307] width 14 height 5
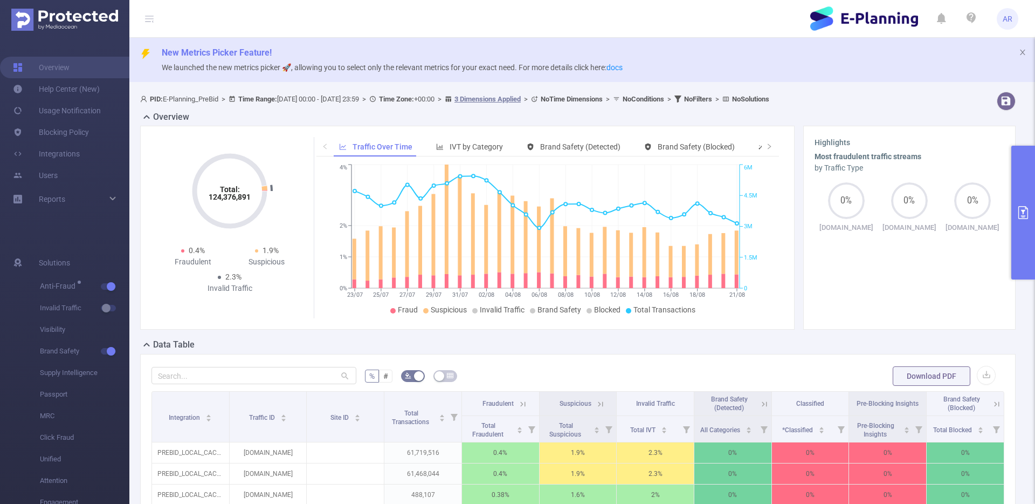
click at [1018, 172] on button "primary" at bounding box center [1024, 213] width 24 height 134
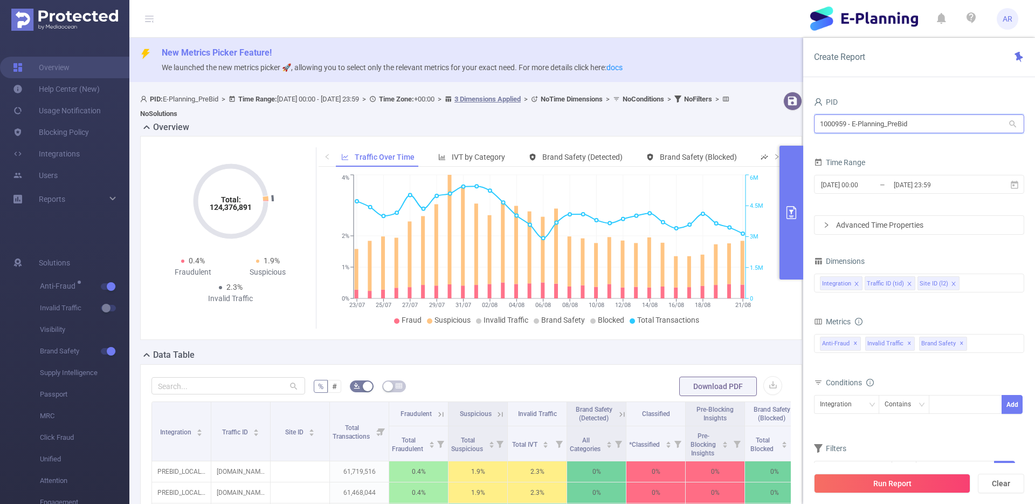
click at [916, 127] on input "1000959 - E-Planning_PreBid" at bounding box center [919, 123] width 210 height 19
type input "mayo"
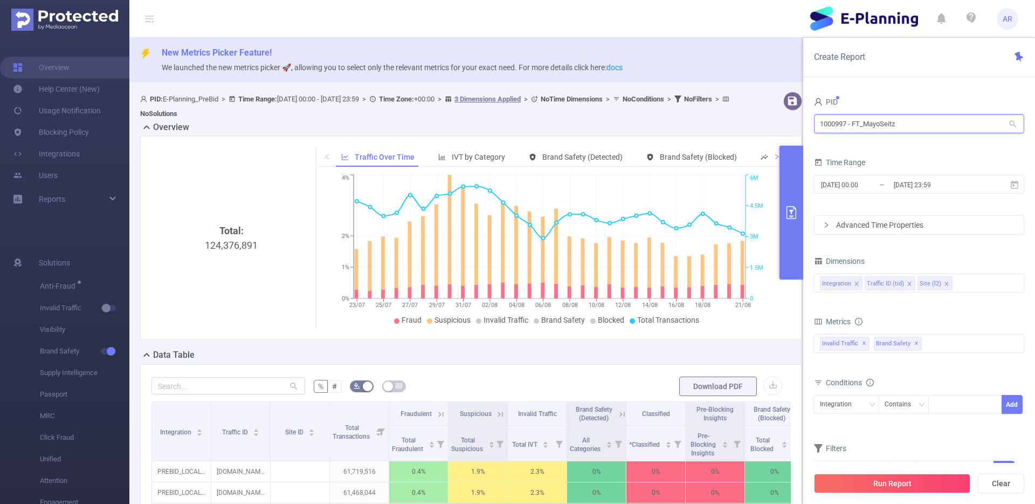
click at [915, 126] on input "1000997 - FT_MayoSeitz" at bounding box center [919, 123] width 210 height 19
click at [918, 91] on div "PID 1000997 - FT_MayoSeitz 1000997 - FT_MayoSeitz Time Range [DATE] 00:00 _ [DA…" at bounding box center [920, 303] width 232 height 439
click at [847, 475] on button "Run Report" at bounding box center [892, 483] width 156 height 19
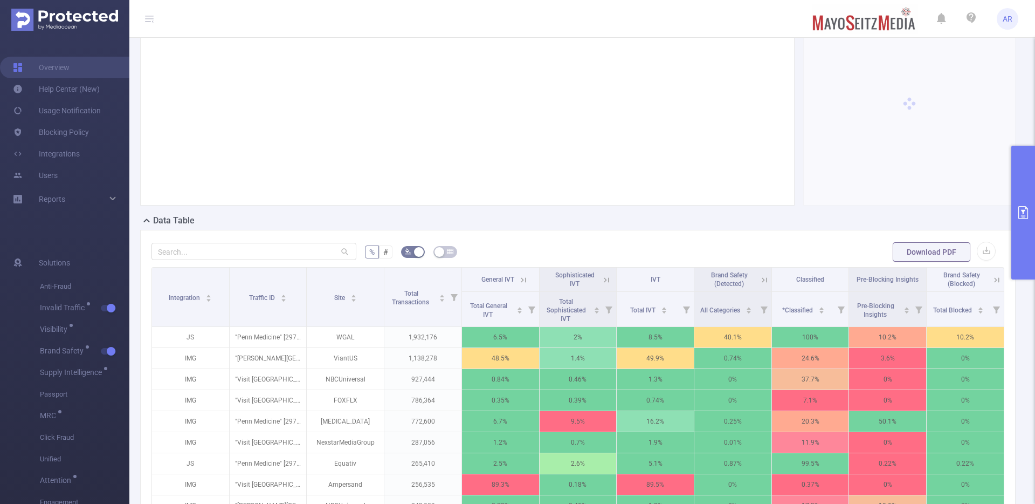
scroll to position [158, 0]
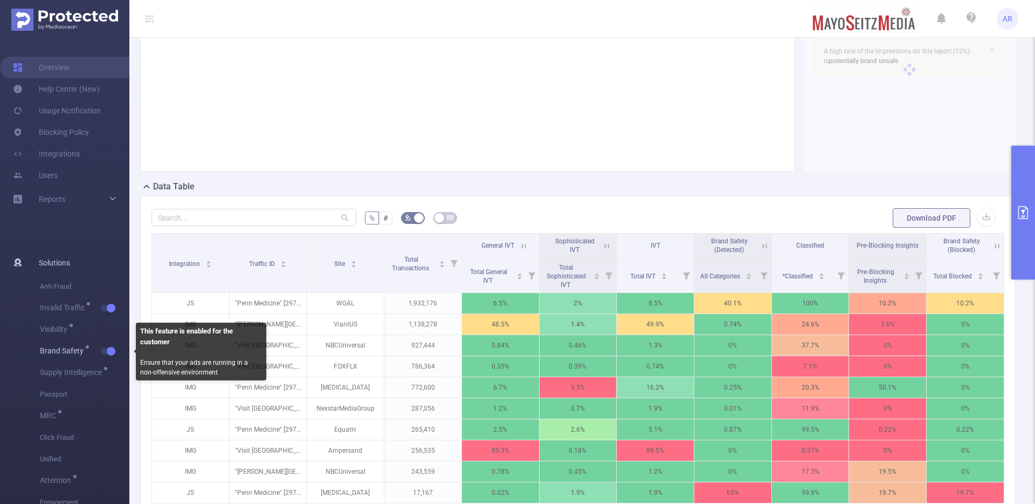
click at [105, 352] on span "button" at bounding box center [110, 350] width 14 height 5
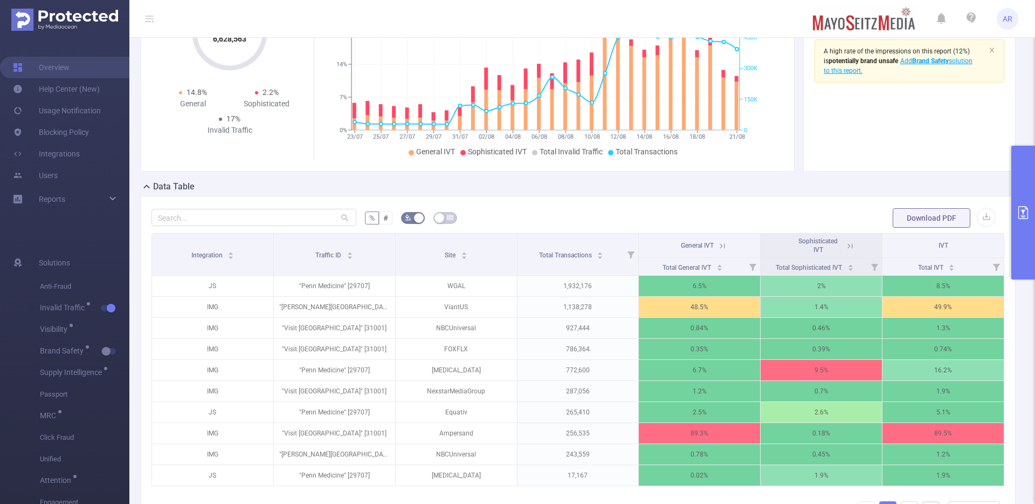
click at [1020, 249] on button "primary" at bounding box center [1024, 213] width 24 height 134
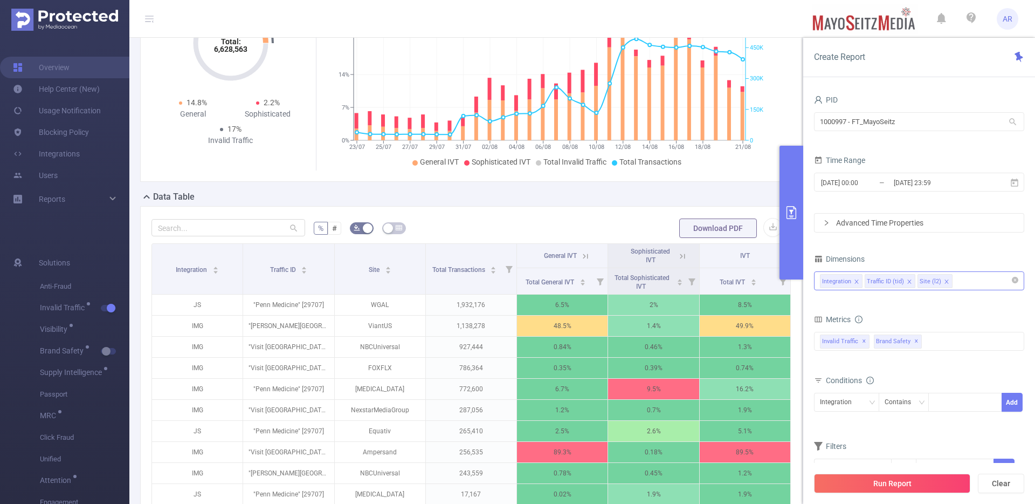
click at [945, 282] on icon "icon: close" at bounding box center [947, 281] width 4 height 4
click at [911, 479] on button "Run Report" at bounding box center [892, 483] width 156 height 19
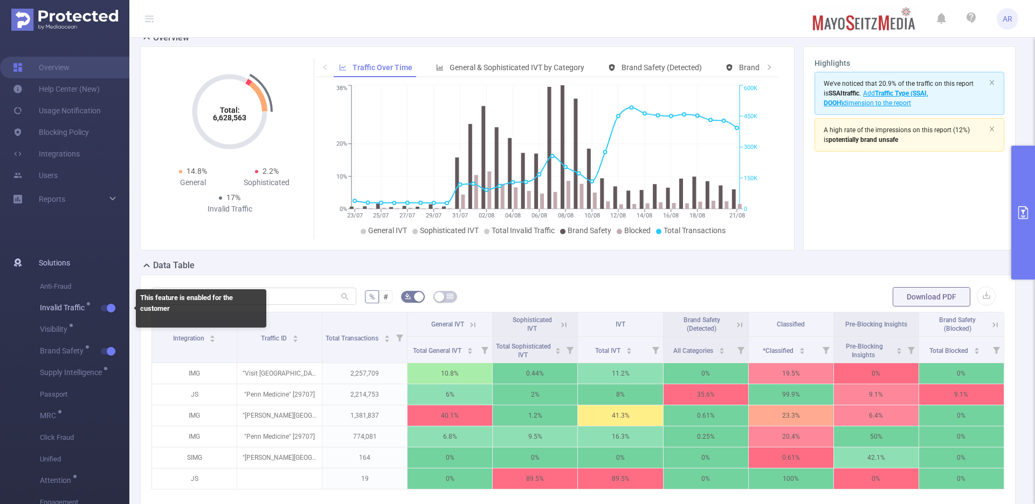
click at [111, 310] on button "button" at bounding box center [108, 308] width 15 height 6
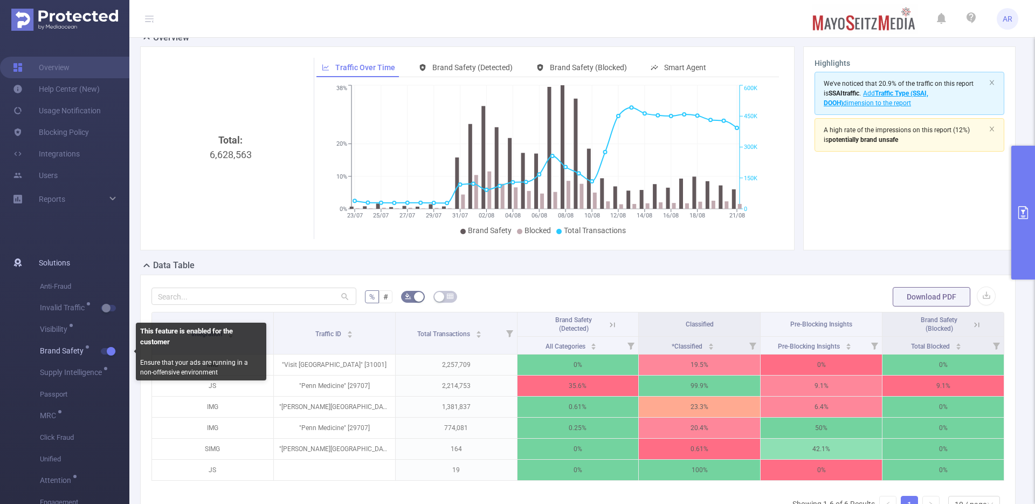
click at [104, 352] on span "button" at bounding box center [110, 350] width 14 height 5
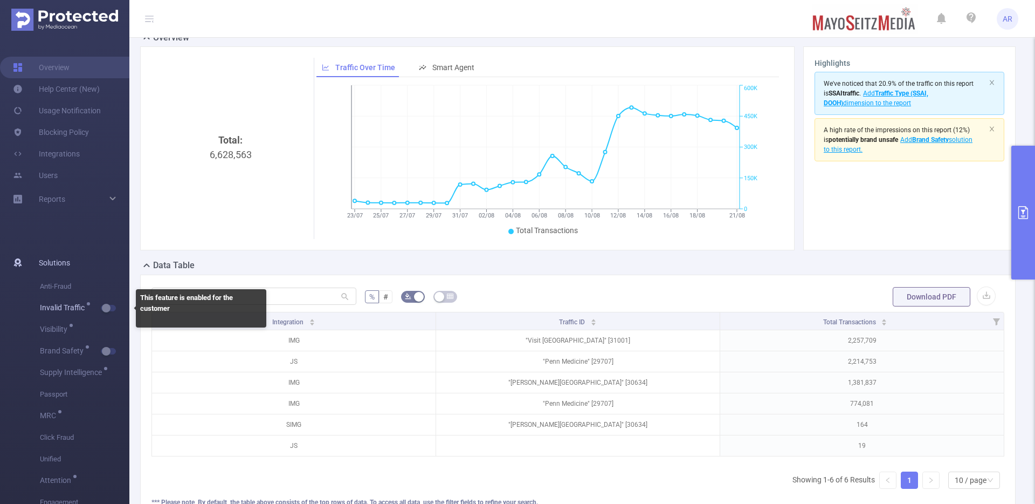
click at [111, 310] on button "button" at bounding box center [108, 308] width 15 height 6
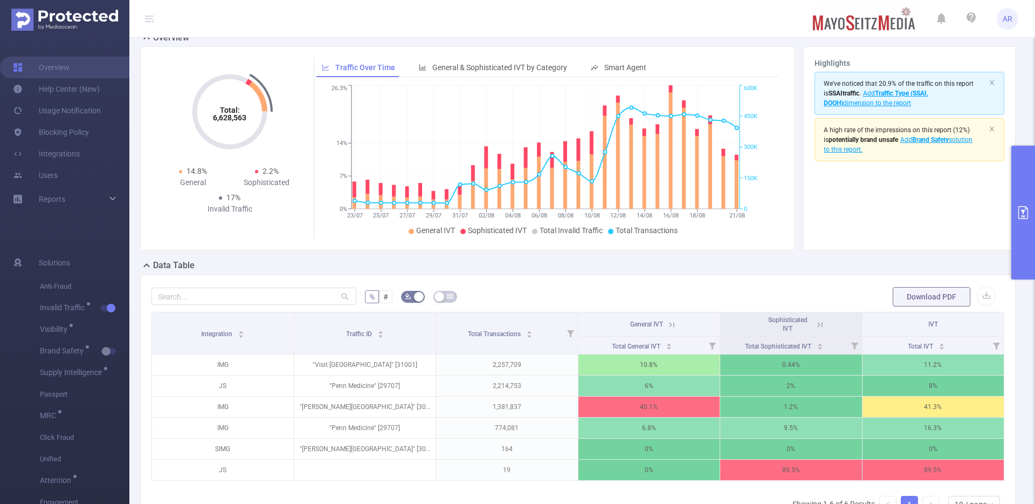
click at [668, 323] on icon at bounding box center [672, 325] width 10 height 10
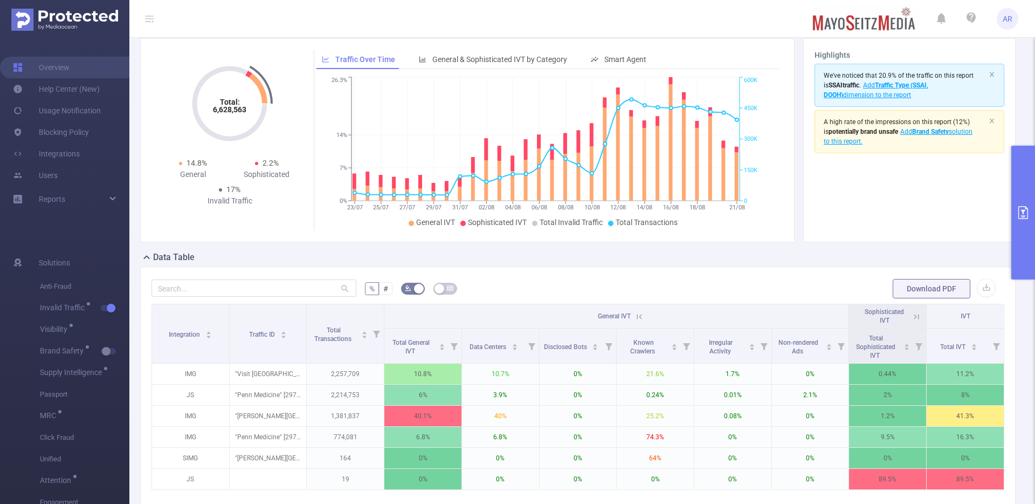
scroll to position [138, 0]
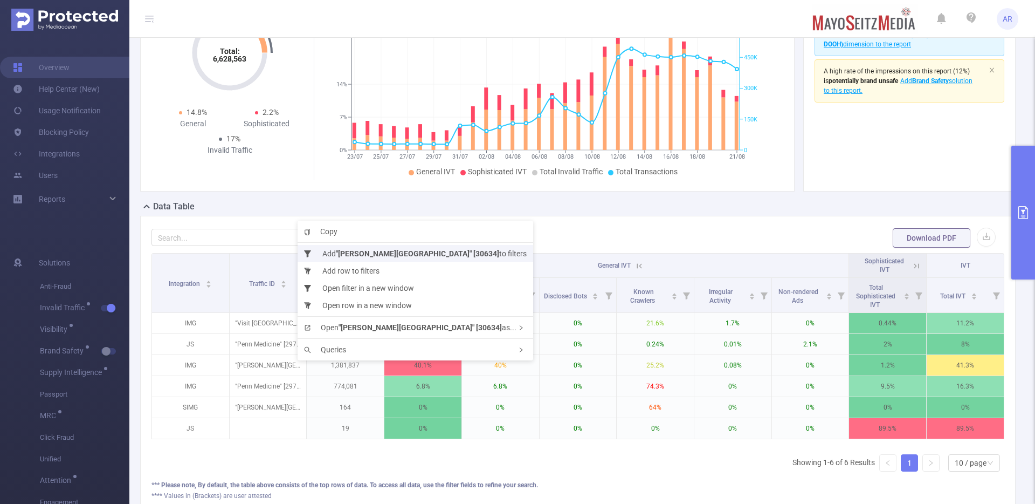
click at [375, 252] on b ""[PERSON_NAME][GEOGRAPHIC_DATA]" [30634]" at bounding box center [417, 253] width 163 height 9
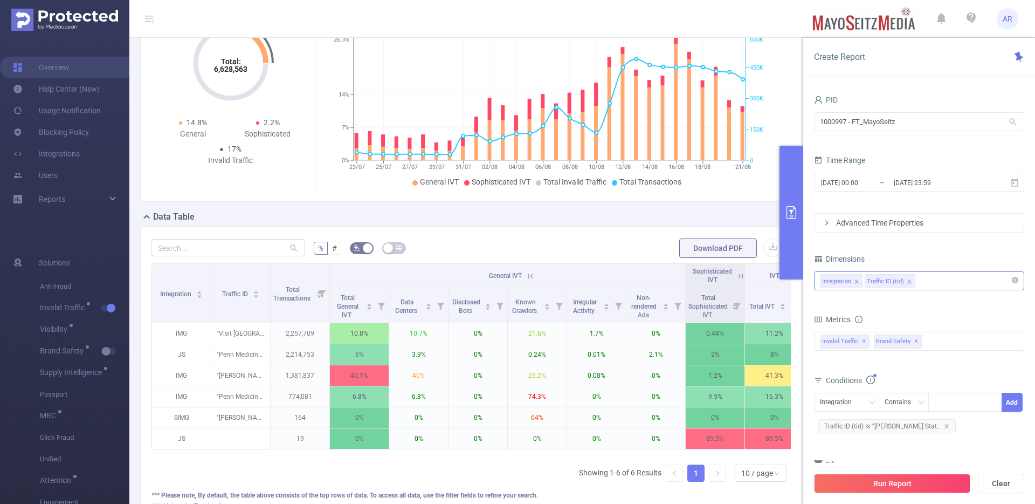
click at [630, 222] on div "Data Table" at bounding box center [475, 217] width 671 height 15
click at [786, 228] on button "primary" at bounding box center [792, 213] width 24 height 134
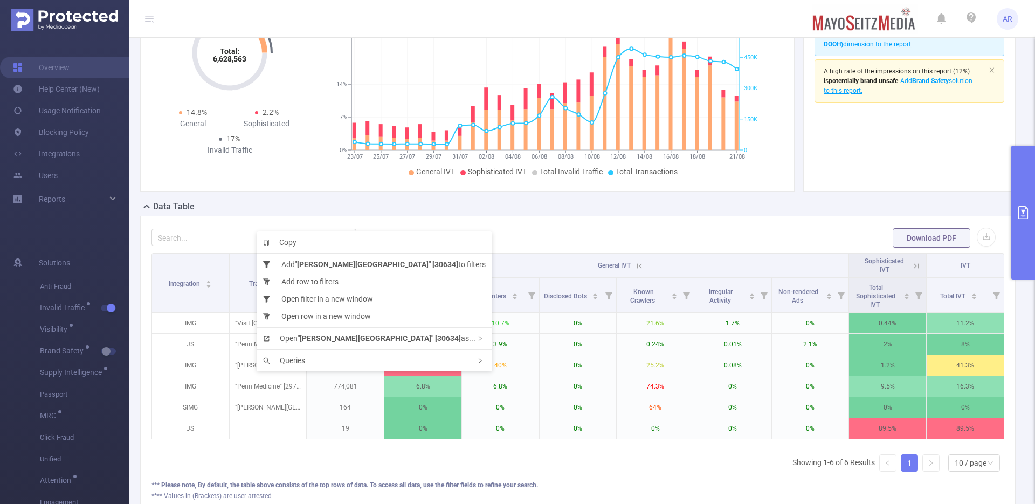
click at [1030, 208] on icon "primary" at bounding box center [1023, 212] width 13 height 13
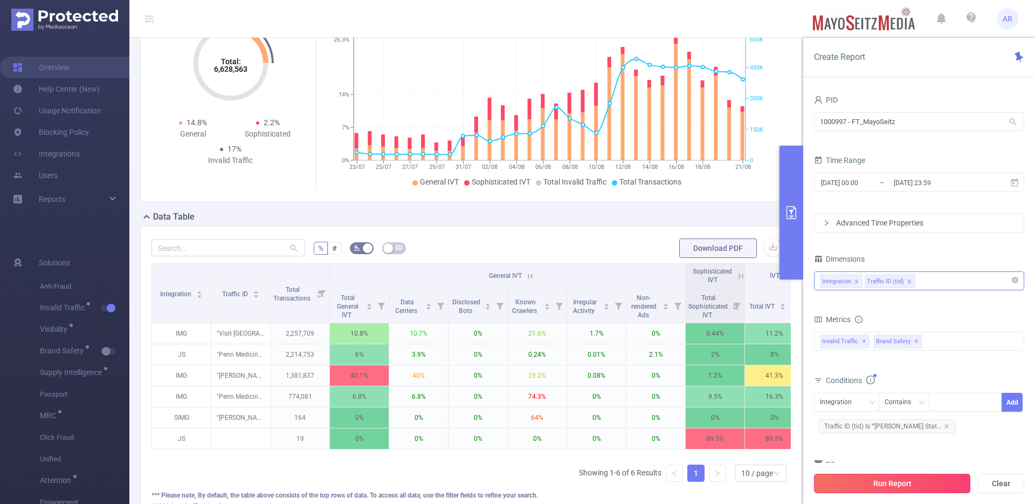
click at [880, 478] on button "Run Report" at bounding box center [892, 483] width 156 height 19
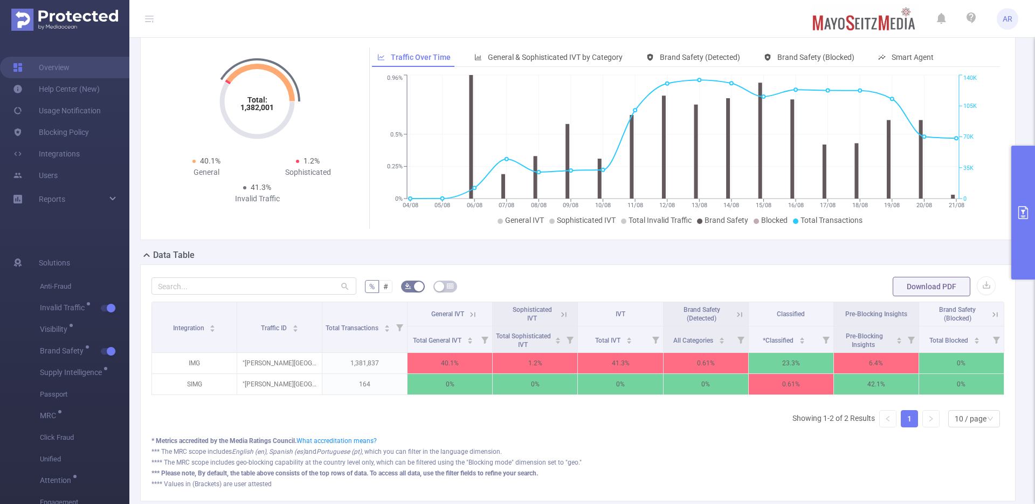
click at [1031, 241] on button "primary" at bounding box center [1024, 213] width 24 height 134
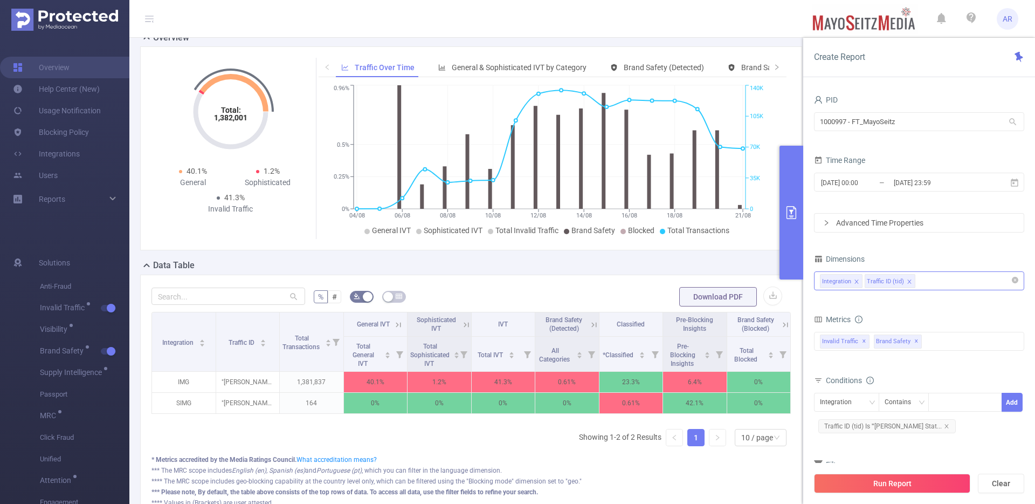
click at [924, 279] on div "Integration Traffic ID (tid)" at bounding box center [919, 281] width 198 height 18
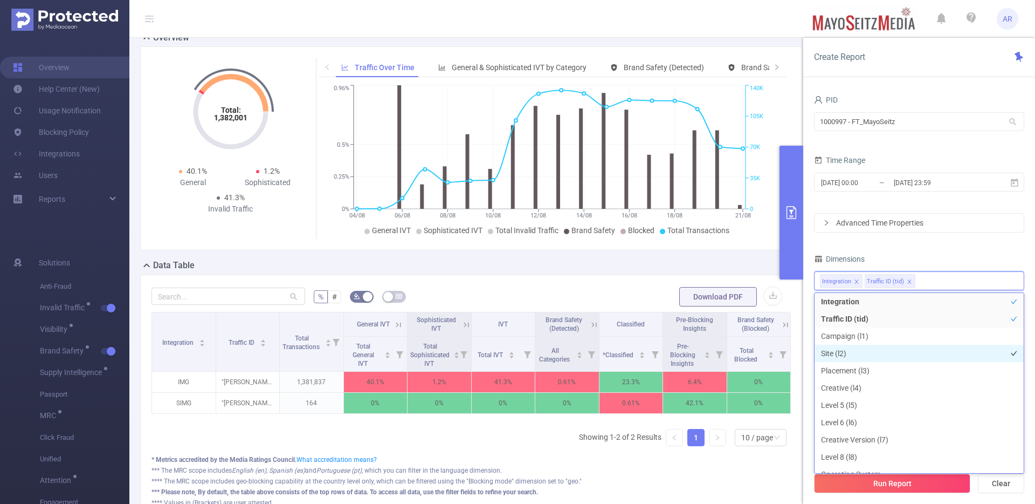
click at [848, 355] on li "Site (l2)" at bounding box center [919, 353] width 209 height 17
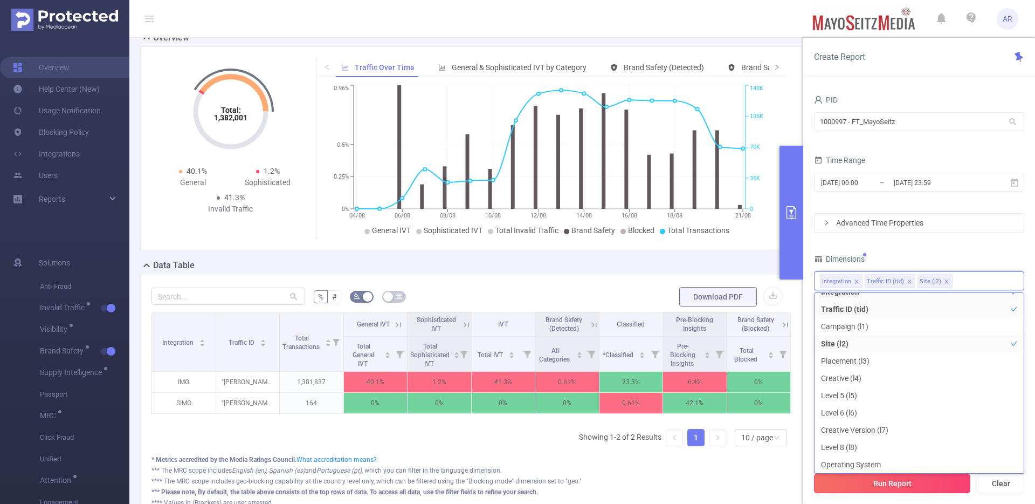
click at [889, 488] on button "Run Report" at bounding box center [892, 483] width 156 height 19
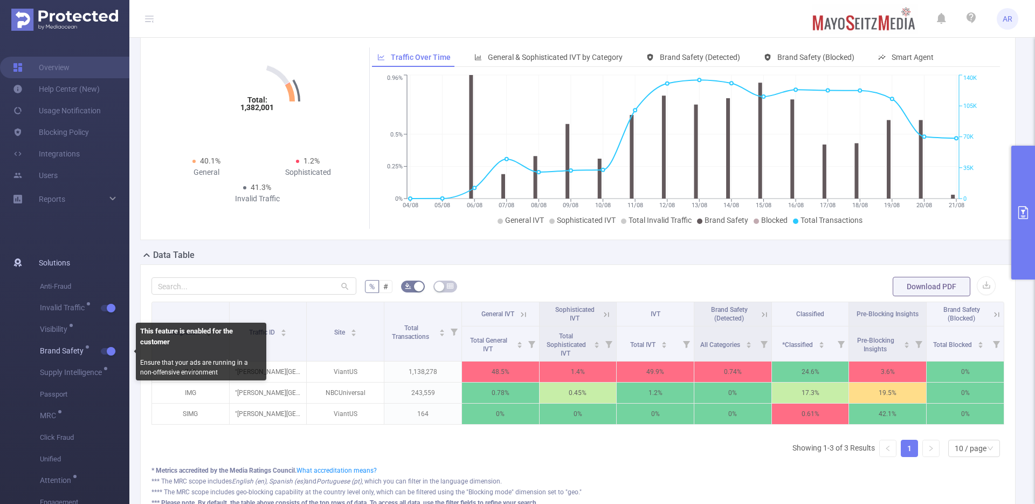
click at [106, 354] on button "button" at bounding box center [108, 351] width 15 height 6
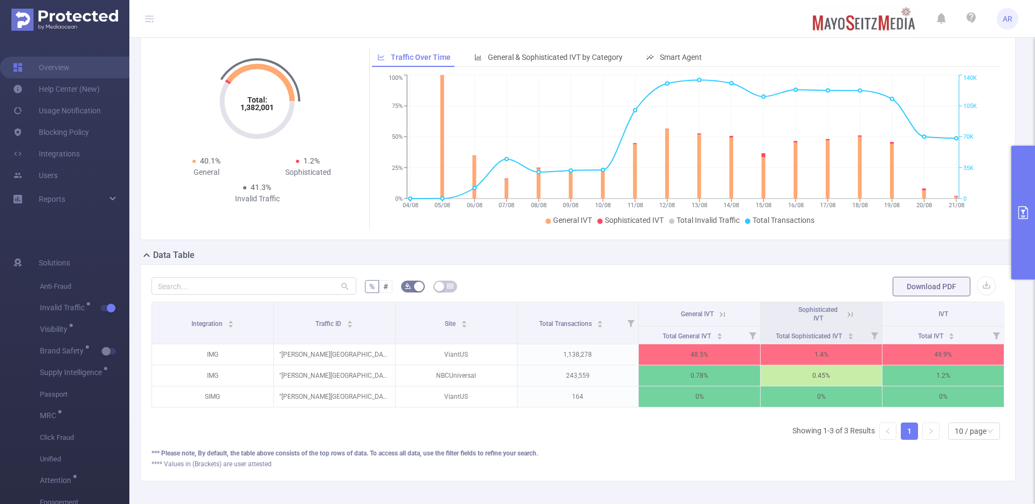
click at [723, 326] on th "General IVT" at bounding box center [700, 314] width 122 height 24
click at [719, 319] on icon at bounding box center [723, 315] width 10 height 10
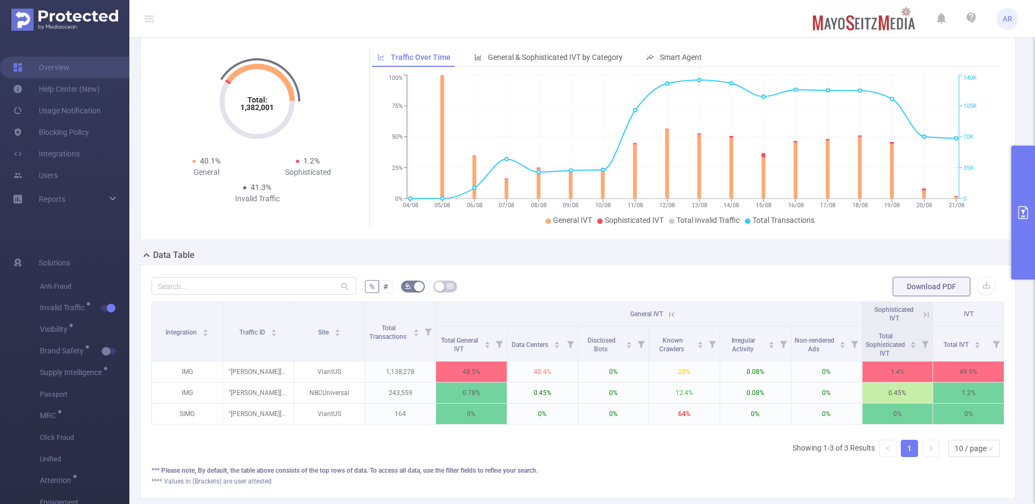
click at [1028, 260] on button "primary" at bounding box center [1024, 213] width 24 height 134
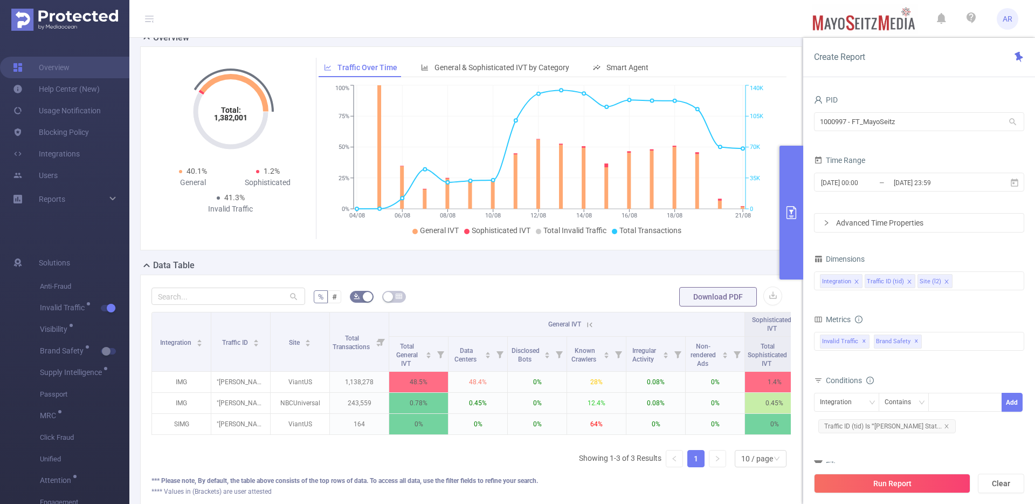
click at [955, 283] on input at bounding box center [957, 281] width 5 height 14
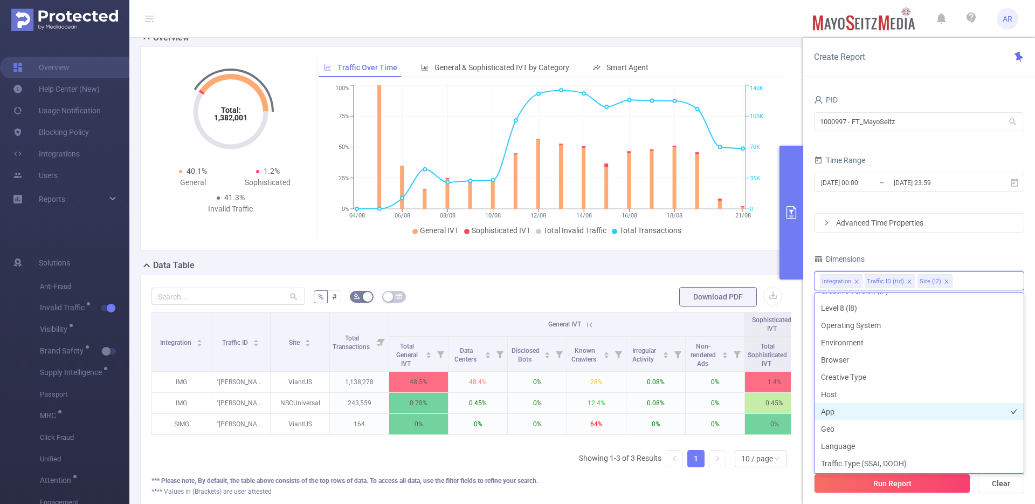
scroll to position [154, 0]
click at [849, 389] on li "Host" at bounding box center [919, 390] width 209 height 17
click at [847, 405] on li "App" at bounding box center [919, 408] width 209 height 17
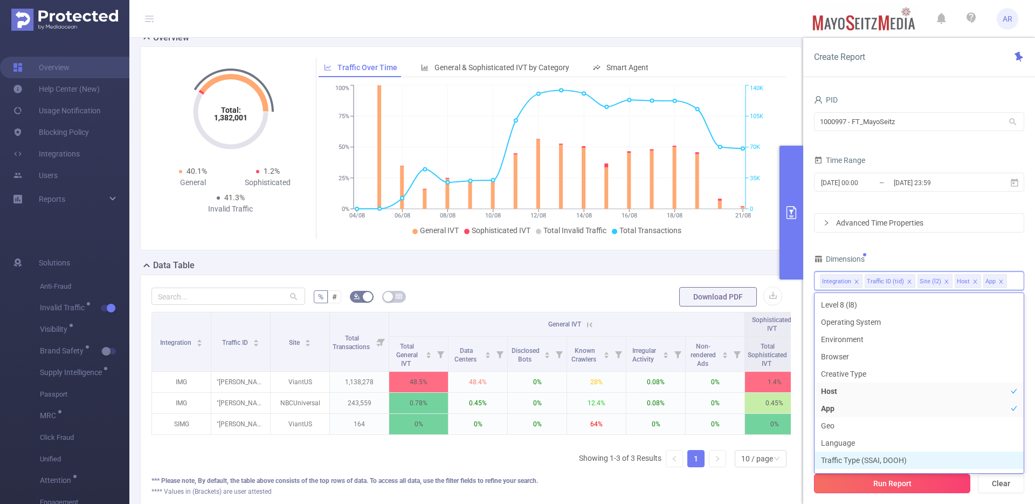
scroll to position [167, 0]
click at [854, 479] on button "Run Report" at bounding box center [892, 483] width 156 height 19
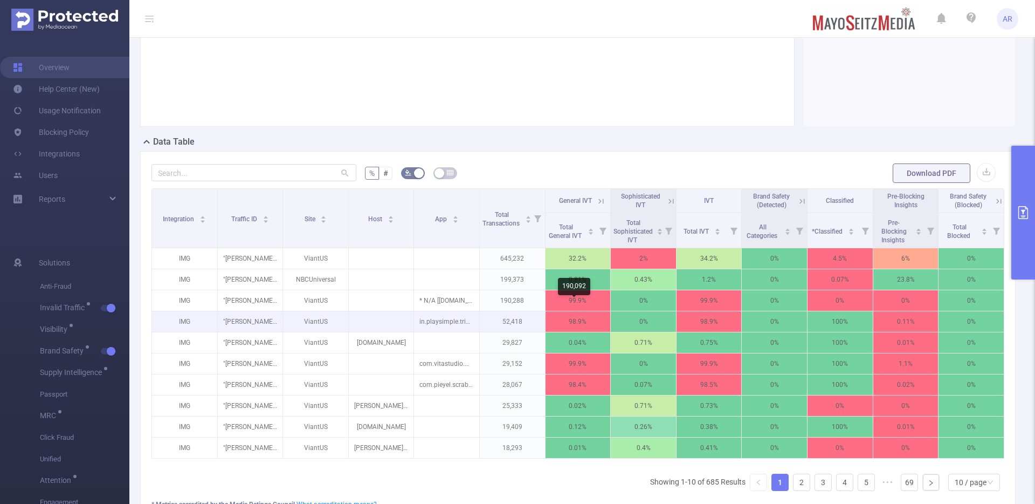
scroll to position [204, 0]
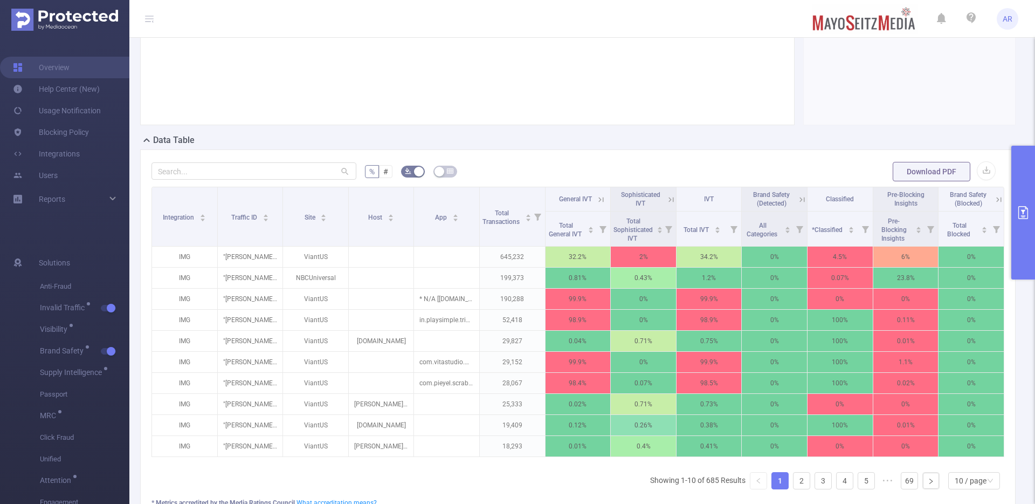
click at [596, 204] on icon at bounding box center [601, 200] width 10 height 10
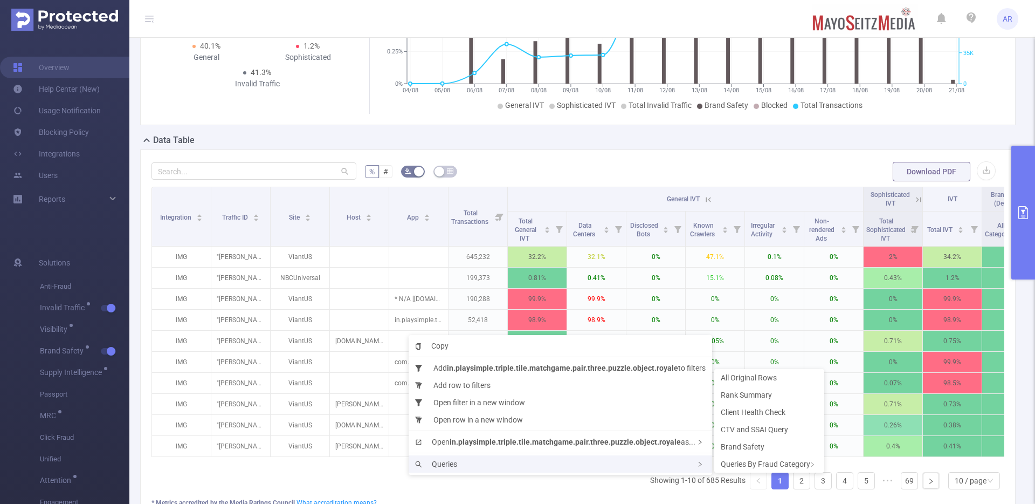
click at [454, 467] on span "Queries" at bounding box center [436, 463] width 42 height 9
click at [747, 396] on span "Rank Summary" at bounding box center [746, 394] width 51 height 9
